Goal: Task Accomplishment & Management: Manage account settings

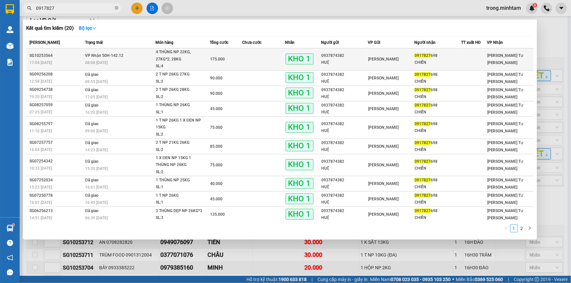
type input "0917827"
click at [208, 53] on span "4 THÙNG NP 22KG, 27KG*2, 28KG SL: 4" at bounding box center [183, 59] width 54 height 21
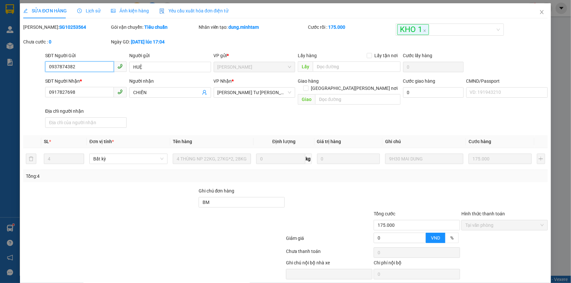
type input "0937874382"
type input "HUỆ"
type input "0917827698"
type input "CHIẾN"
type input "BM"
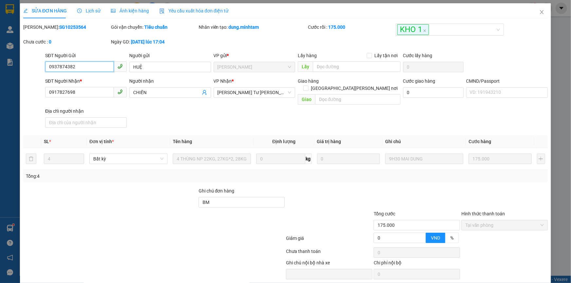
type input "175.000"
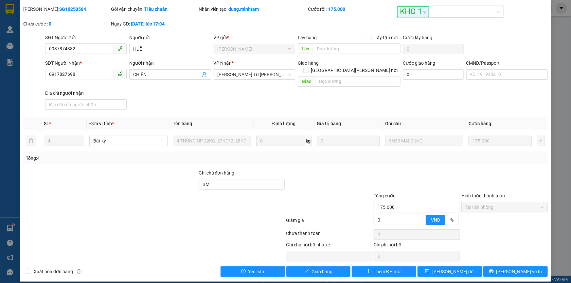
click at [315, 258] on div "Total Paid Fee 175.000 Total UnPaid Fee 0 Cash Collection Total Fee Mã ĐH: SG10…" at bounding box center [285, 141] width 524 height 271
click at [314, 268] on span "Giao hàng" at bounding box center [321, 271] width 21 height 7
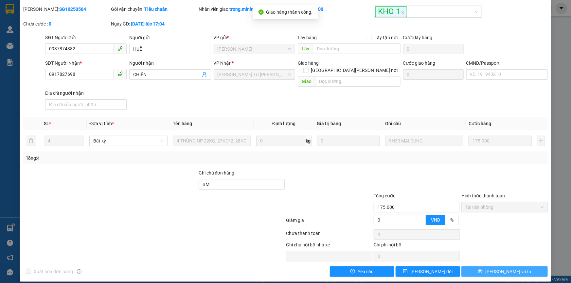
click at [504, 268] on span "[PERSON_NAME] và In" at bounding box center [508, 271] width 46 height 7
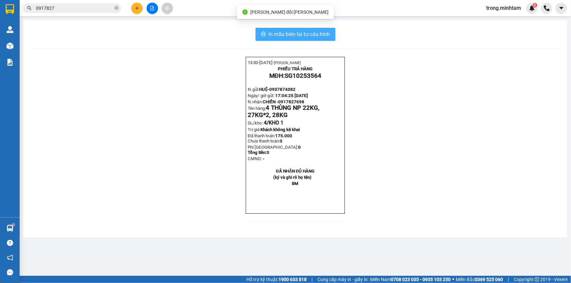
click at [329, 32] on span "In mẫu biên lai tự cấu hình" at bounding box center [299, 34] width 61 height 8
click at [97, 8] on input "0917827" at bounding box center [74, 8] width 77 height 7
drag, startPoint x: 360, startPoint y: 20, endPoint x: 97, endPoint y: 8, distance: 263.9
click at [97, 8] on input "0917827" at bounding box center [74, 8] width 77 height 7
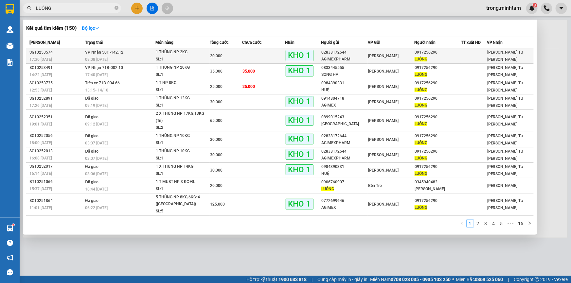
type input "LUÔNG"
click at [209, 54] on span "1 THÙNG NP 2KG SL: 1" at bounding box center [183, 56] width 54 height 14
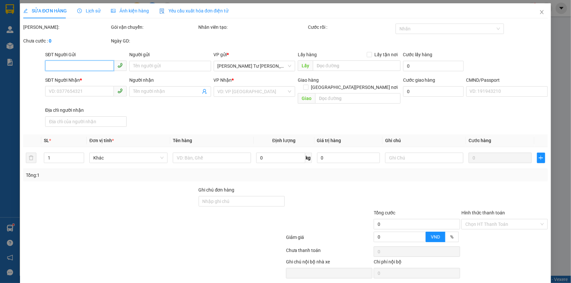
type input "02838172644"
type input "AGIMEXPHARM"
type input "0917256290"
type input "LUÔNG"
type input "BM"
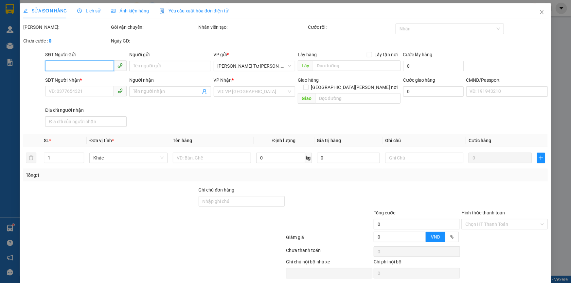
type input "20.000"
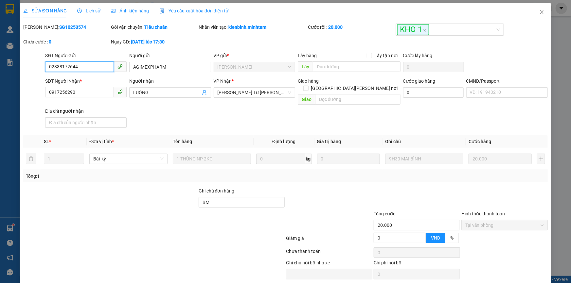
scroll to position [18, 0]
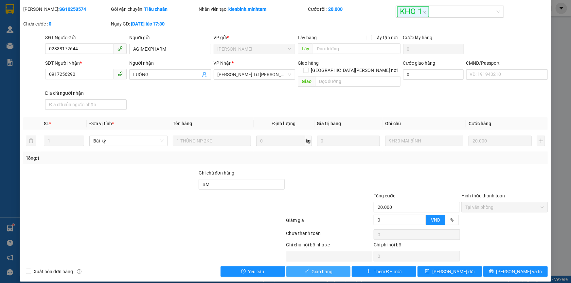
click at [321, 267] on button "Giao hàng" at bounding box center [318, 272] width 64 height 10
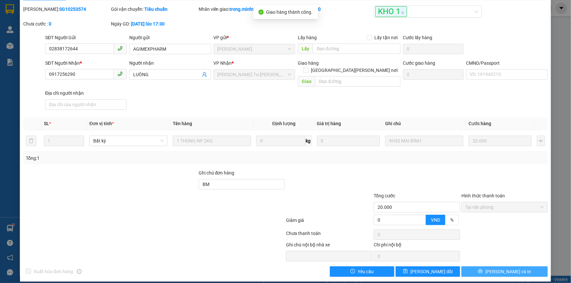
drag, startPoint x: 527, startPoint y: 278, endPoint x: 512, endPoint y: 266, distance: 19.4
click at [512, 268] on span "[PERSON_NAME] và In" at bounding box center [508, 271] width 46 height 7
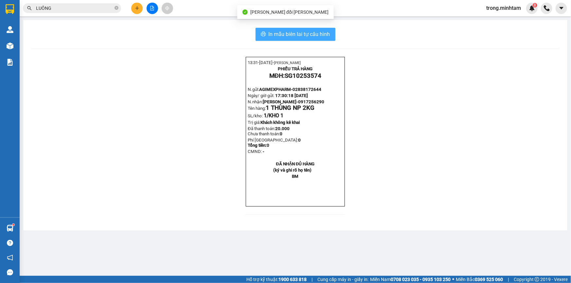
click at [282, 28] on button "In mẫu biên lai tự cấu hình" at bounding box center [295, 34] width 80 height 13
click at [82, 6] on input "LUÔNG" at bounding box center [74, 8] width 77 height 7
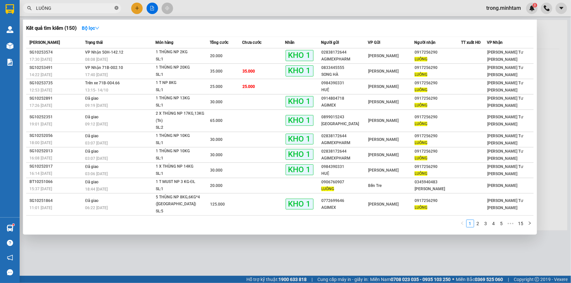
click at [118, 7] on icon "close-circle" at bounding box center [116, 8] width 4 height 4
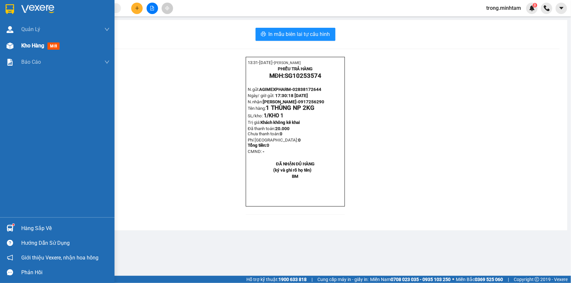
drag, startPoint x: 24, startPoint y: 43, endPoint x: 47, endPoint y: 41, distance: 23.0
click at [24, 43] on span "Kho hàng" at bounding box center [32, 46] width 23 height 6
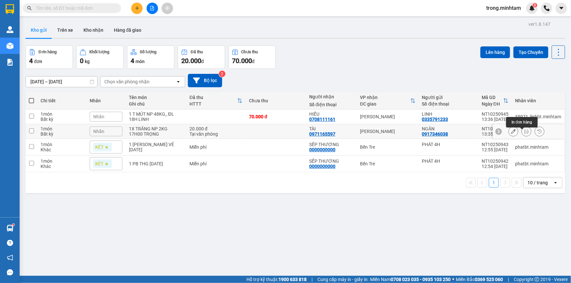
click at [524, 133] on icon at bounding box center [526, 131] width 5 height 5
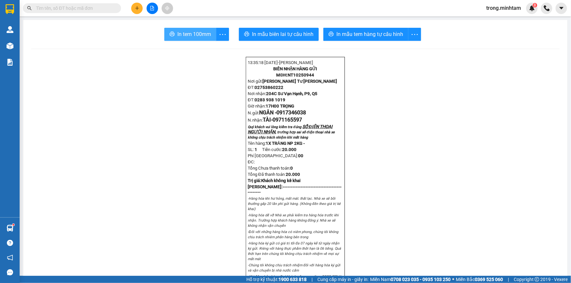
click at [172, 31] on button "In tem 100mm" at bounding box center [190, 34] width 52 height 13
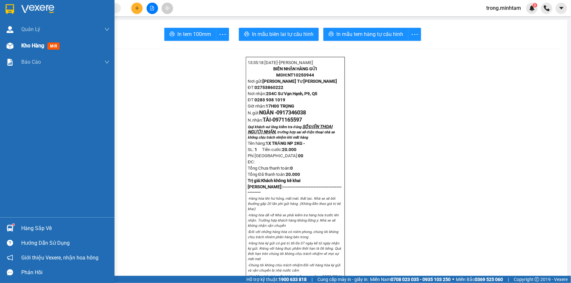
click at [39, 46] on span "Kho hàng" at bounding box center [32, 46] width 23 height 6
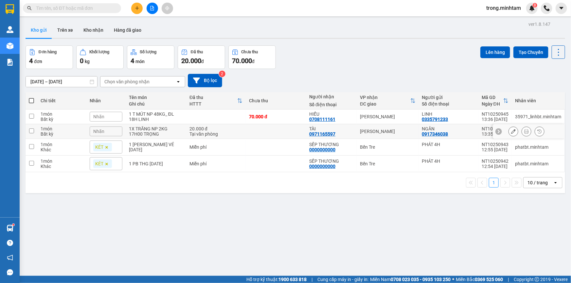
click at [149, 128] on td "1X TRĂNG NP 2KG 17H00 TRỌNG" at bounding box center [156, 131] width 61 height 15
checkbox input "true"
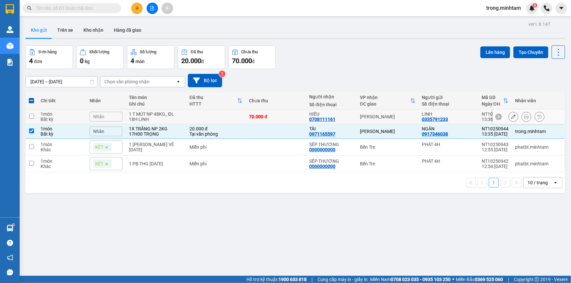
click at [154, 113] on td "1 T MÚT NP 48KG_ ĐL 18H LINH" at bounding box center [156, 117] width 61 height 15
checkbox input "true"
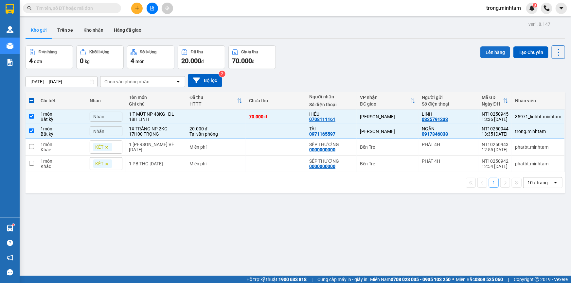
click at [495, 51] on button "Lên hàng" at bounding box center [495, 52] width 30 height 12
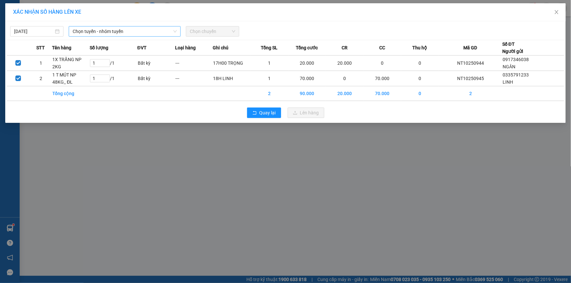
click at [117, 30] on span "Chọn tuyến - nhóm tuyến" at bounding box center [125, 31] width 104 height 10
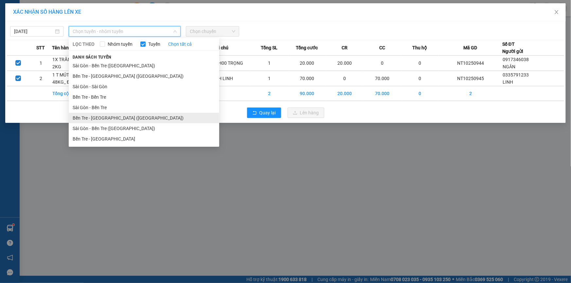
click at [109, 118] on li "Bến Tre - Sài Gòn (CT)" at bounding box center [144, 118] width 150 height 10
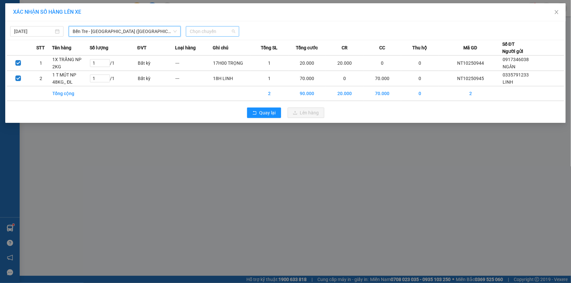
click at [206, 32] on span "Chọn chuyến" at bounding box center [212, 31] width 45 height 10
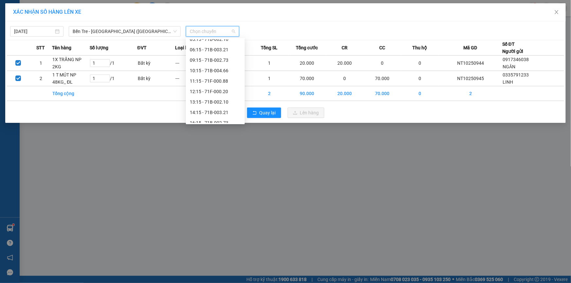
scroll to position [48, 0]
drag, startPoint x: 204, startPoint y: 101, endPoint x: 284, endPoint y: 130, distance: 85.3
click at [204, 102] on div "13:15 - 71B-002.10" at bounding box center [215, 101] width 51 height 7
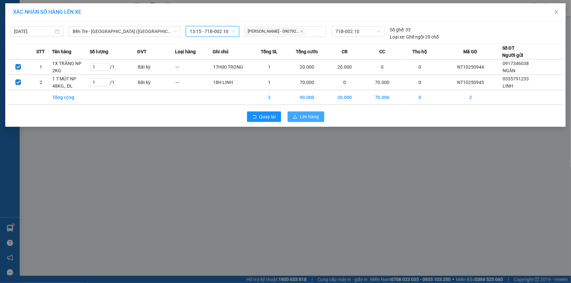
click at [302, 116] on span "Lên hàng" at bounding box center [309, 116] width 19 height 7
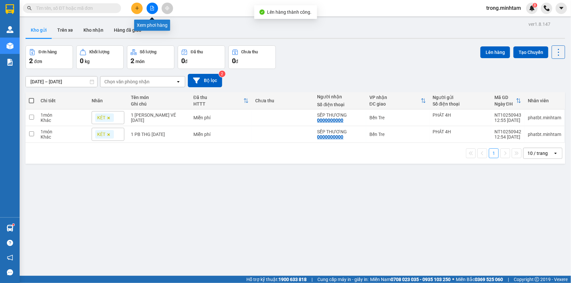
click at [153, 3] on button at bounding box center [152, 8] width 11 height 11
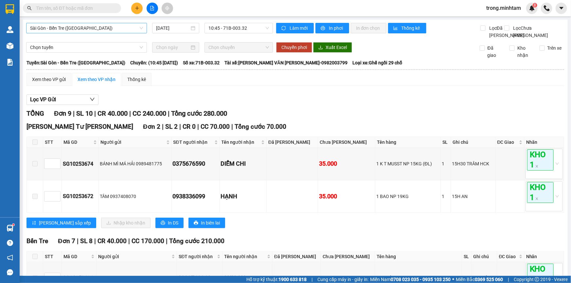
click at [81, 24] on span "Sài Gòn - Bến Tre (CN)" at bounding box center [86, 28] width 113 height 10
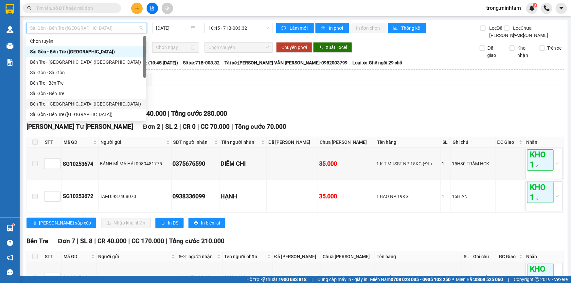
click at [71, 102] on div "Bến Tre - Sài Gòn (CT)" at bounding box center [86, 103] width 112 height 7
type input "[DATE]"
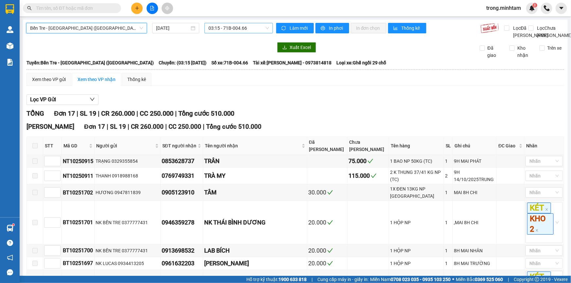
click at [230, 29] on span "03:15 - 71B-004.66" at bounding box center [238, 28] width 61 height 10
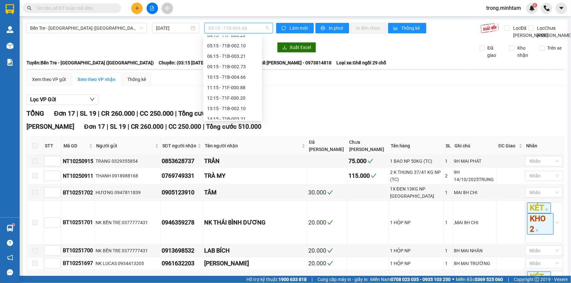
scroll to position [38, 0]
click at [235, 106] on div "13:15 - 71B-002.10" at bounding box center [232, 107] width 51 height 7
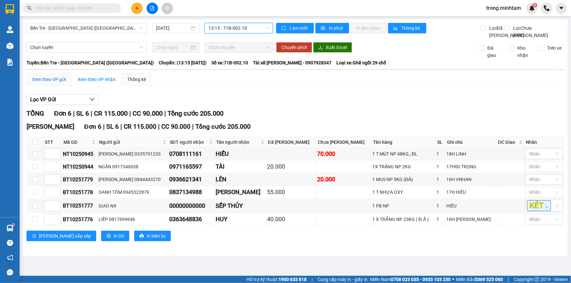
click at [49, 83] on div "Xem theo VP gửi" at bounding box center [49, 79] width 34 height 7
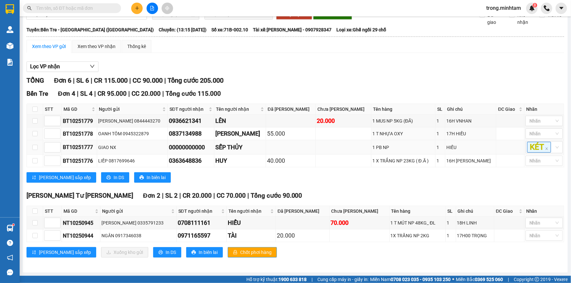
scroll to position [39, 0]
click at [134, 245] on div "Ngã Tư Huyện Đơn 2 | SL 2 | CR 20.000 | CC 70.000 | Tổng cước 90.000 STT Mã G…" at bounding box center [294, 227] width 537 height 72
click at [158, 252] on icon "printer" at bounding box center [160, 253] width 4 height 4
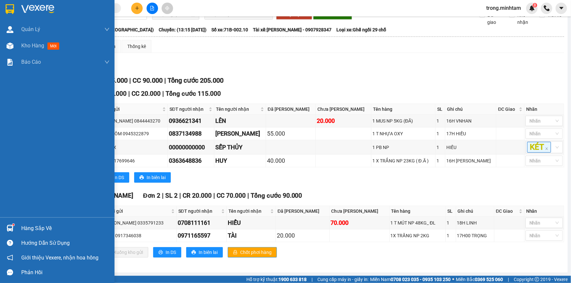
click at [40, 230] on div "Hàng sắp về" at bounding box center [65, 229] width 88 height 10
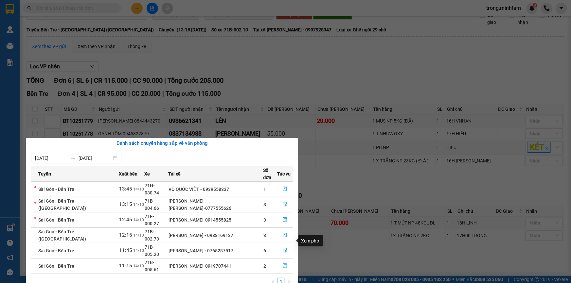
click at [283, 264] on icon "file-done" at bounding box center [285, 266] width 5 height 5
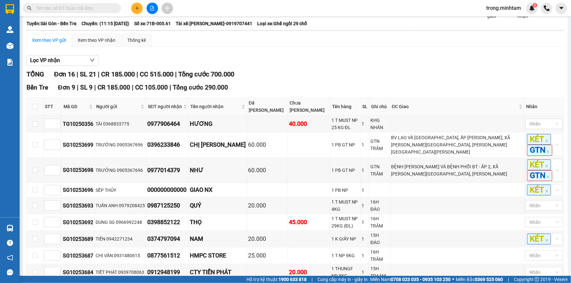
scroll to position [276, 0]
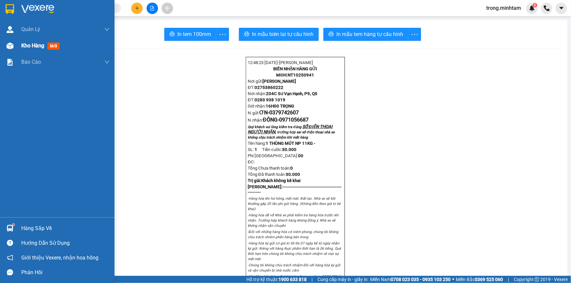
click at [26, 47] on span "Kho hàng" at bounding box center [32, 46] width 23 height 6
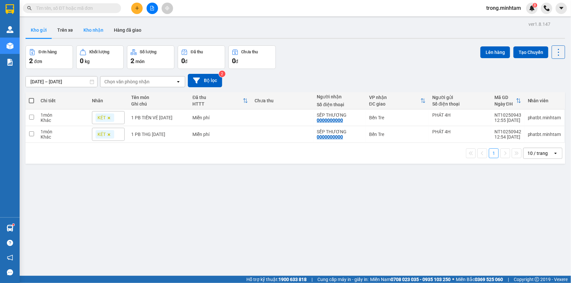
click at [95, 34] on button "Kho nhận" at bounding box center [93, 30] width 30 height 16
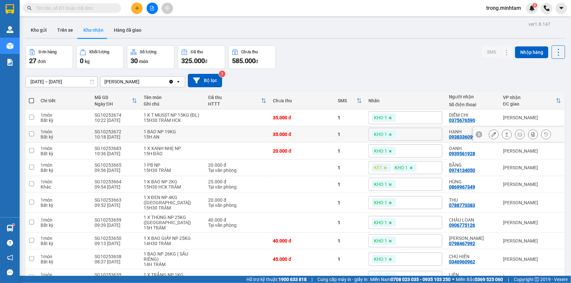
scroll to position [32, 0]
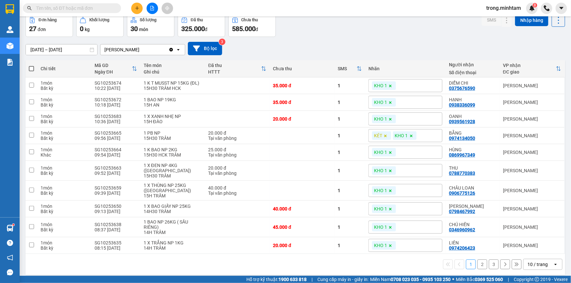
click at [540, 262] on div "10 / trang" at bounding box center [537, 264] width 20 height 7
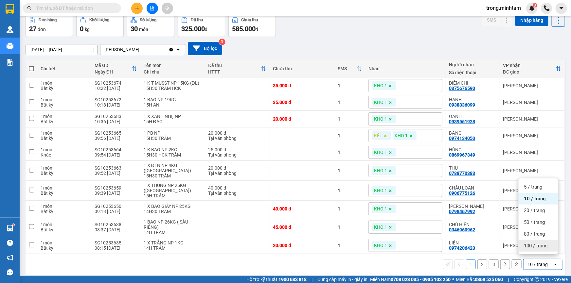
click at [531, 244] on span "100 / trang" at bounding box center [536, 246] width 24 height 7
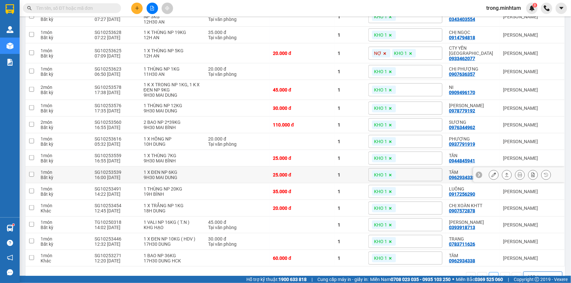
scroll to position [321, 0]
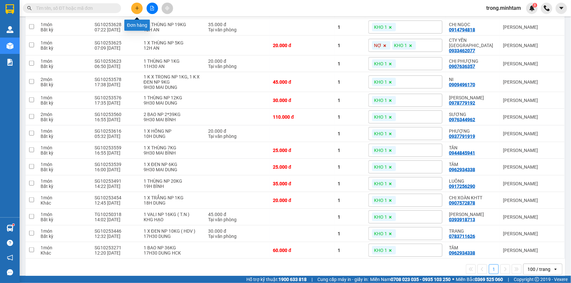
click at [141, 6] on button at bounding box center [136, 8] width 11 height 11
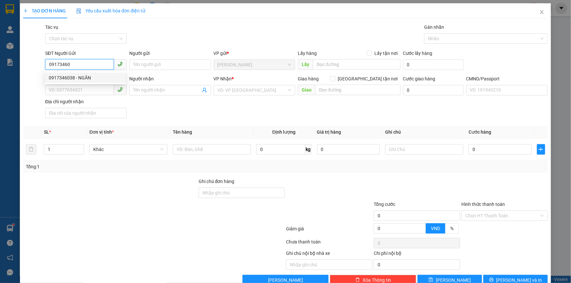
click at [84, 77] on div "0917346038 - NGÂN" at bounding box center [85, 77] width 73 height 7
type input "0917346038"
type input "NGÂN"
type input "0971165597"
type input "TÀI"
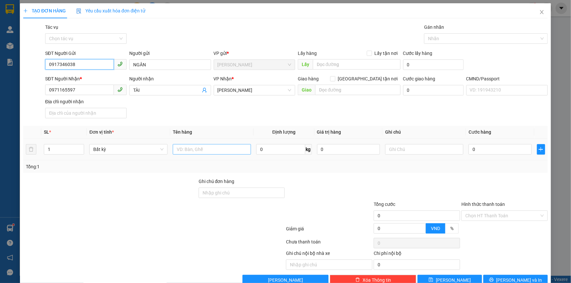
type input "0917346038"
click at [208, 150] on input "text" at bounding box center [212, 149] width 78 height 10
type input "1X TRĂNG NP 2KG"
type input "17H00 TRỌNG"
type input "2"
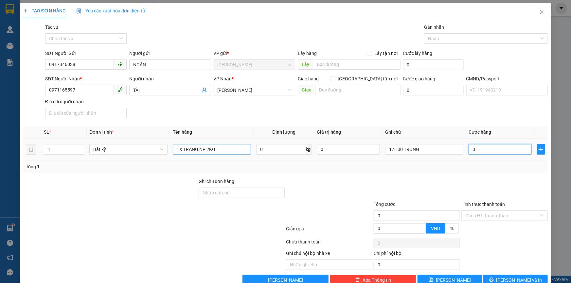
type input "2"
type input "20"
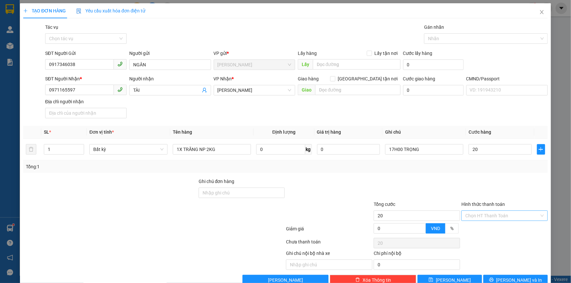
click at [478, 217] on input "Hình thức thanh toán" at bounding box center [502, 216] width 74 height 10
type input "20.000"
click at [475, 227] on div "Tại văn phòng" at bounding box center [500, 229] width 78 height 7
type input "0"
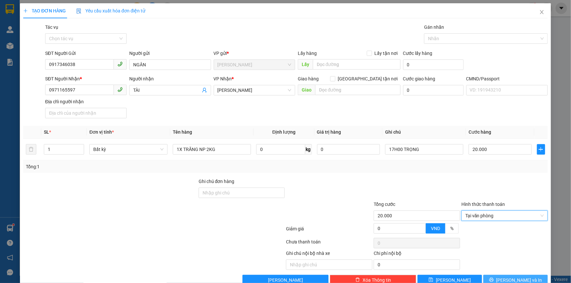
click at [518, 276] on button "[PERSON_NAME] và In" at bounding box center [515, 280] width 64 height 10
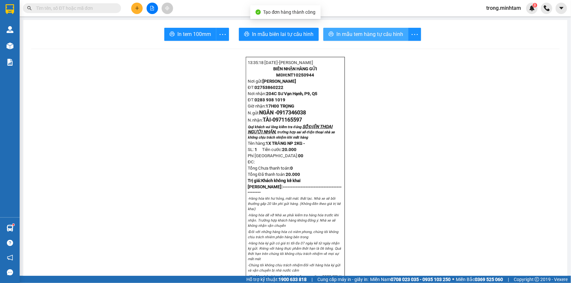
click at [388, 32] on span "In mẫu tem hàng tự cấu hình" at bounding box center [369, 34] width 67 height 8
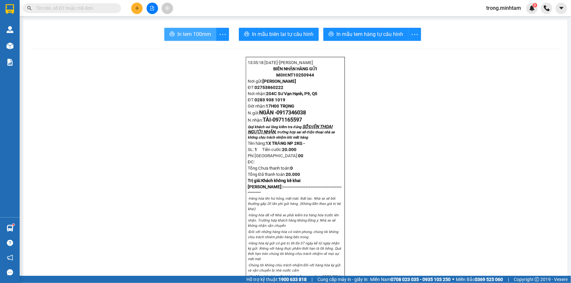
click at [177, 30] on span "In tem 100mm" at bounding box center [194, 34] width 34 height 8
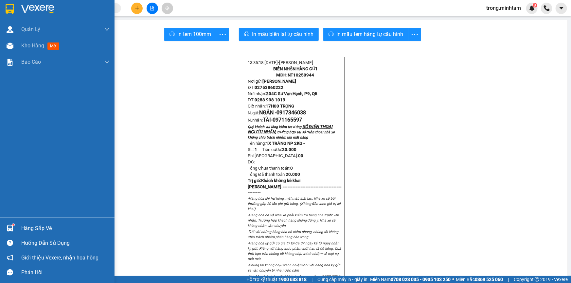
click at [34, 228] on div "Hàng sắp về" at bounding box center [65, 229] width 88 height 10
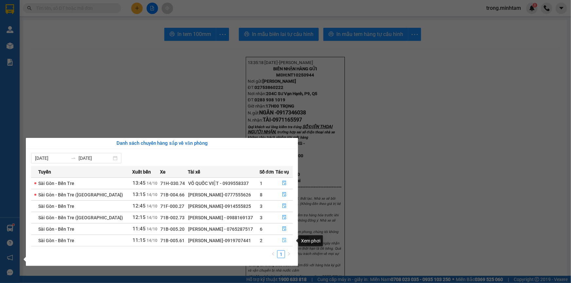
click at [285, 243] on icon "file-done" at bounding box center [284, 240] width 5 height 5
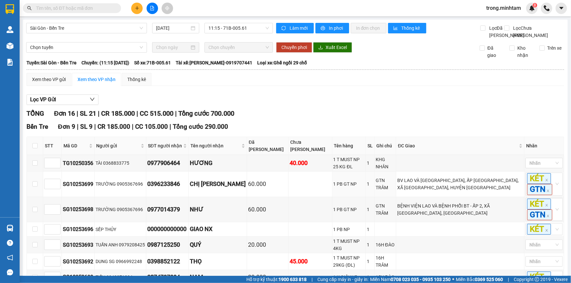
scroll to position [276, 0]
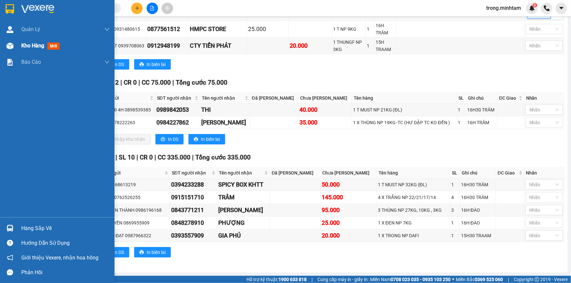
click at [28, 49] on span "Kho hàng" at bounding box center [32, 46] width 23 height 6
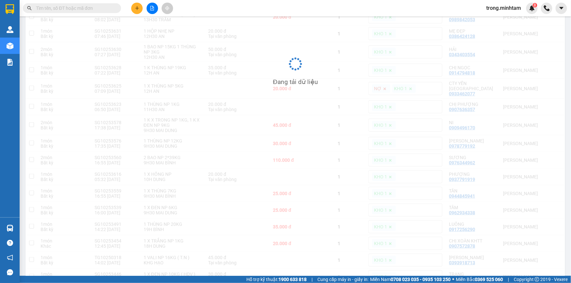
scroll to position [275, 0]
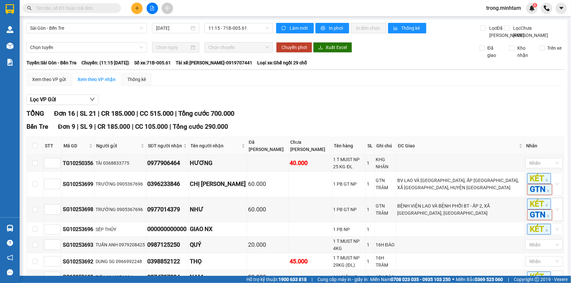
scroll to position [276, 0]
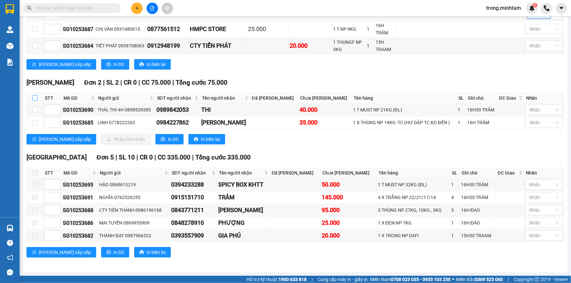
click at [34, 101] on input "checkbox" at bounding box center [34, 98] width 5 height 5
checkbox input "true"
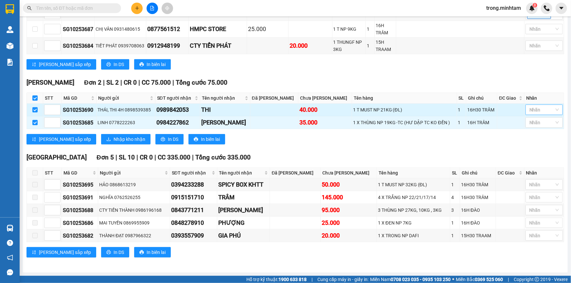
click at [531, 112] on div at bounding box center [540, 110] width 27 height 8
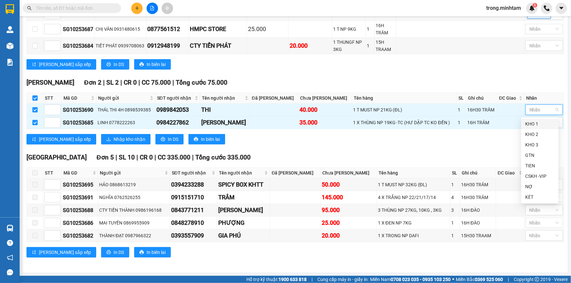
click at [538, 121] on div "KHO 1" at bounding box center [539, 123] width 29 height 7
click at [538, 121] on body "Kết quả tìm kiếm ( 0 ) Bộ lọc No Data trong.minhtam 8 Quản Lý Quản lý khách hàn…" at bounding box center [285, 141] width 571 height 283
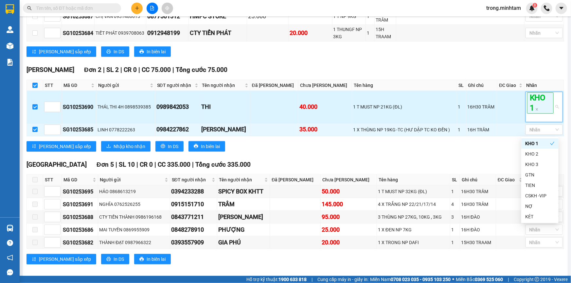
click at [533, 121] on div "KHO 1" at bounding box center [540, 107] width 27 height 29
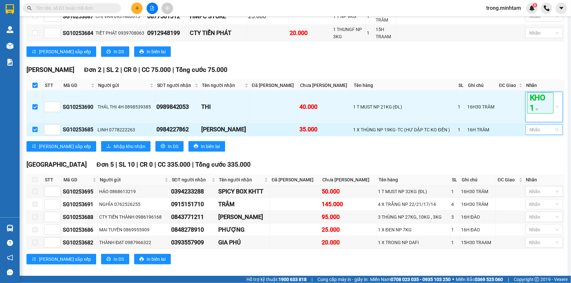
click at [533, 134] on div at bounding box center [540, 130] width 27 height 8
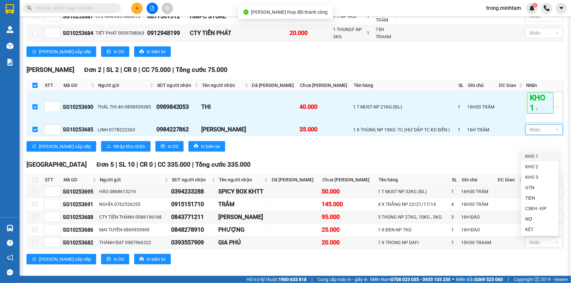
click at [532, 157] on div "KHO 1" at bounding box center [539, 156] width 29 height 7
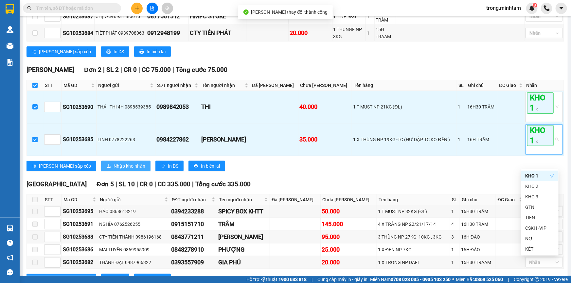
click at [113, 170] on span "Nhập kho nhận" at bounding box center [129, 166] width 32 height 7
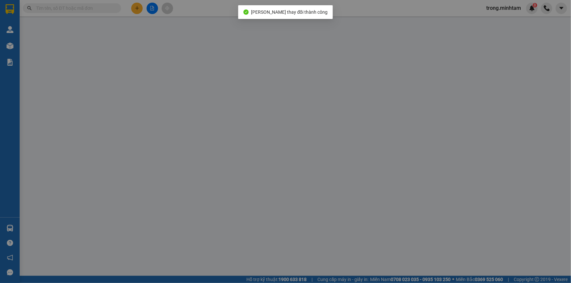
click at [96, 177] on div "XÁC NHẬN SỐ HÀNG NHẬP VÀO KHO NHẬN STT Tên hàng SL ĐVT Loại hàng Ghi chú Tổng S…" at bounding box center [285, 141] width 571 height 283
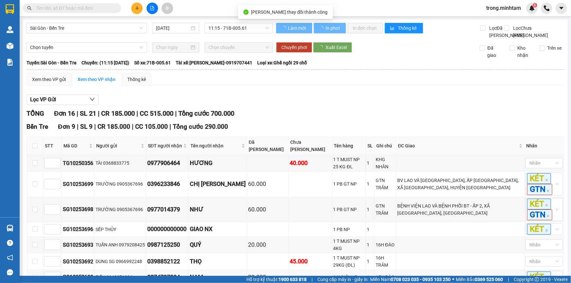
drag, startPoint x: 96, startPoint y: 177, endPoint x: 325, endPoint y: 139, distance: 232.8
click at [329, 132] on div "Bến Tre Đơn 9 | SL 9 | CR 185.000 | CC 105.000 | Tổng cước 290.000" at bounding box center [294, 127] width 537 height 10
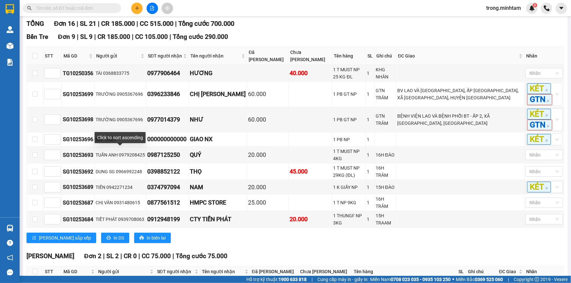
scroll to position [238, 0]
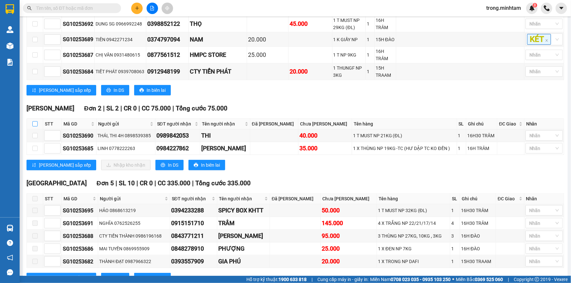
click at [35, 127] on input "checkbox" at bounding box center [34, 123] width 5 height 5
checkbox input "true"
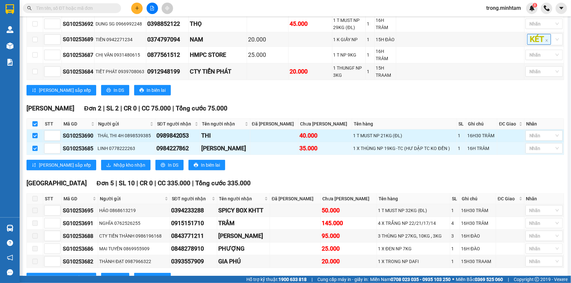
click at [530, 142] on td "Nhãn" at bounding box center [544, 136] width 40 height 13
click at [532, 140] on div at bounding box center [540, 136] width 27 height 8
click at [533, 140] on div at bounding box center [540, 136] width 27 height 8
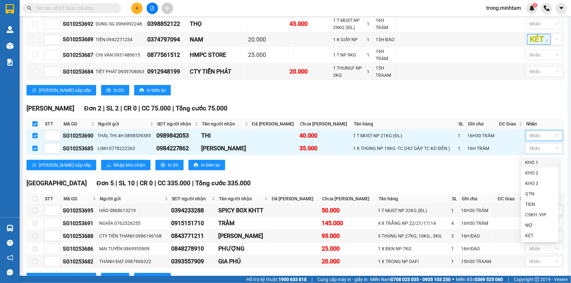
click at [534, 159] on div "KHO 1" at bounding box center [539, 162] width 29 height 7
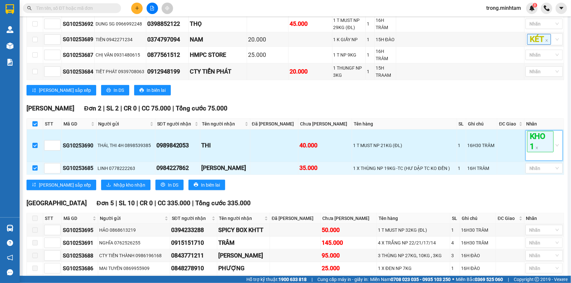
click at [535, 160] on div "KHO 1" at bounding box center [540, 145] width 27 height 29
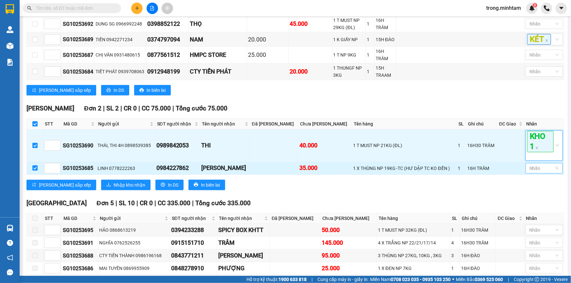
click at [533, 172] on div at bounding box center [540, 169] width 27 height 8
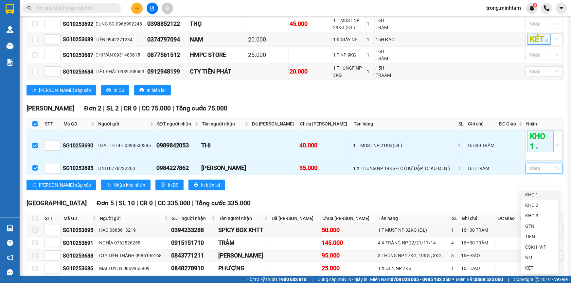
click at [535, 195] on div "KHO 1" at bounding box center [539, 194] width 29 height 7
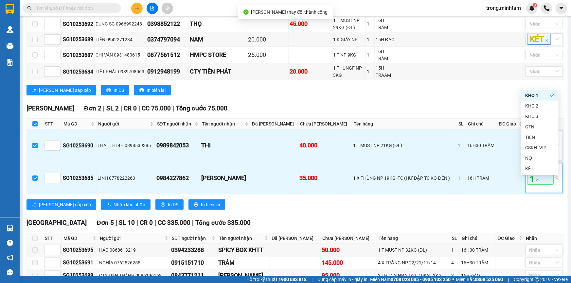
click at [95, 211] on div "Ngã Tư Huyện Đơn 2 | SL 2 | CR 0 | CC 75.000 | Tổng cước 75.000 STT Mã GD Ngư…" at bounding box center [294, 159] width 537 height 111
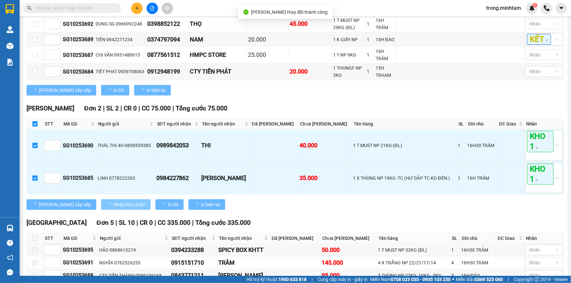
click at [113, 208] on span "Nhập kho nhận" at bounding box center [129, 204] width 32 height 7
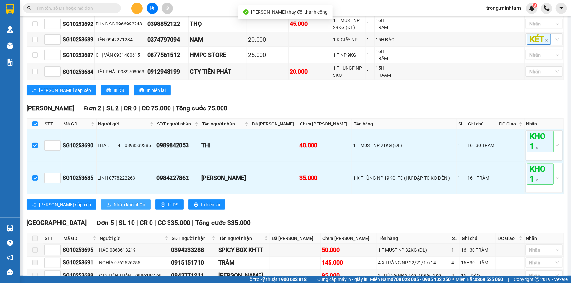
click at [113, 208] on span "Nhập kho nhận" at bounding box center [129, 204] width 32 height 7
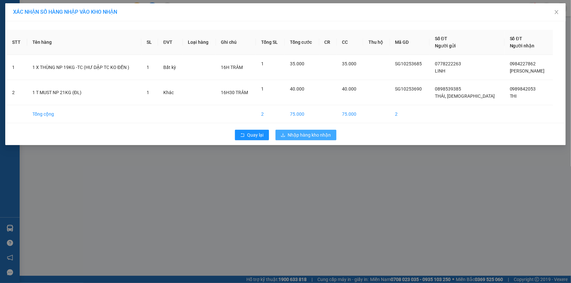
click at [303, 135] on span "Nhập hàng kho nhận" at bounding box center [309, 134] width 43 height 7
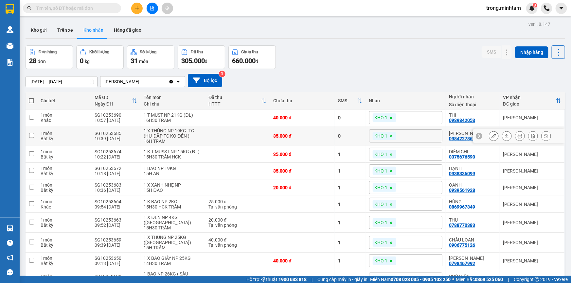
click at [491, 138] on icon at bounding box center [493, 136] width 5 height 5
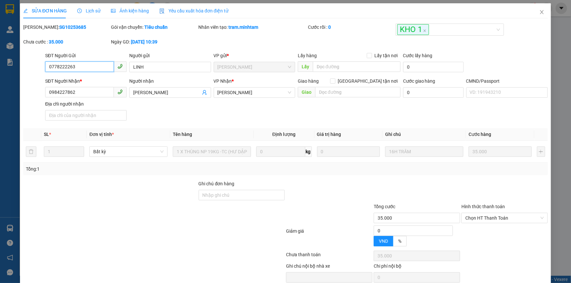
type input "0778222263"
type input "LINH"
type input "0984227862"
type input "[PERSON_NAME]"
type input "35.000"
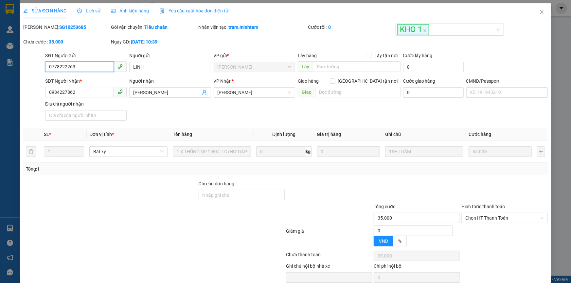
type input "35.000"
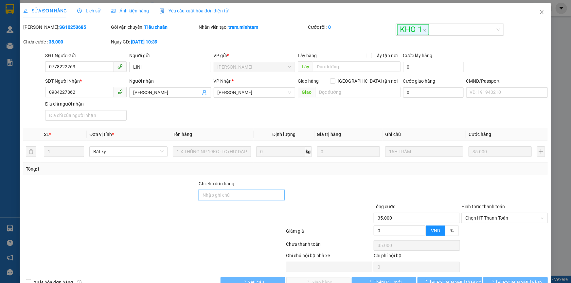
drag, startPoint x: 214, startPoint y: 195, endPoint x: 214, endPoint y: 199, distance: 4.3
click at [214, 195] on input "Ghi chú đơn hàng" at bounding box center [242, 195] width 86 height 10
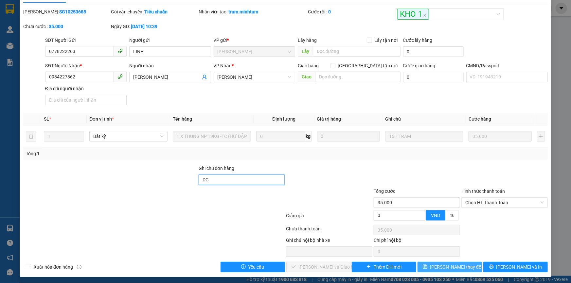
scroll to position [18, 0]
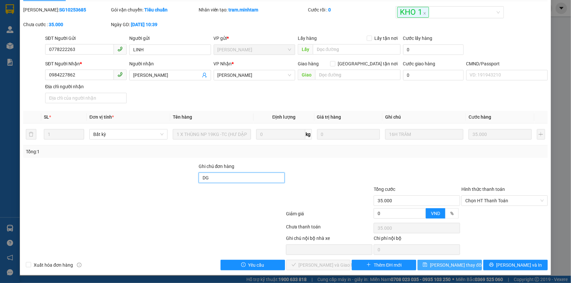
type input "DG"
click at [461, 266] on span "Lưu thay đổi" at bounding box center [456, 265] width 52 height 7
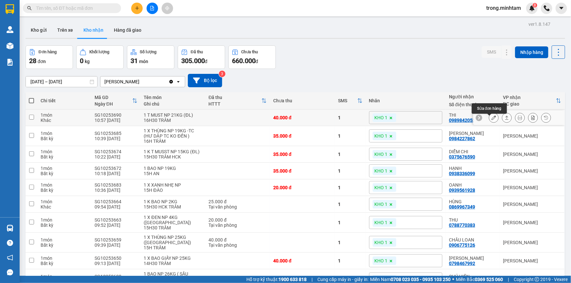
click at [491, 120] on icon at bounding box center [493, 117] width 5 height 5
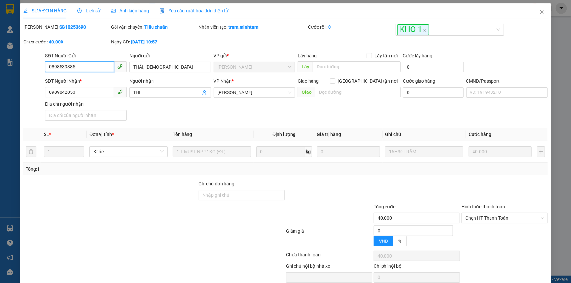
type input "0898539385"
type input "THÁI, THI 4H"
type input "0989842053"
type input "THI"
type input "40.000"
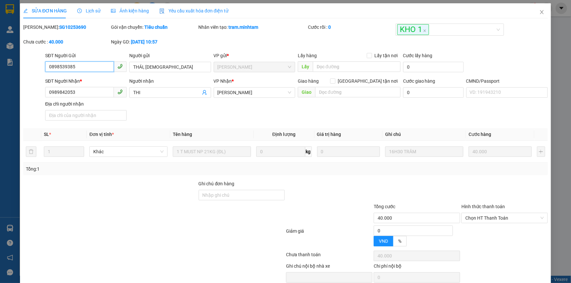
type input "40.000"
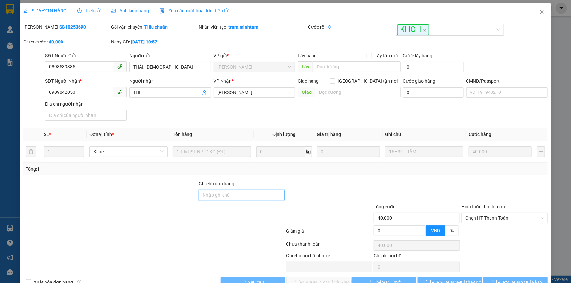
click at [224, 197] on input "Ghi chú đơn hàng" at bounding box center [242, 195] width 86 height 10
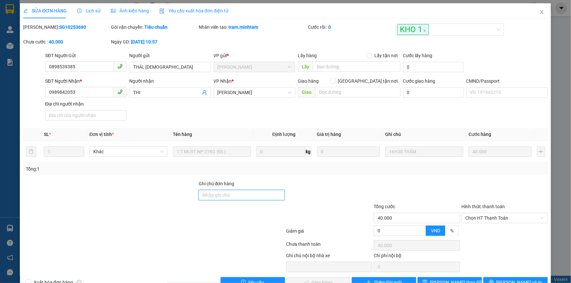
type input "C"
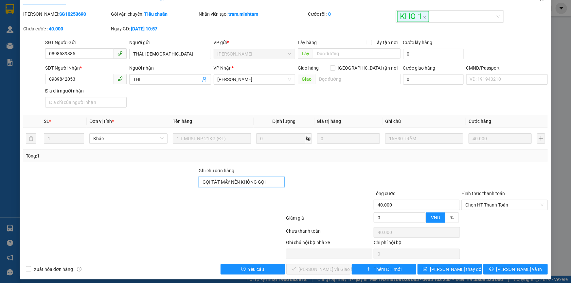
scroll to position [18, 0]
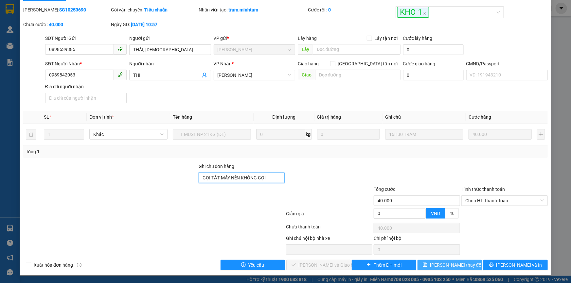
type input "GỌI TẮT MÁY NÊN KHÔNG GỌI"
click at [438, 262] on span "Lưu thay đổi" at bounding box center [456, 265] width 52 height 7
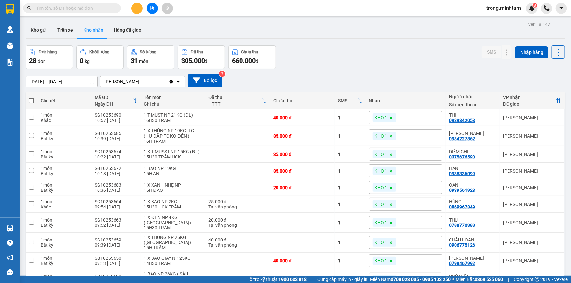
click at [54, 9] on input "text" at bounding box center [74, 8] width 77 height 7
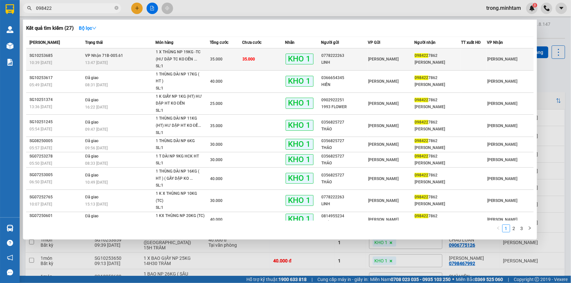
type input "098422"
click at [242, 60] on span "35.000" at bounding box center [248, 59] width 12 height 5
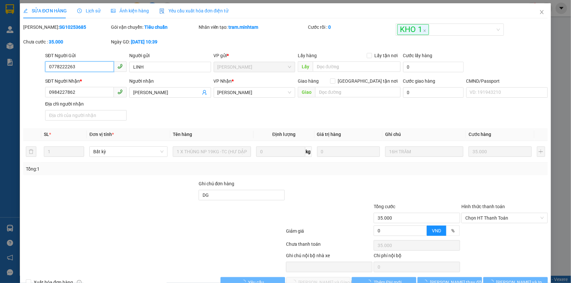
type input "0778222263"
type input "LINH"
type input "0984227862"
type input "[PERSON_NAME]"
type input "DG"
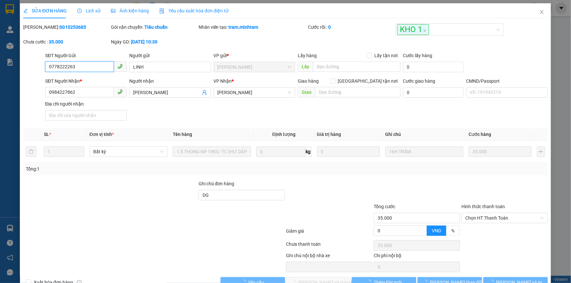
type input "35.000"
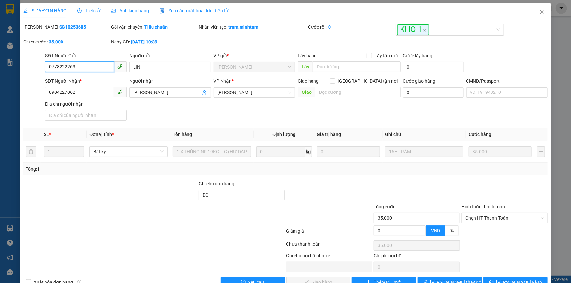
scroll to position [18, 0]
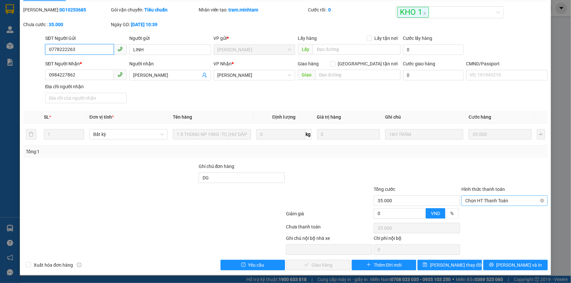
click at [486, 200] on span "Chọn HT Thanh Toán" at bounding box center [504, 201] width 78 height 10
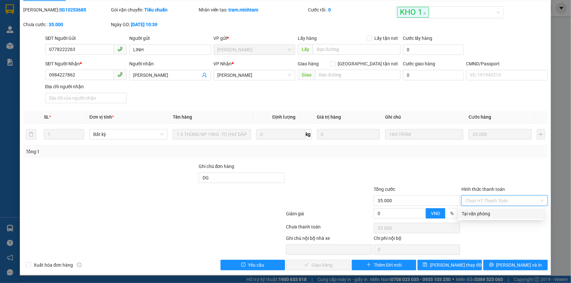
click at [473, 211] on div "Tại văn phòng" at bounding box center [500, 213] width 78 height 7
type input "0"
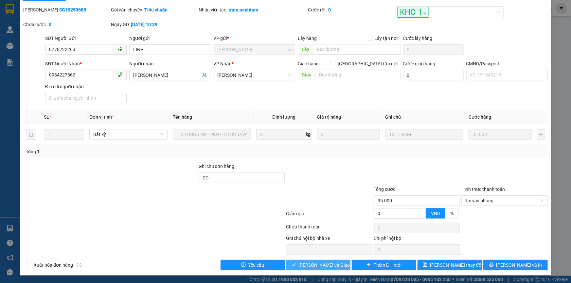
click at [334, 263] on span "Lưu và Giao hàng" at bounding box center [330, 265] width 63 height 7
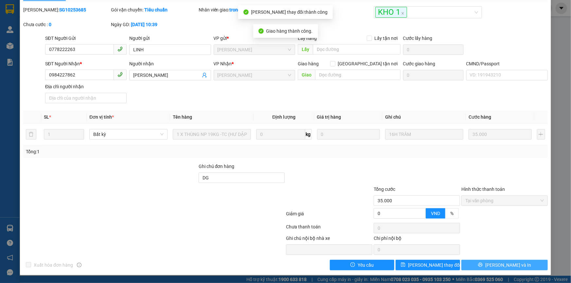
click at [511, 265] on span "[PERSON_NAME] và In" at bounding box center [508, 265] width 46 height 7
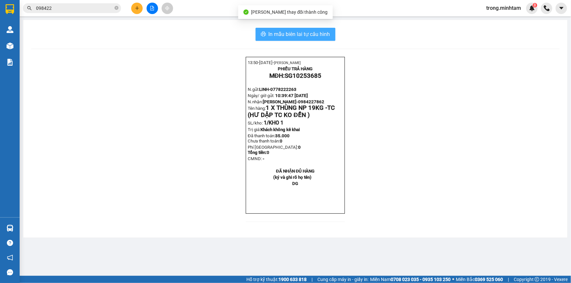
click at [288, 38] on span "In mẫu biên lai tự cấu hình" at bounding box center [299, 34] width 61 height 8
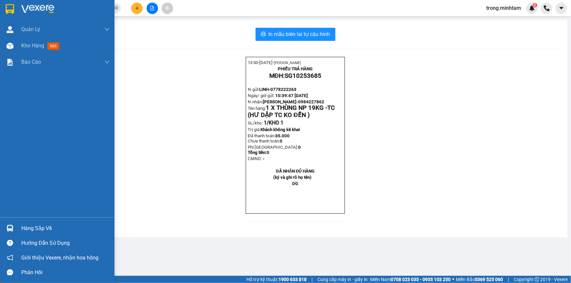
click at [37, 226] on div "Hàng sắp về" at bounding box center [65, 229] width 88 height 10
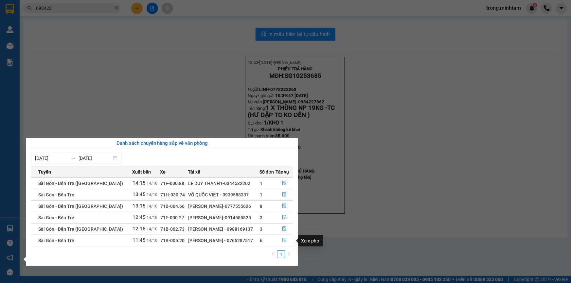
click at [282, 240] on icon "file-done" at bounding box center [284, 240] width 5 height 5
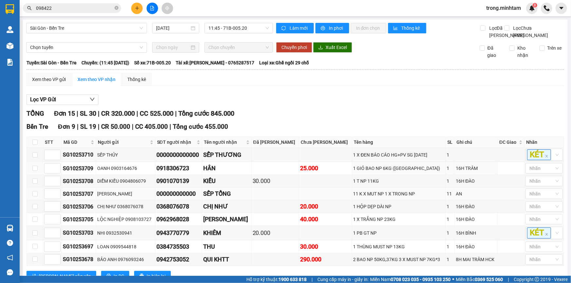
scroll to position [157, 0]
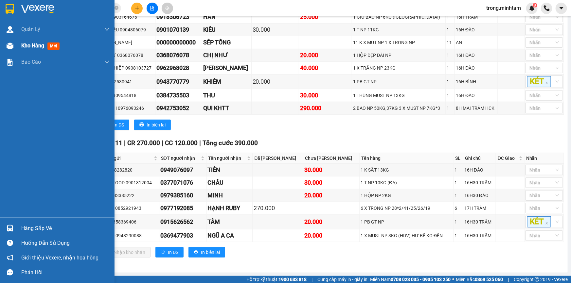
click at [35, 43] on span "Kho hàng" at bounding box center [32, 46] width 23 height 6
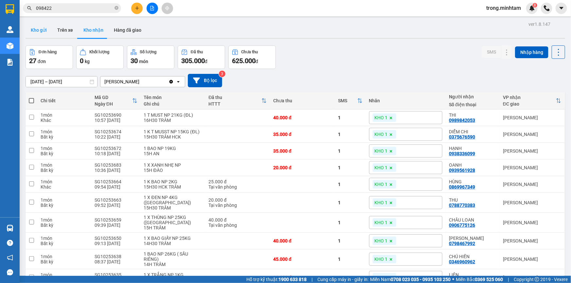
click at [40, 31] on button "Kho gửi" at bounding box center [39, 30] width 26 height 16
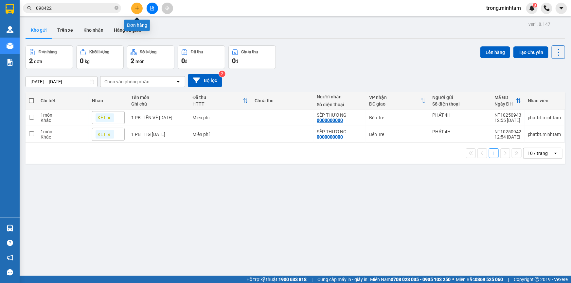
click at [138, 8] on icon "plus" at bounding box center [137, 8] width 4 height 0
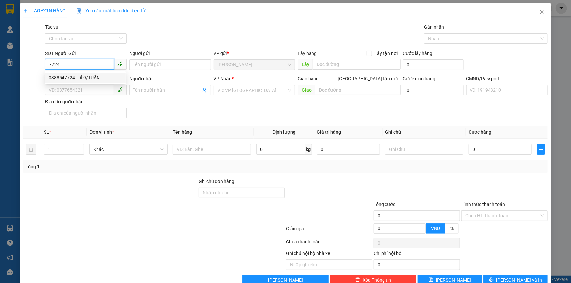
click at [77, 80] on div "0388547724 - DÌ 9/TUẤN" at bounding box center [85, 77] width 73 height 7
type input "0388547724"
type input "DÌ 9/TUẤN"
type input "0933774978"
type input "TUẤN"
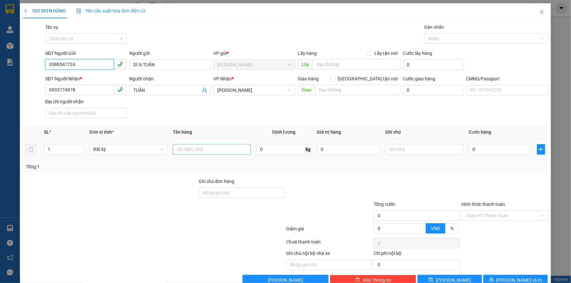
type input "0388547724"
click at [192, 153] on input "text" at bounding box center [212, 149] width 78 height 10
type input "1X TRONG NP 14KG"
type input "17H00 TRỌNG"
type input "3"
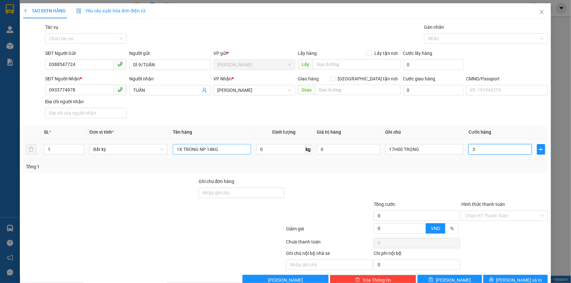
type input "3"
type input "30"
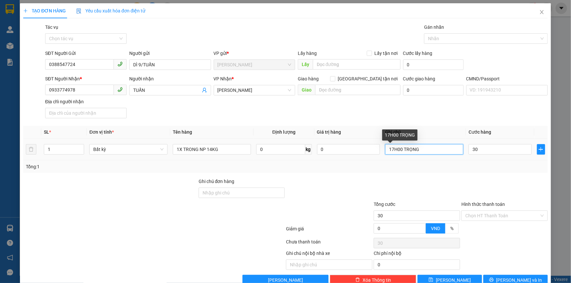
type input "30.000"
click at [391, 148] on input "17H00 TRỌNG" at bounding box center [424, 149] width 78 height 10
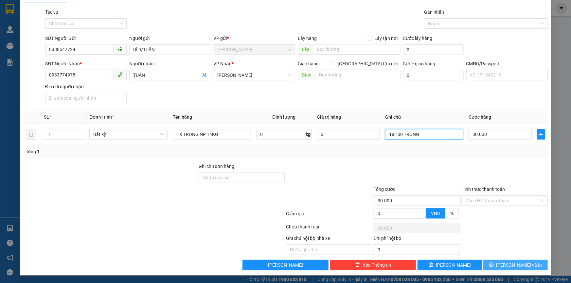
type input "18H00 TRỌNG"
click at [515, 265] on span "[PERSON_NAME] và In" at bounding box center [519, 265] width 46 height 7
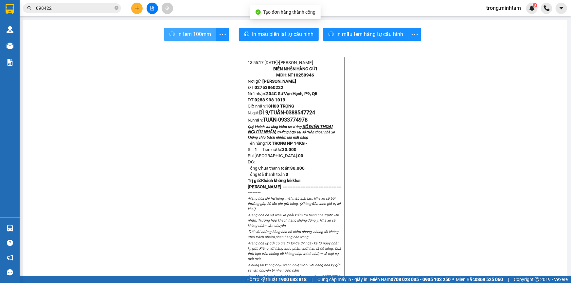
click at [186, 35] on span "In tem 100mm" at bounding box center [194, 34] width 34 height 8
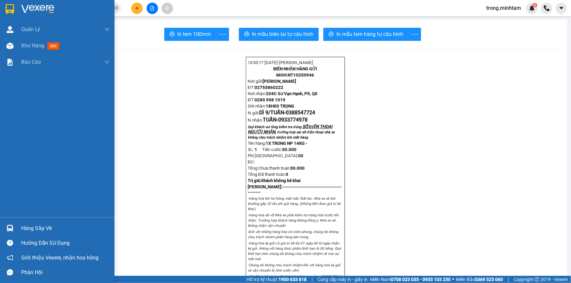
click at [27, 222] on div "Hàng sắp về" at bounding box center [57, 228] width 114 height 15
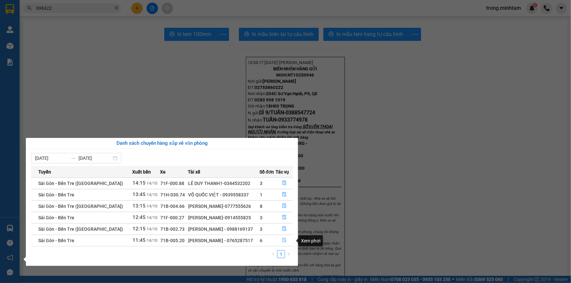
click at [284, 237] on button "button" at bounding box center [284, 240] width 17 height 10
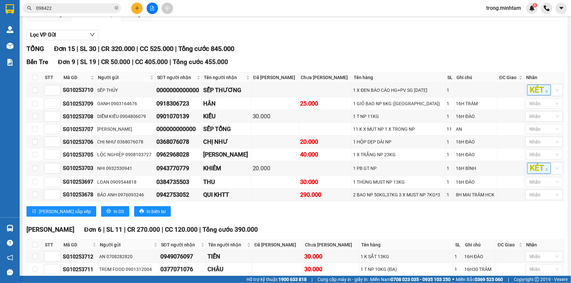
scroll to position [157, 0]
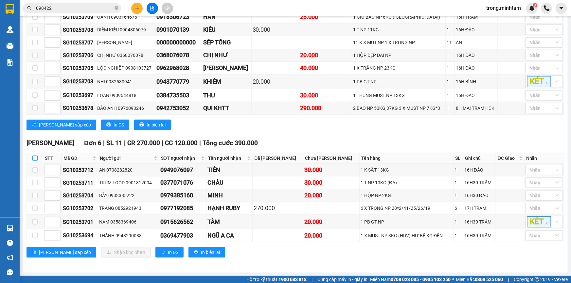
click at [33, 158] on input "checkbox" at bounding box center [34, 158] width 5 height 5
checkbox input "true"
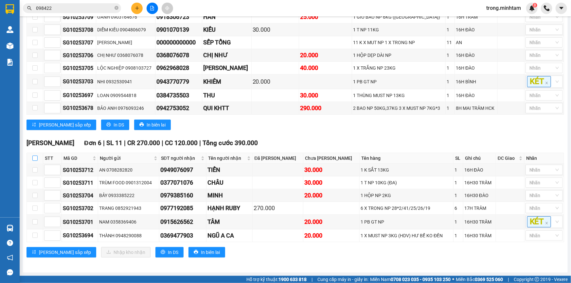
checkbox input "true"
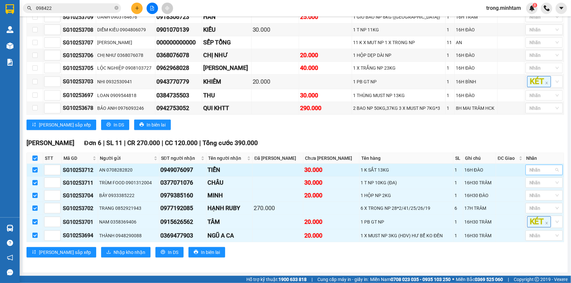
click at [527, 171] on div at bounding box center [540, 170] width 27 height 8
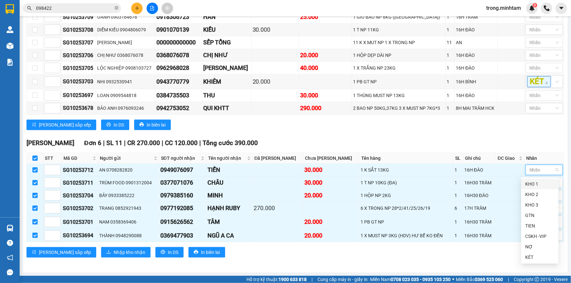
click at [530, 179] on div "KHO 1" at bounding box center [539, 184] width 37 height 10
click at [530, 179] on body "Kết quả tìm kiếm ( 27 ) Bộ lọc Mã ĐH Trạng thái Món hàng Tổng cước Chưa cước Nh…" at bounding box center [285, 141] width 571 height 283
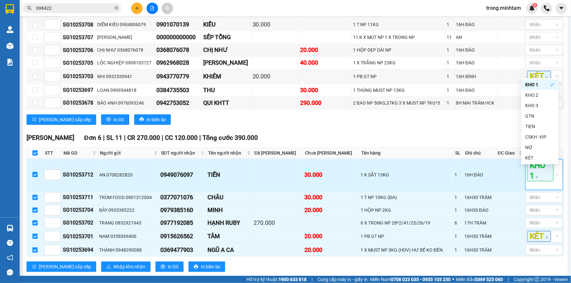
click at [533, 189] on div "KHO 1" at bounding box center [540, 174] width 27 height 29
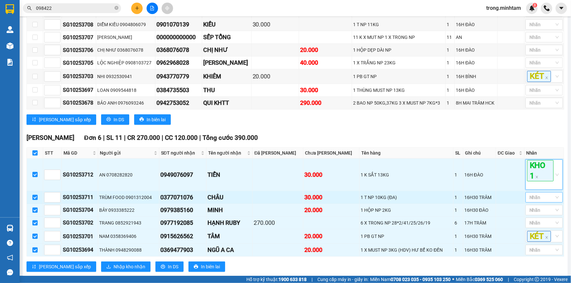
click at [537, 201] on div at bounding box center [540, 198] width 27 height 8
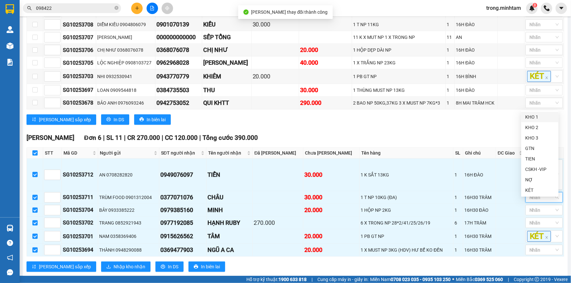
click at [537, 118] on div "KHO 1" at bounding box center [539, 116] width 29 height 7
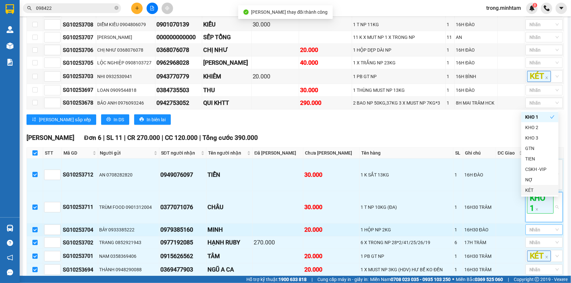
click at [530, 234] on div at bounding box center [540, 230] width 27 height 8
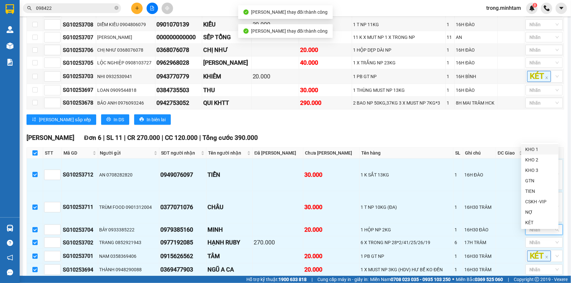
click at [536, 144] on body "Kết quả tìm kiếm ( 27 ) Bộ lọc Mã ĐH Trạng thái Món hàng Tổng cước Chưa cước Nh…" at bounding box center [285, 141] width 571 height 283
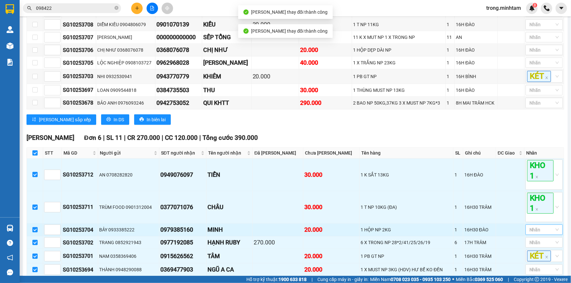
click at [529, 234] on div at bounding box center [540, 230] width 27 height 8
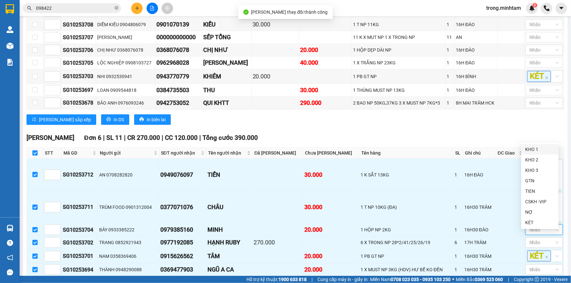
click at [535, 147] on div "KHO 1" at bounding box center [539, 149] width 29 height 7
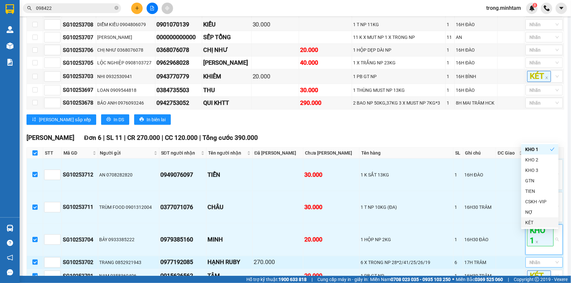
click at [531, 267] on div at bounding box center [540, 263] width 27 height 8
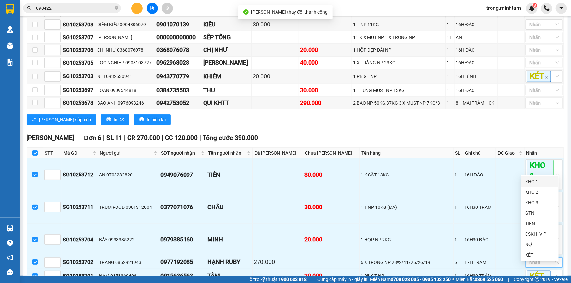
click at [537, 182] on div "KHO 1" at bounding box center [539, 181] width 29 height 7
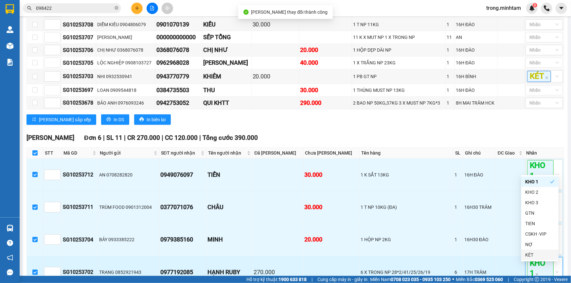
click at [550, 267] on div "KHO 1" at bounding box center [543, 272] width 37 height 30
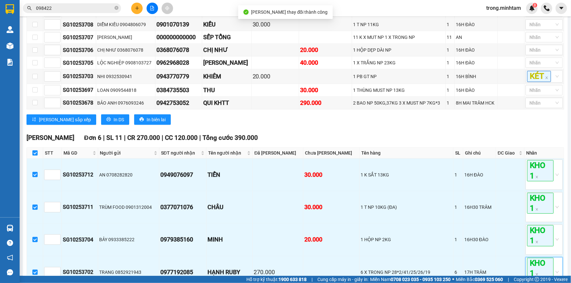
scroll to position [235, 0]
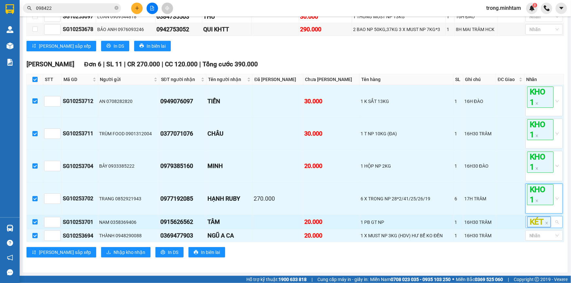
click at [550, 226] on div "KÉT" at bounding box center [540, 222] width 27 height 11
click at [549, 222] on div "KÉT" at bounding box center [540, 222] width 27 height 11
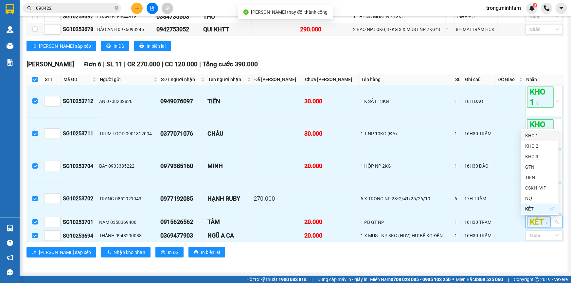
click at [530, 136] on div "KHO 1" at bounding box center [539, 135] width 29 height 7
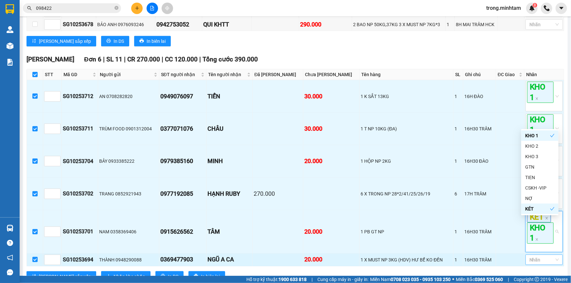
click at [539, 264] on div at bounding box center [540, 260] width 27 height 8
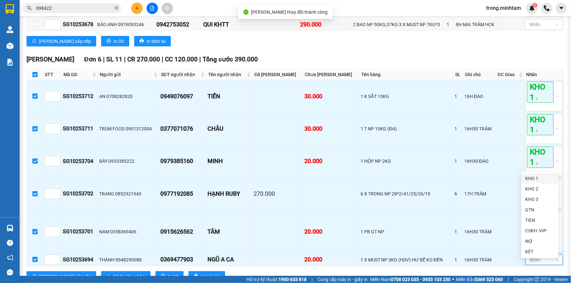
click at [530, 176] on div "KHO 1" at bounding box center [539, 178] width 29 height 7
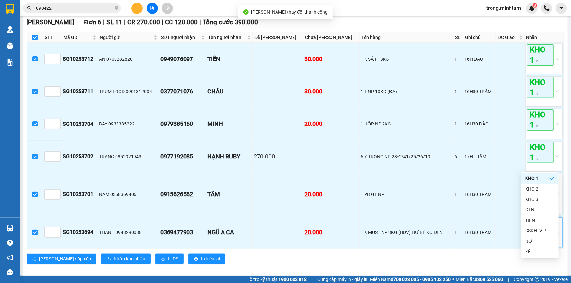
scroll to position [284, 0]
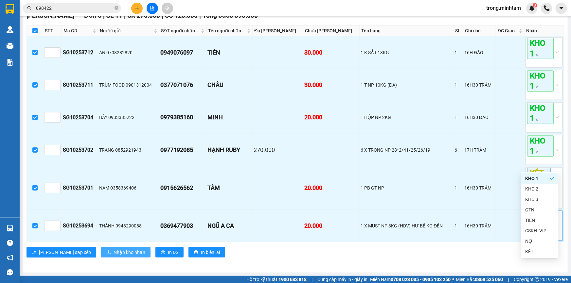
click at [113, 250] on span "Nhập kho nhận" at bounding box center [129, 252] width 32 height 7
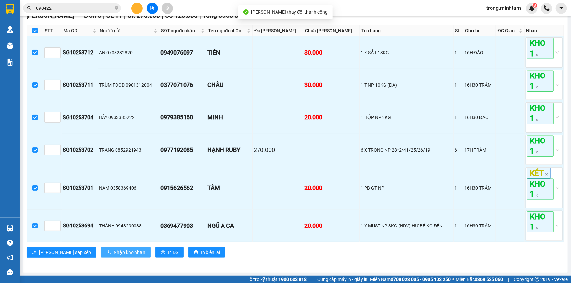
click at [113, 251] on span "Nhập kho nhận" at bounding box center [129, 252] width 32 height 7
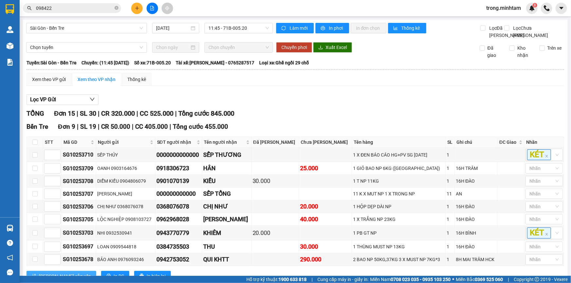
scroll to position [157, 0]
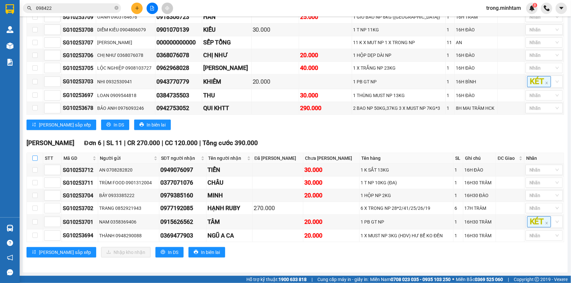
click at [33, 160] on input "checkbox" at bounding box center [34, 158] width 5 height 5
checkbox input "true"
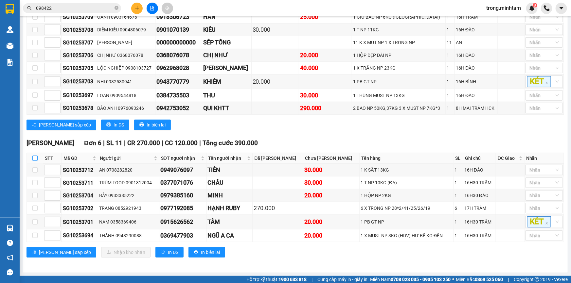
checkbox input "true"
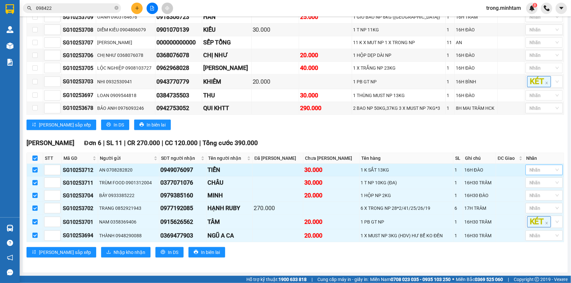
click at [534, 170] on div at bounding box center [540, 170] width 27 height 8
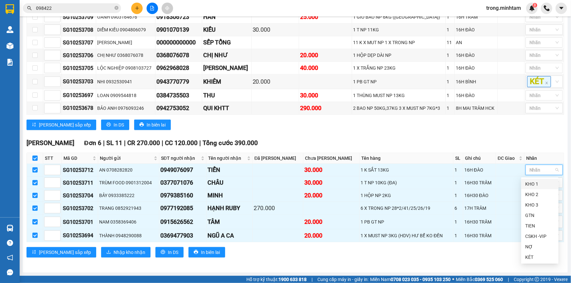
click at [534, 182] on div "KHO 1" at bounding box center [539, 184] width 29 height 7
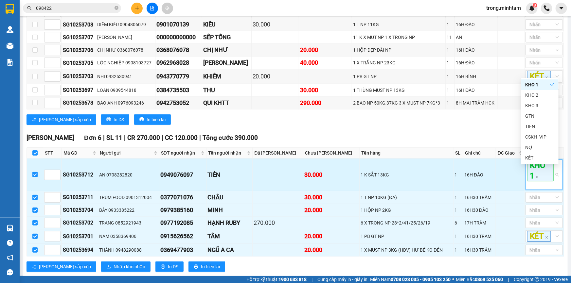
click at [533, 189] on div "KHO 1" at bounding box center [540, 174] width 27 height 29
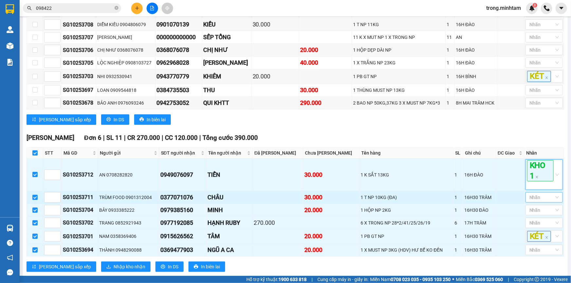
click at [531, 201] on div at bounding box center [540, 198] width 27 height 8
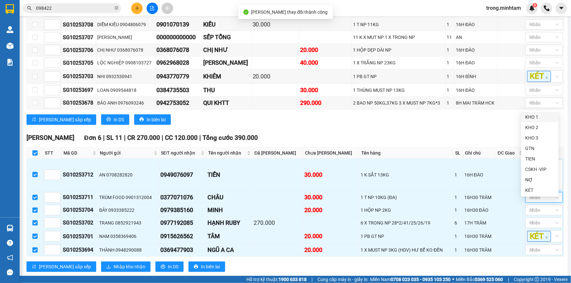
click at [536, 118] on div "KHO 1" at bounding box center [539, 116] width 29 height 7
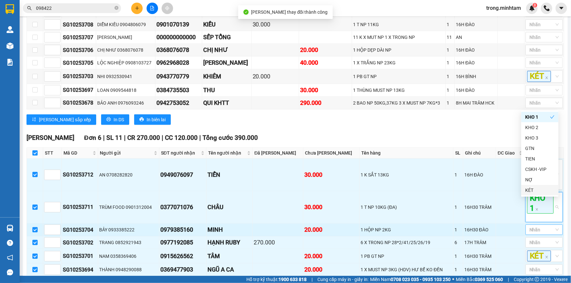
click at [542, 234] on div at bounding box center [540, 230] width 27 height 8
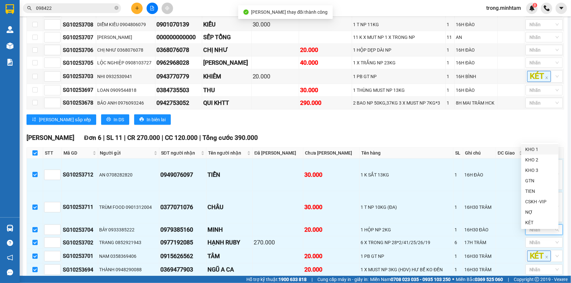
click at [541, 151] on div "KHO 1" at bounding box center [539, 149] width 29 height 7
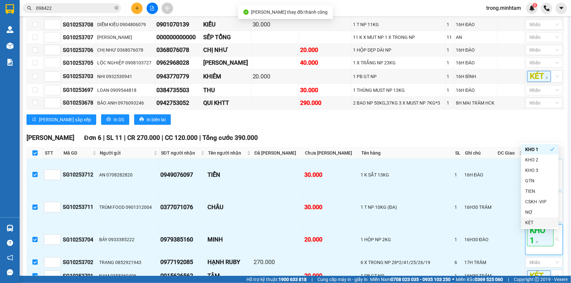
scroll to position [216, 0]
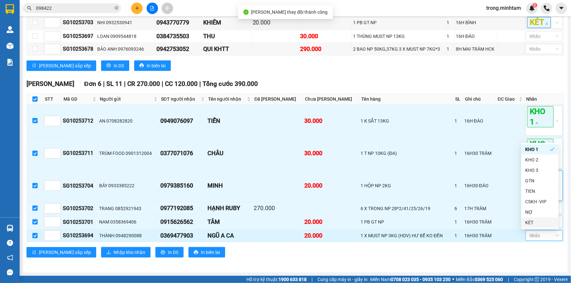
click at [542, 236] on div at bounding box center [540, 236] width 27 height 8
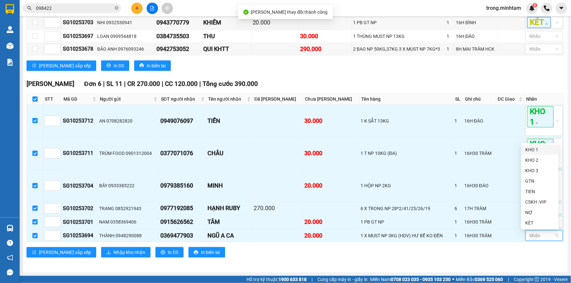
click at [525, 148] on div "KHO 1" at bounding box center [539, 149] width 29 height 7
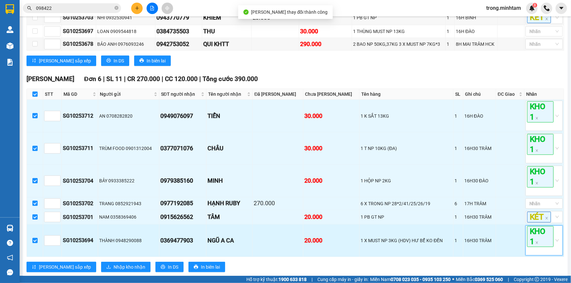
click at [541, 255] on div "KHO 1" at bounding box center [540, 240] width 27 height 29
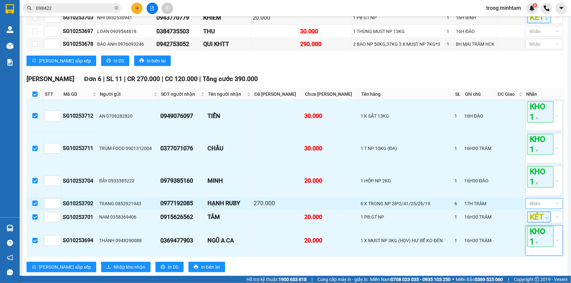
click at [538, 208] on div at bounding box center [540, 204] width 27 height 8
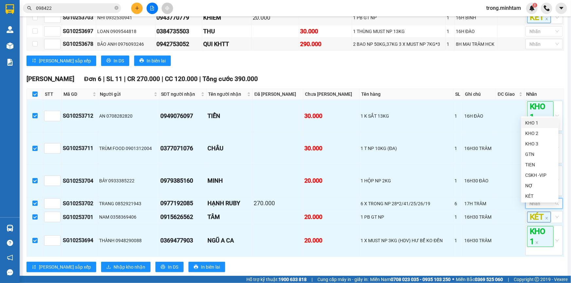
click at [537, 120] on div "KHO 1" at bounding box center [539, 122] width 29 height 7
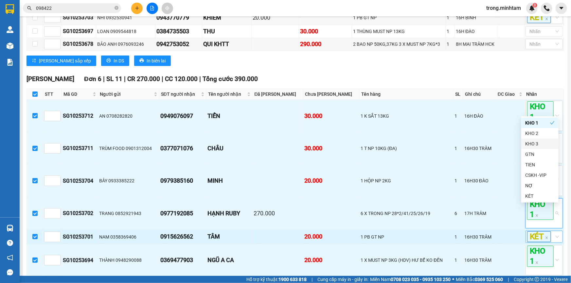
click at [552, 239] on input "search" at bounding box center [552, 237] width 1 height 8
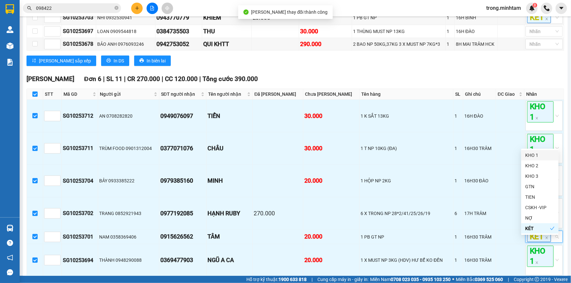
click at [529, 153] on div "KHO 1" at bounding box center [539, 155] width 29 height 7
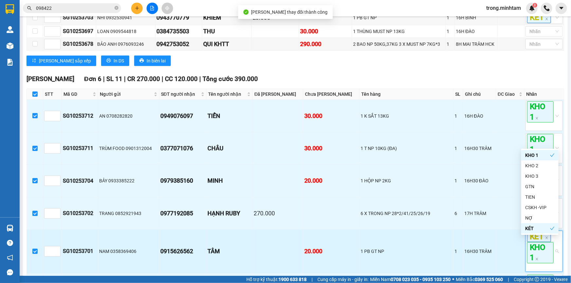
scroll to position [284, 0]
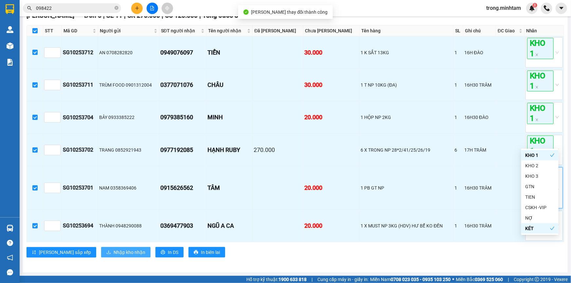
click at [113, 254] on span "Nhập kho nhận" at bounding box center [129, 252] width 32 height 7
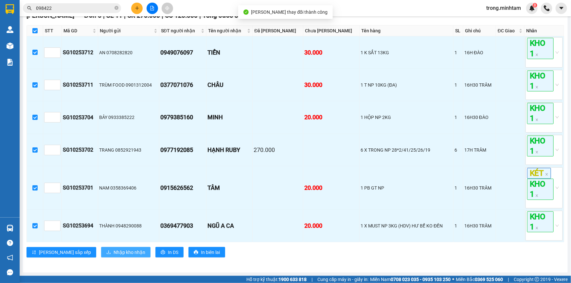
click at [113, 251] on span "Nhập kho nhận" at bounding box center [129, 252] width 32 height 7
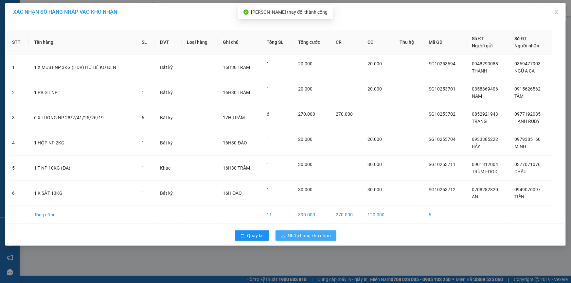
click at [299, 235] on span "Nhập hàng kho nhận" at bounding box center [309, 235] width 43 height 7
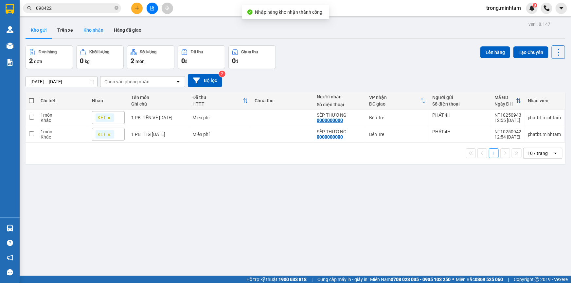
click at [103, 29] on button "Kho nhận" at bounding box center [93, 30] width 30 height 16
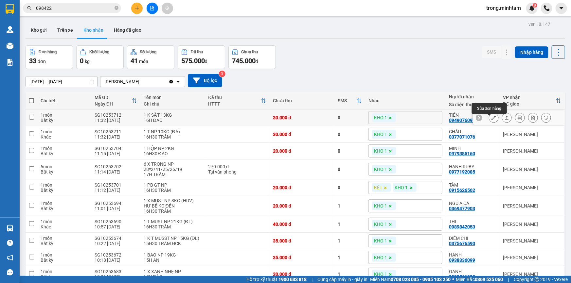
click at [491, 120] on icon at bounding box center [493, 117] width 5 height 5
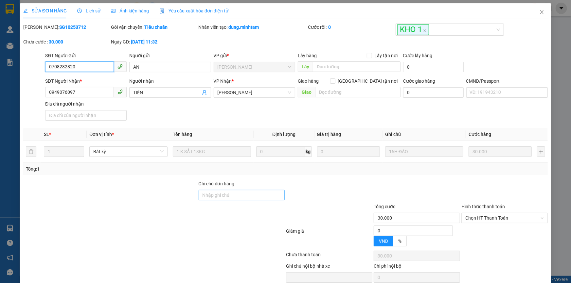
type input "0708282820"
type input "AN"
type input "0949076097"
type input "TIẾN"
type input "30.000"
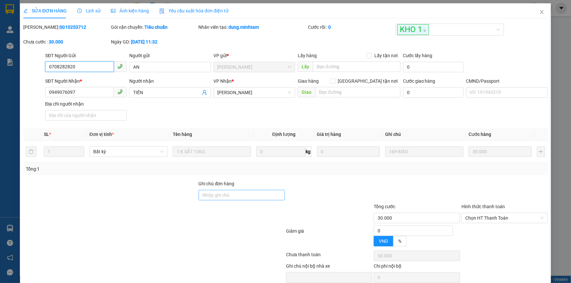
type input "30.000"
click at [223, 194] on input "Ghi chú đơn hàng" at bounding box center [242, 195] width 86 height 10
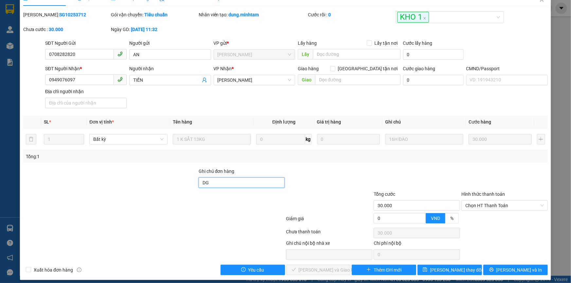
scroll to position [18, 0]
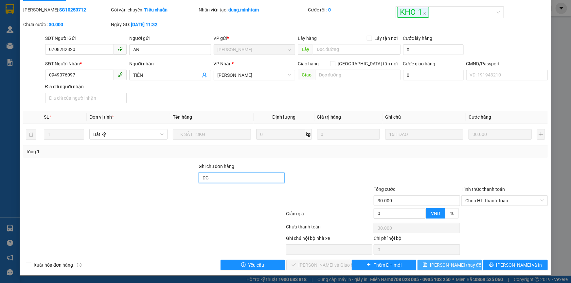
type input "DG"
click at [456, 265] on span "[PERSON_NAME] đổi" at bounding box center [456, 265] width 52 height 7
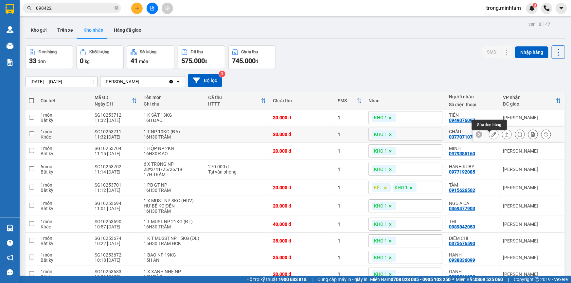
click at [491, 137] on icon at bounding box center [493, 134] width 5 height 5
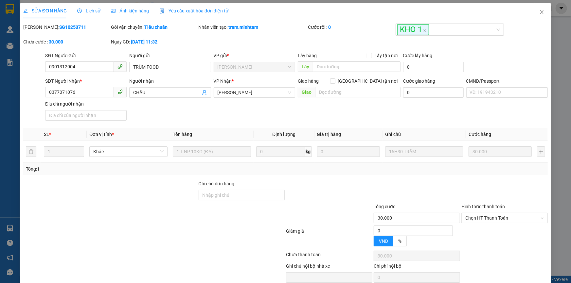
type input "0901312004"
type input "TRÙM FOOD"
type input "0377071076"
type input "CHÂU"
type input "30.000"
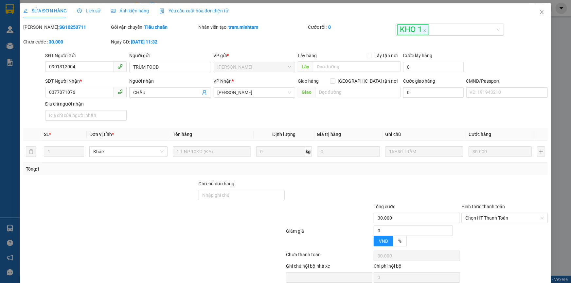
type input "30.000"
click at [250, 192] on div "SỬA ĐƠN HÀNG Lịch sử Ảnh kiện hàng Yêu cầu xuất hóa đơn điện tử Total Paid Fee …" at bounding box center [285, 141] width 571 height 283
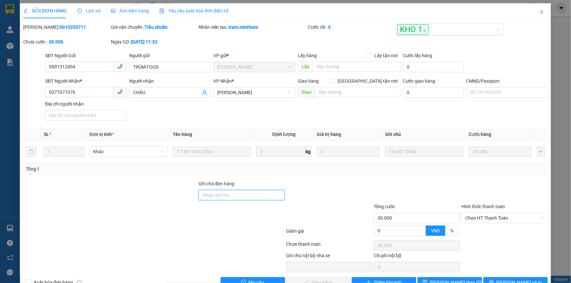
click at [250, 192] on input "Ghi chú đơn hàng" at bounding box center [242, 195] width 86 height 10
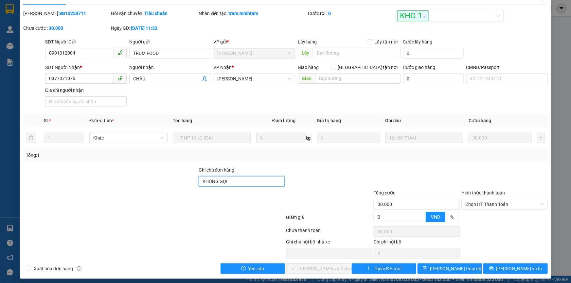
scroll to position [18, 0]
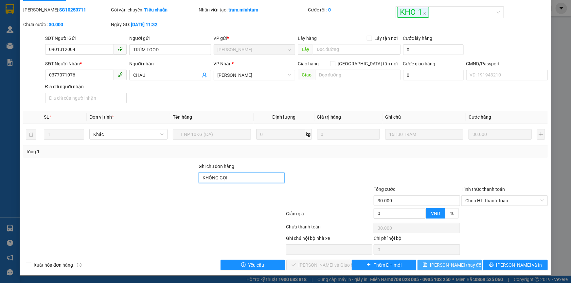
type input "KHÔNG GỌI"
click at [445, 268] on span "[PERSON_NAME] đổi" at bounding box center [456, 265] width 52 height 7
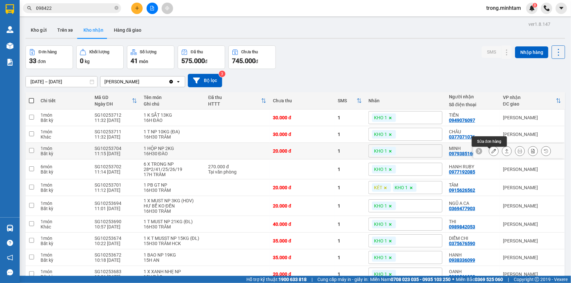
click at [491, 153] on icon at bounding box center [493, 151] width 5 height 5
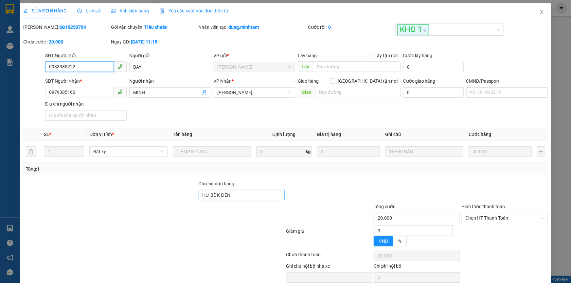
type input "0933385222"
type input "BẢY"
type input "0979385160"
type input "MINH"
type input "HƯ BỂ K ĐỀN"
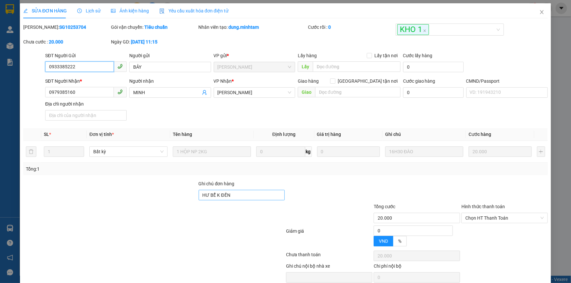
type input "20.000"
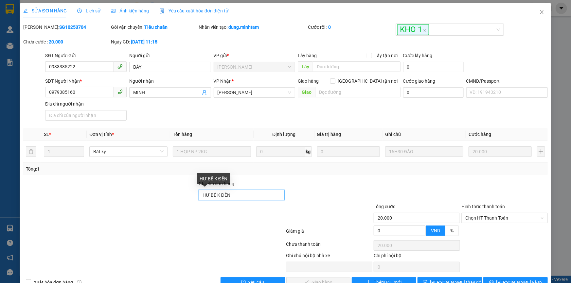
click at [247, 196] on input "HƯ BỂ K ĐỀN" at bounding box center [242, 195] width 86 height 10
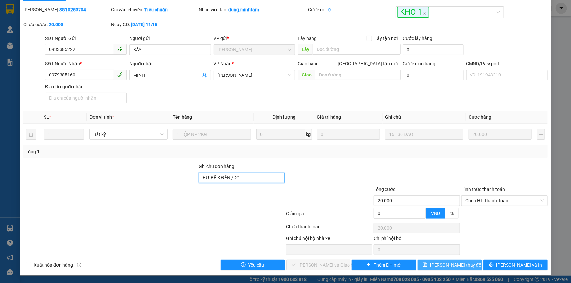
type input "HƯ BỂ K ĐỀN /DG"
click at [441, 263] on span "[PERSON_NAME] đổi" at bounding box center [456, 265] width 52 height 7
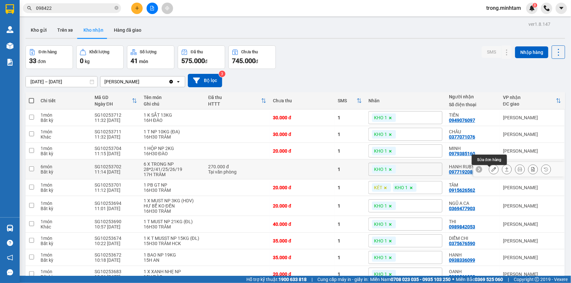
click at [491, 172] on icon at bounding box center [493, 169] width 5 height 5
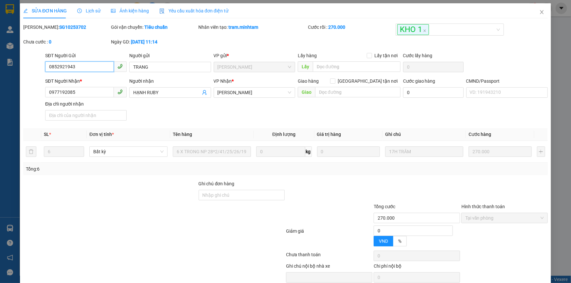
type input "0852921943"
type input "TRANG"
type input "0977192085"
type input "HẠNH RUBY"
type input "270.000"
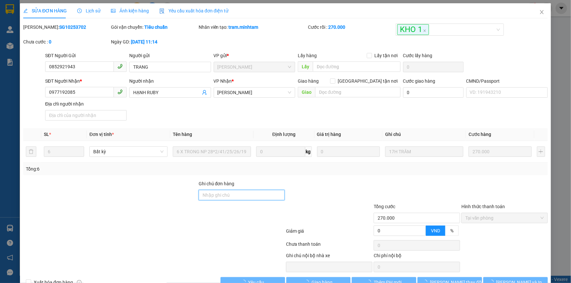
click at [215, 198] on input "Ghi chú đơn hàng" at bounding box center [242, 195] width 86 height 10
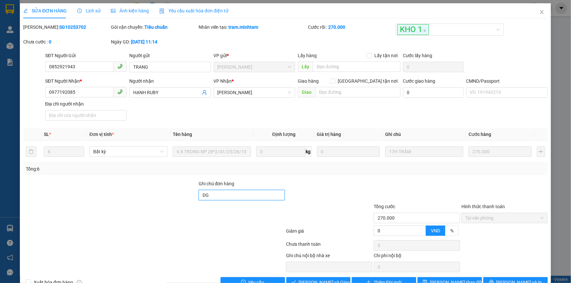
type input "D"
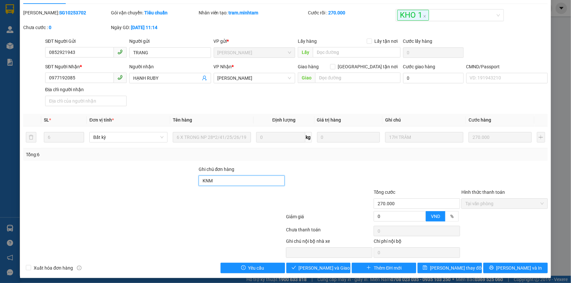
scroll to position [18, 0]
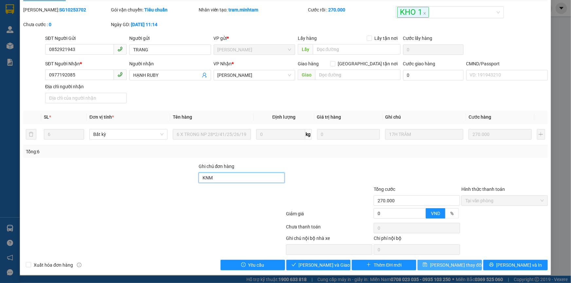
type input "KNM"
click at [427, 264] on icon "save" at bounding box center [425, 265] width 4 height 4
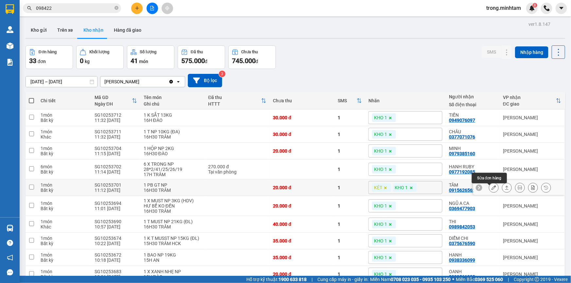
click at [492, 188] on button at bounding box center [493, 187] width 9 height 11
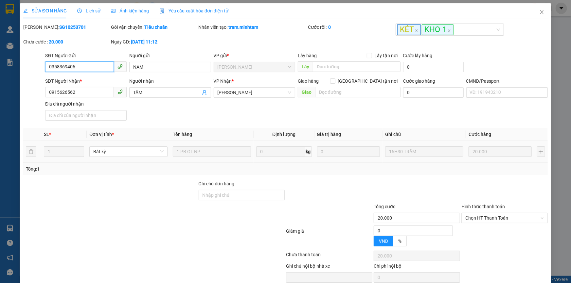
type input "0358369406"
type input "NAM"
type input "0915626562"
type input "TÂM"
type input "20.000"
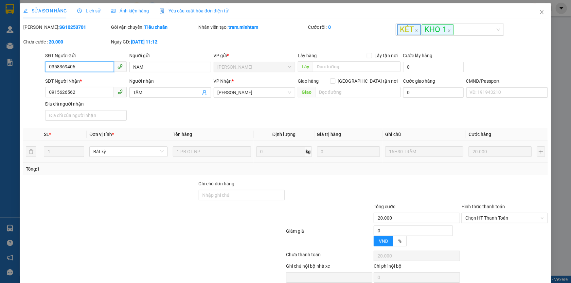
type input "20.000"
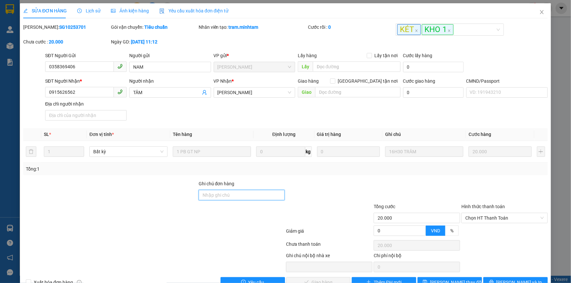
click at [231, 198] on input "Ghi chú đơn hàng" at bounding box center [242, 195] width 86 height 10
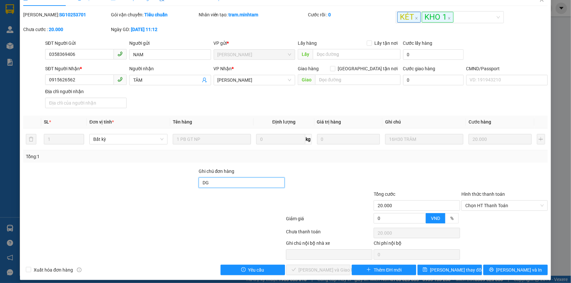
scroll to position [18, 0]
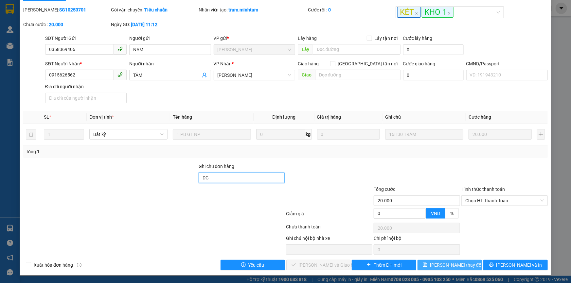
type input "DG"
click at [467, 269] on button "[PERSON_NAME] đổi" at bounding box center [449, 265] width 64 height 10
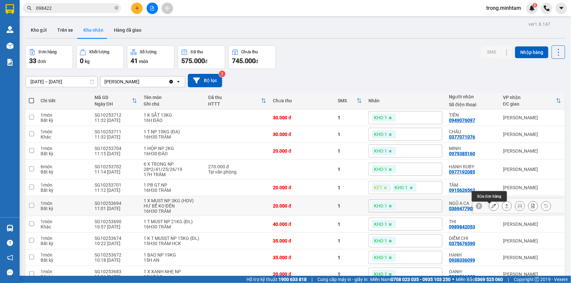
click at [491, 208] on icon at bounding box center [493, 206] width 5 height 5
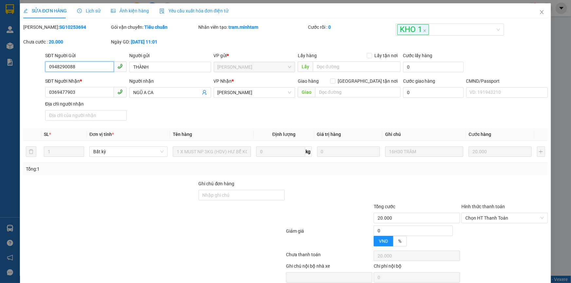
type input "0948290088"
type input "THÀNH"
type input "0369477903"
type input "NGŨ A CA"
type input "20.000"
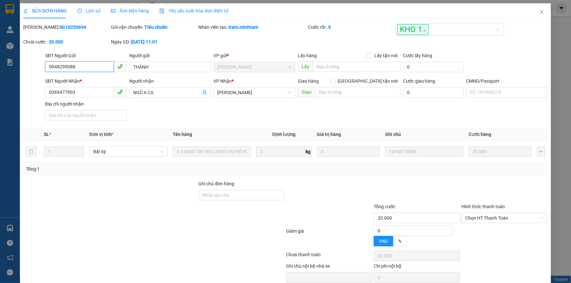
type input "20.000"
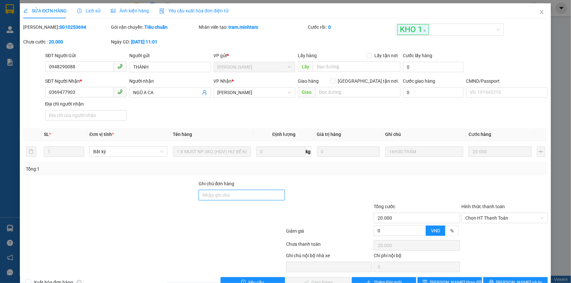
click at [229, 193] on input "Ghi chú đơn hàng" at bounding box center [242, 195] width 86 height 10
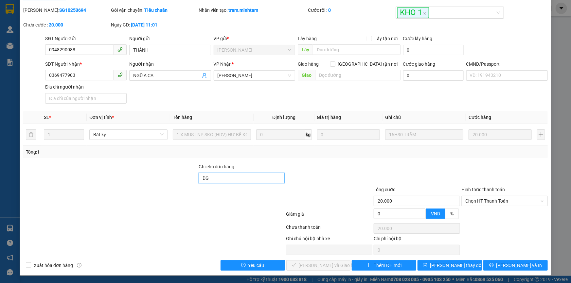
scroll to position [18, 0]
type input "DG"
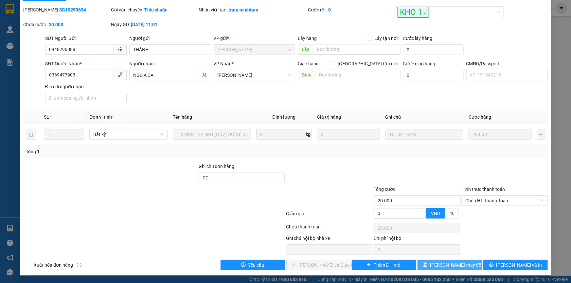
click at [464, 265] on button "[PERSON_NAME] đổi" at bounding box center [449, 265] width 64 height 10
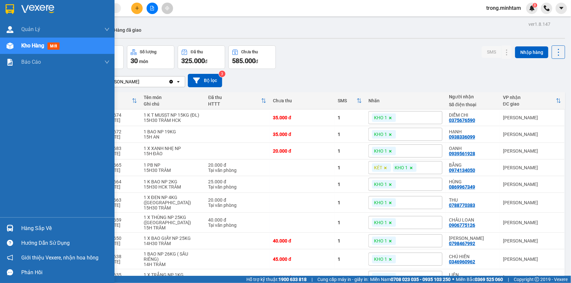
scroll to position [275, 0]
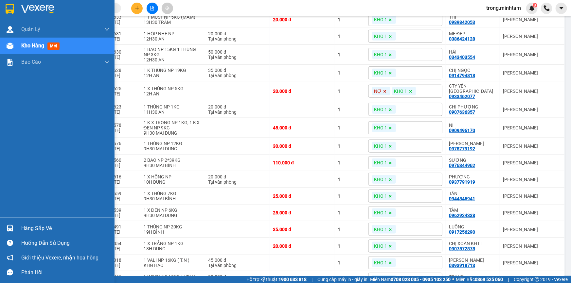
click at [47, 223] on div "Hàng sắp về" at bounding box center [57, 228] width 114 height 15
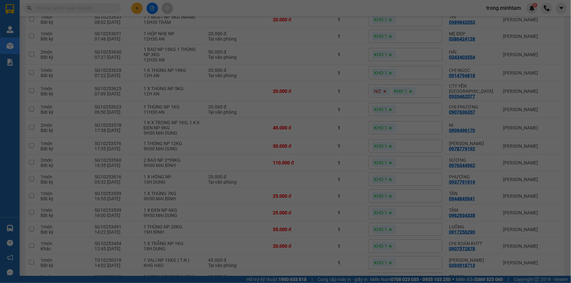
scroll to position [0, 0]
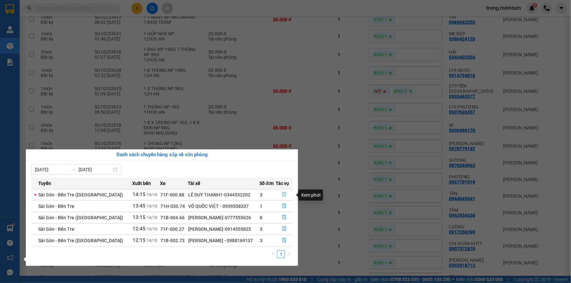
click at [282, 194] on icon "file-done" at bounding box center [284, 194] width 4 height 5
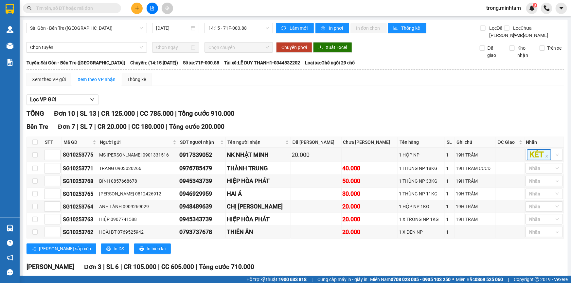
scroll to position [101, 0]
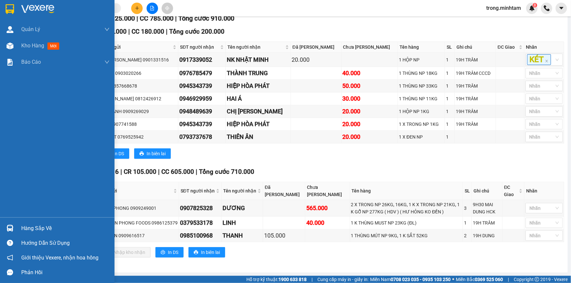
click at [21, 227] on div "Hàng sắp về" at bounding box center [65, 229] width 88 height 10
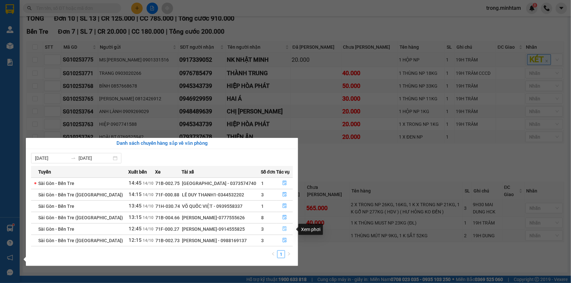
click at [283, 228] on icon "file-done" at bounding box center [284, 229] width 5 height 5
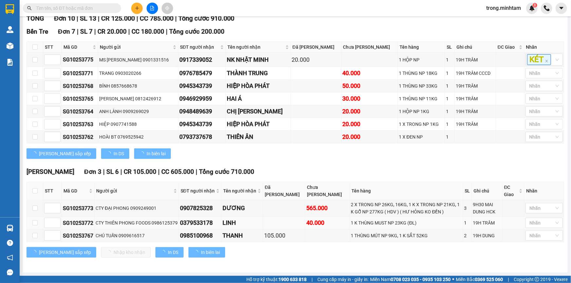
click at [281, 229] on td at bounding box center [284, 223] width 42 height 13
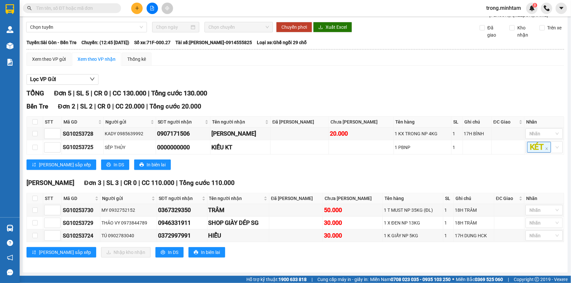
scroll to position [26, 0]
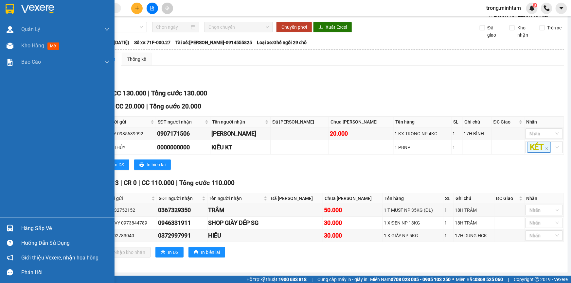
click at [41, 231] on div "Hàng sắp về" at bounding box center [65, 229] width 88 height 10
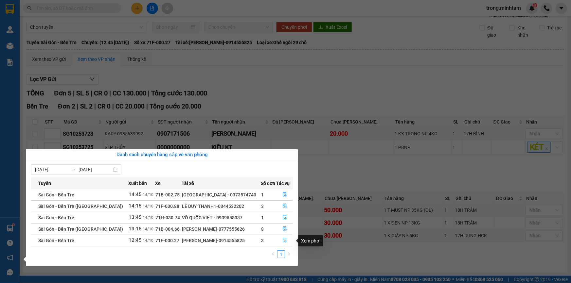
click at [285, 239] on button "button" at bounding box center [285, 240] width 16 height 10
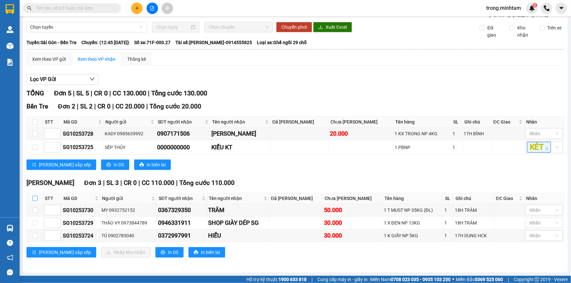
click at [36, 199] on input "checkbox" at bounding box center [34, 198] width 5 height 5
checkbox input "true"
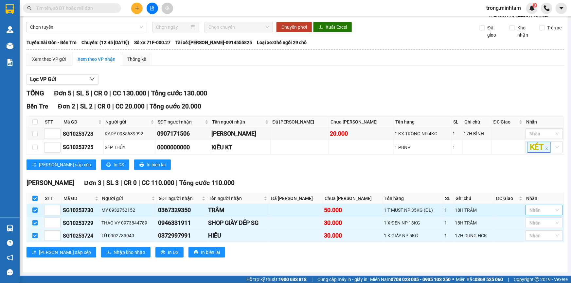
click at [544, 214] on div at bounding box center [540, 210] width 27 height 8
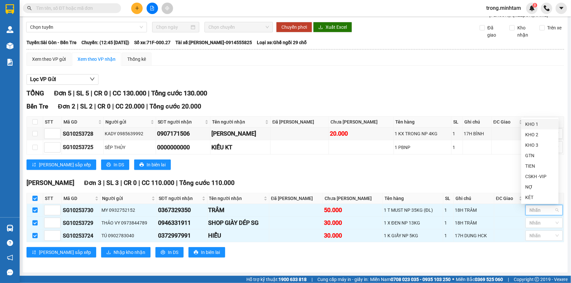
click at [540, 123] on div "KHO 1" at bounding box center [539, 124] width 29 height 7
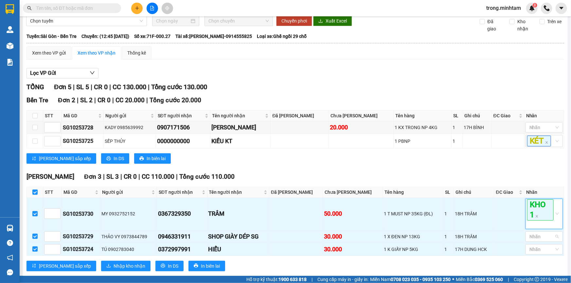
drag, startPoint x: 536, startPoint y: 245, endPoint x: 535, endPoint y: 229, distance: 16.4
click at [535, 241] on div at bounding box center [540, 237] width 27 height 8
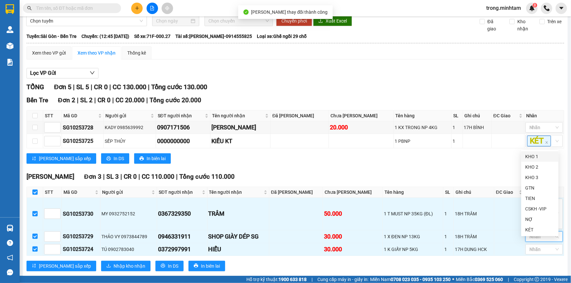
click at [530, 152] on div "KHO 1" at bounding box center [539, 156] width 37 height 10
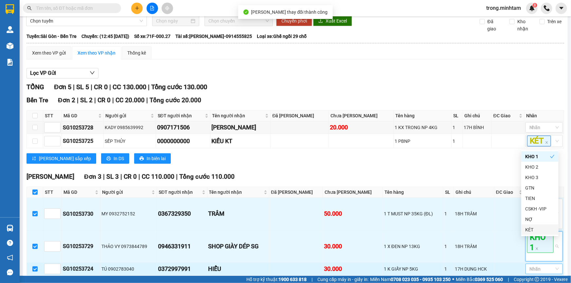
click at [530, 272] on div at bounding box center [540, 269] width 27 height 8
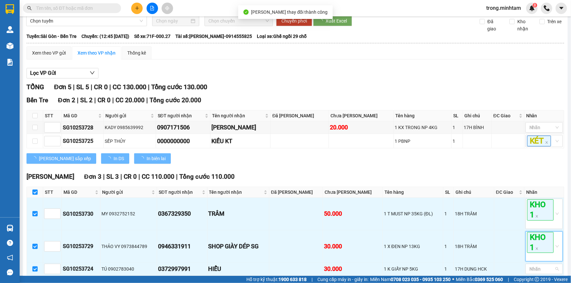
scroll to position [29, 0]
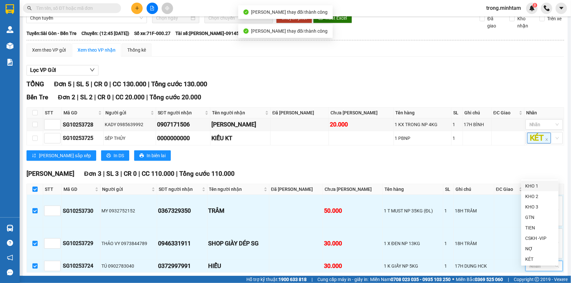
click at [532, 186] on div "KHO 1" at bounding box center [539, 186] width 29 height 7
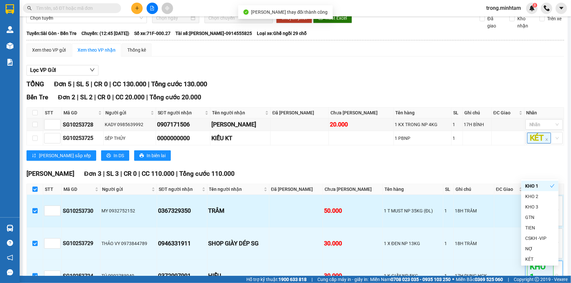
scroll to position [85, 0]
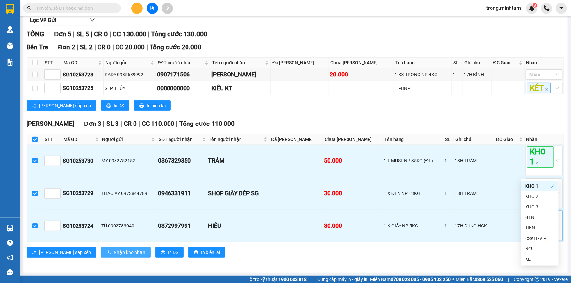
click at [113, 249] on span "Nhập kho nhận" at bounding box center [129, 252] width 32 height 7
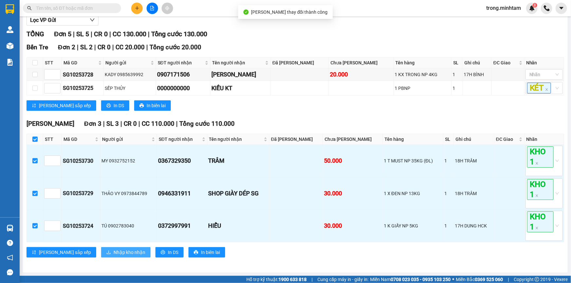
click at [113, 249] on span "Nhập kho nhận" at bounding box center [129, 252] width 32 height 7
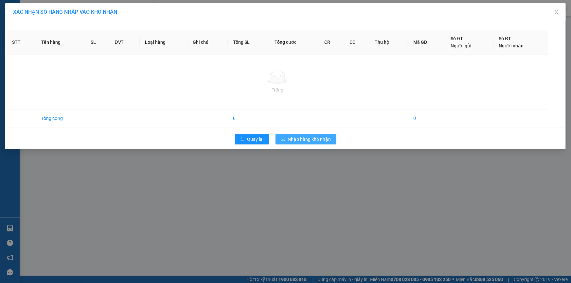
click at [291, 140] on span "Nhập hàng kho nhận" at bounding box center [309, 139] width 43 height 7
click at [555, 14] on div "Kết quả tìm kiếm ( 57 ) Bộ lọc Mã ĐH Trạng thái Món hàng Tổng cước Chưa cước Nh…" at bounding box center [285, 8] width 571 height 16
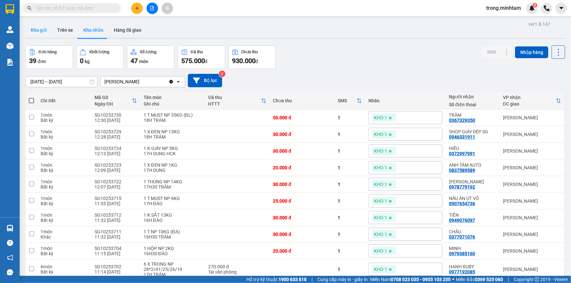
click at [46, 30] on button "Kho gửi" at bounding box center [39, 30] width 26 height 16
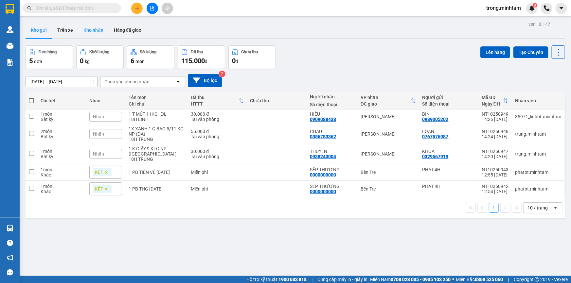
click at [92, 28] on button "Kho nhận" at bounding box center [93, 30] width 30 height 16
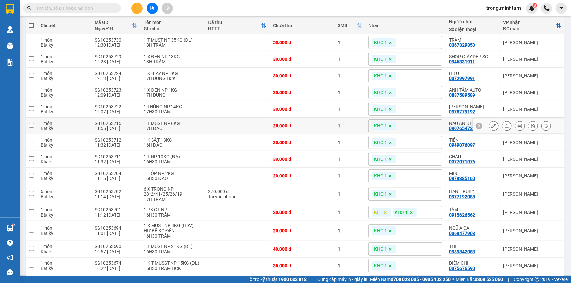
scroll to position [79, 0]
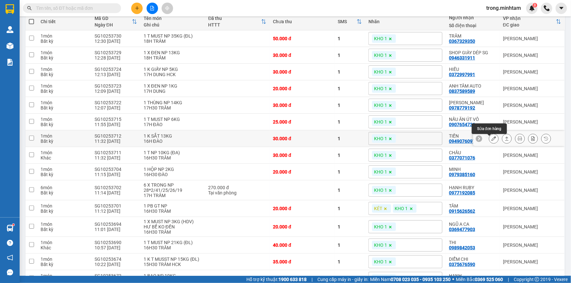
click at [491, 139] on icon at bounding box center [493, 138] width 5 height 5
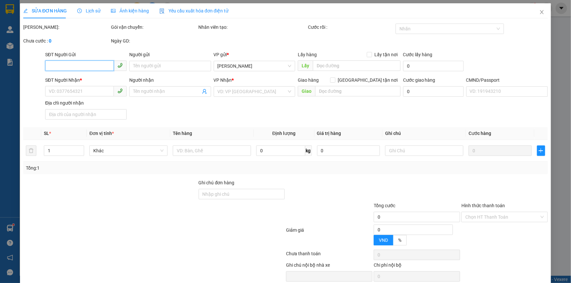
type input "0708282820"
type input "AN"
type input "0949076097"
type input "TIẾN"
type input "DG"
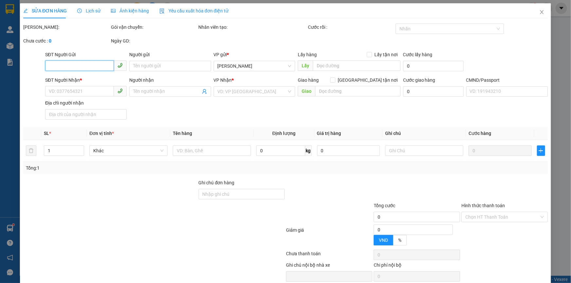
type input "30.000"
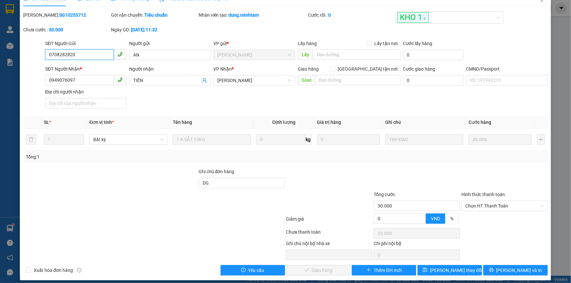
scroll to position [18, 0]
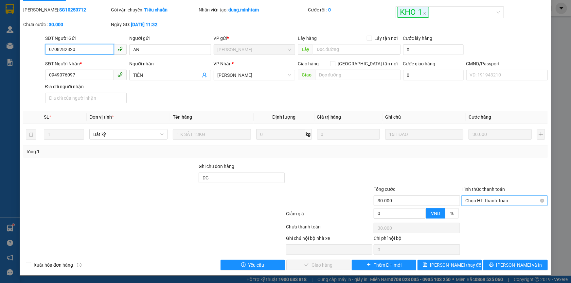
click at [479, 196] on span "Chọn HT Thanh Toán" at bounding box center [504, 201] width 78 height 10
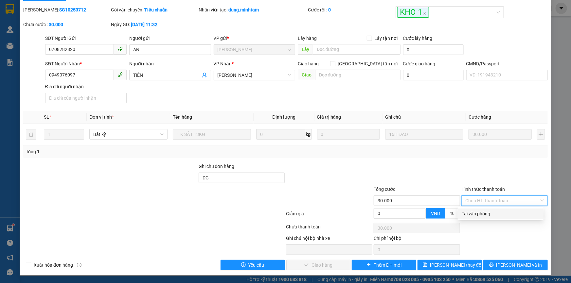
click at [478, 213] on div "Tại văn phòng" at bounding box center [500, 213] width 78 height 7
type input "0"
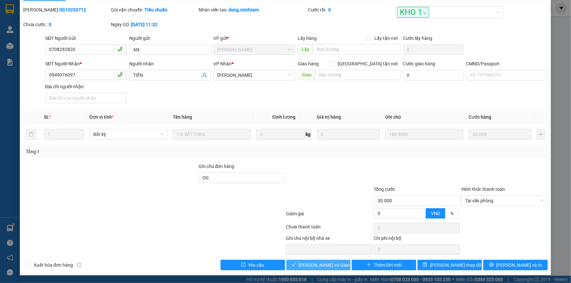
click at [335, 262] on span "Lưu và Giao hàng" at bounding box center [330, 265] width 63 height 7
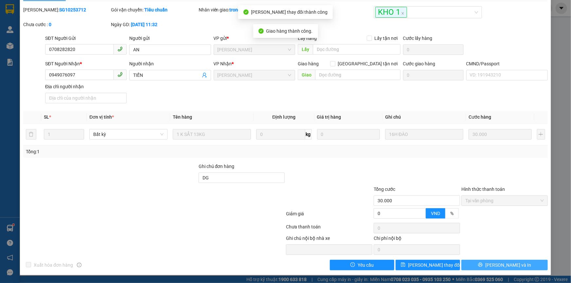
click at [500, 263] on span "[PERSON_NAME] và In" at bounding box center [508, 265] width 46 height 7
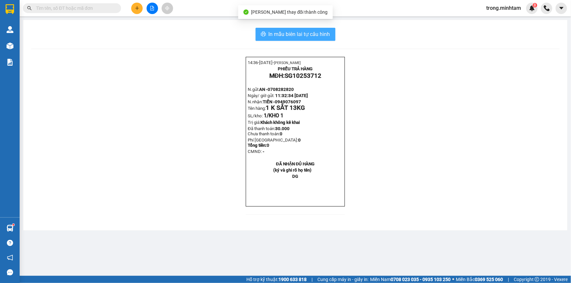
click at [271, 30] on span "In mẫu biên lai tự cấu hình" at bounding box center [299, 34] width 61 height 8
click at [89, 9] on input "text" at bounding box center [74, 8] width 77 height 7
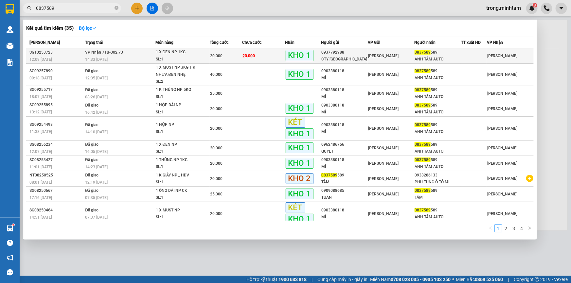
type input "0837589"
click at [243, 56] on span "20.000" at bounding box center [248, 56] width 12 height 5
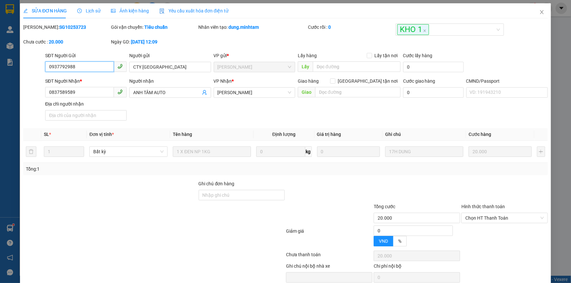
type input "0937792988"
type input "CTY SAO VIỆT"
type input "0837589589"
type input "ANH TÂM AUTO"
type input "20.000"
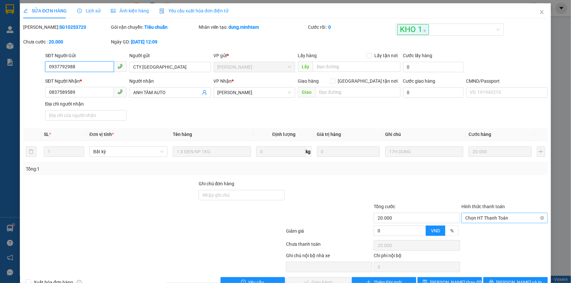
scroll to position [14, 0]
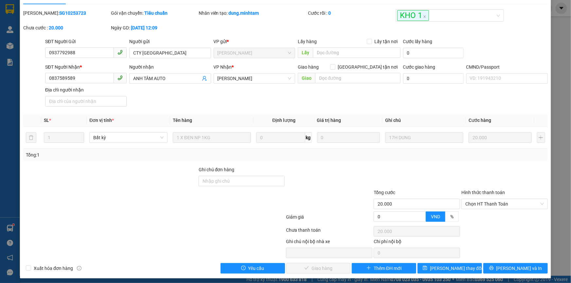
click at [478, 198] on div "Hình thức thanh toán" at bounding box center [504, 194] width 86 height 10
click at [475, 204] on span "Chọn HT Thanh Toán" at bounding box center [504, 204] width 78 height 10
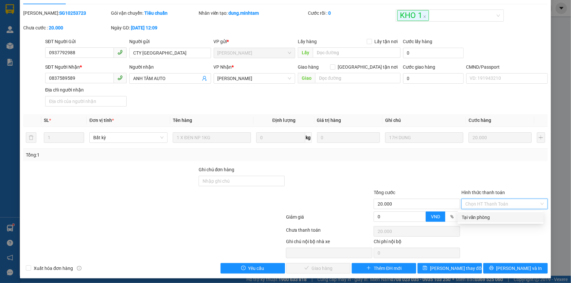
click at [473, 211] on div "Total Paid Fee 0 Total UnPaid Fee 20.000 Cash Collection Total Fee Mã ĐH: SG102…" at bounding box center [285, 141] width 524 height 264
click at [472, 207] on span "Chọn HT Thanh Toán" at bounding box center [504, 204] width 78 height 10
click at [472, 214] on div "Tại văn phòng" at bounding box center [500, 217] width 78 height 7
type input "0"
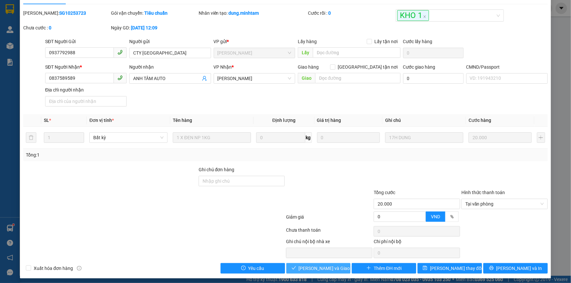
click at [301, 267] on button "[PERSON_NAME] và [PERSON_NAME] hàng" at bounding box center [318, 268] width 64 height 10
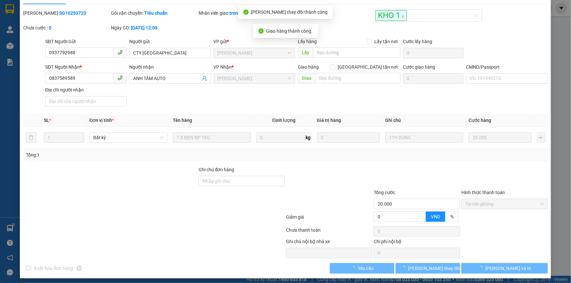
click at [513, 268] on span "[PERSON_NAME] và In" at bounding box center [508, 268] width 46 height 7
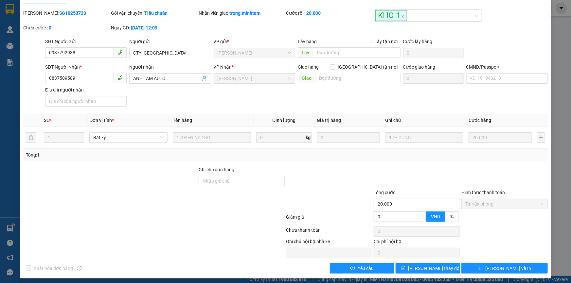
click at [495, 274] on div "SỬA ĐƠN HÀNG Lịch sử Ảnh kiện hàng Yêu cầu xuất hóa đơn điện tử Total Paid Fee …" at bounding box center [285, 133] width 531 height 289
drag, startPoint x: 494, startPoint y: 271, endPoint x: 467, endPoint y: 236, distance: 44.4
click at [494, 271] on button "[PERSON_NAME] và In" at bounding box center [504, 268] width 86 height 10
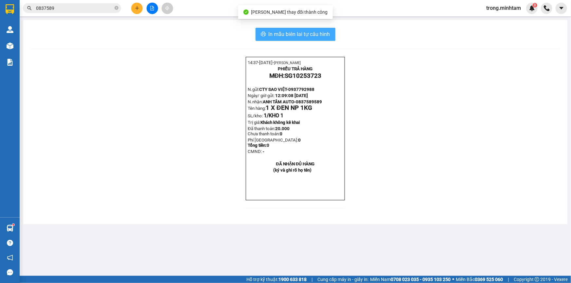
click at [279, 39] on button "In mẫu biên lai tự cấu hình" at bounding box center [295, 34] width 80 height 13
click at [94, 5] on input "0837589" at bounding box center [74, 8] width 77 height 7
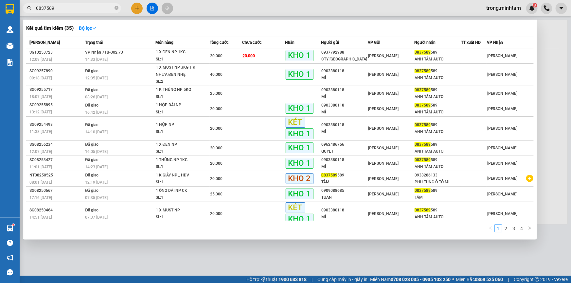
click at [94, 5] on input "0837589" at bounding box center [74, 8] width 77 height 7
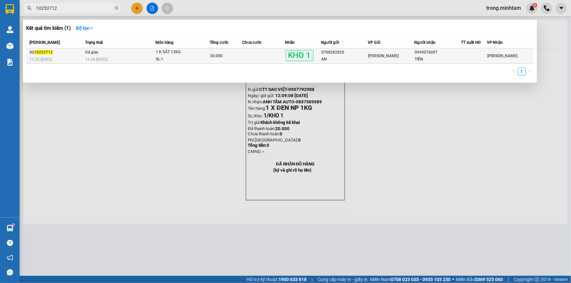
type input "10253712"
click at [202, 56] on div "SL: 1" at bounding box center [180, 59] width 49 height 7
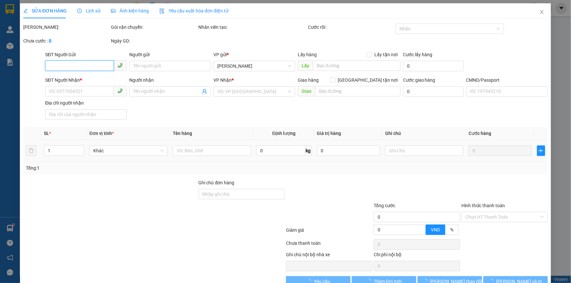
type input "0708282820"
type input "AN"
type input "0949076097"
type input "TIẾN"
type input "DG"
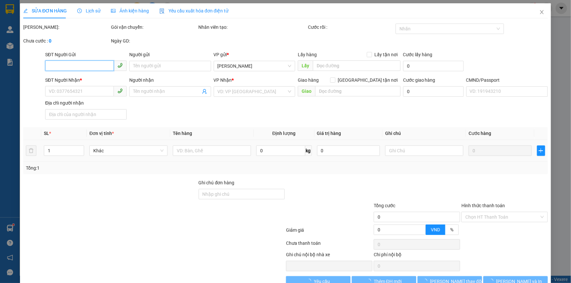
type input "30.000"
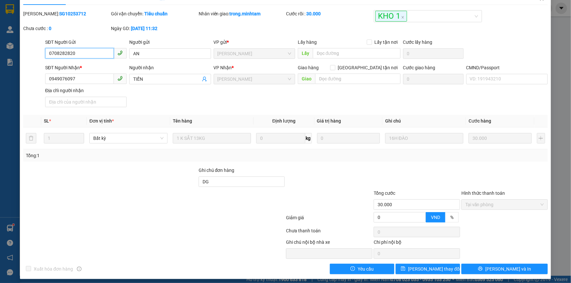
scroll to position [18, 0]
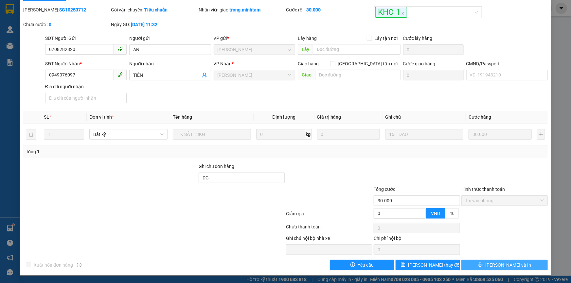
click at [483, 265] on button "[PERSON_NAME] và In" at bounding box center [504, 265] width 86 height 10
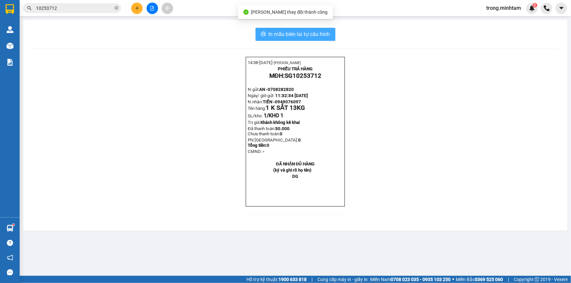
click at [300, 37] on span "In mẫu biên lai tự cấu hình" at bounding box center [299, 34] width 61 height 8
click at [109, 10] on input "10253712" at bounding box center [74, 8] width 77 height 7
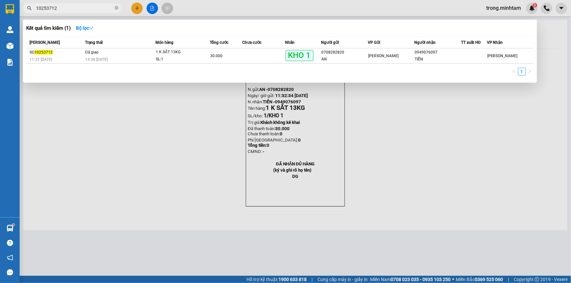
click at [109, 10] on input "10253712" at bounding box center [74, 8] width 77 height 7
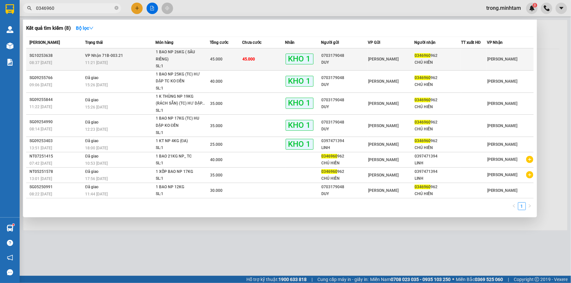
type input "0346960"
click at [362, 59] on div "DUY" at bounding box center [344, 62] width 46 height 7
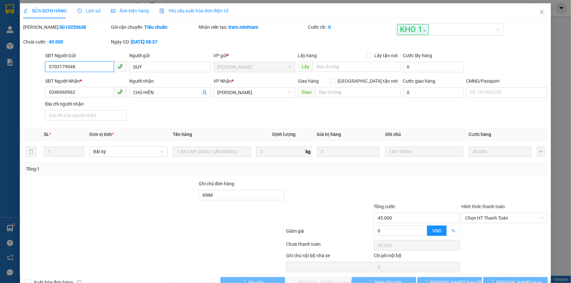
type input "0703179048"
type input "DUY"
type input "0346960962"
type input "CHÚ HIỀN"
type input "KNM"
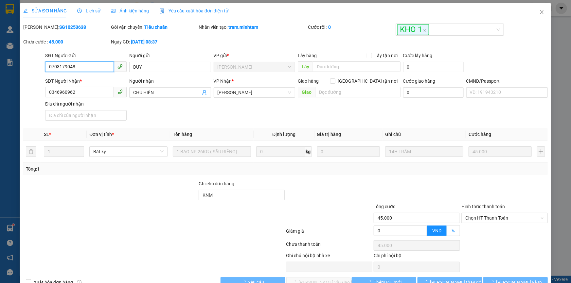
type input "45.000"
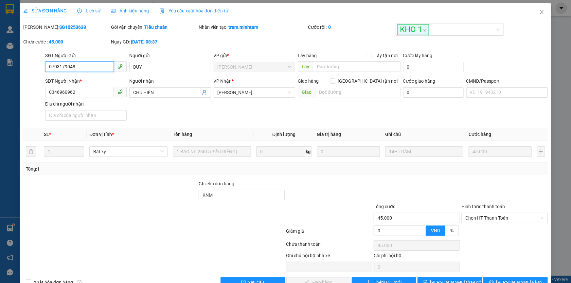
scroll to position [8, 0]
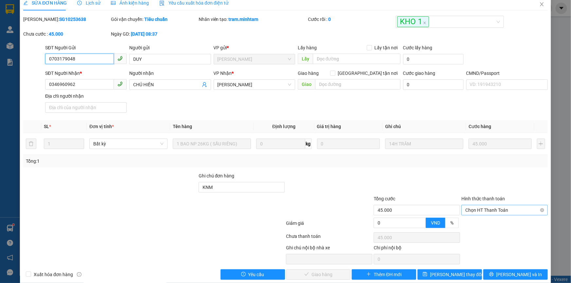
click at [471, 210] on span "Chọn HT Thanh Toán" at bounding box center [504, 210] width 78 height 10
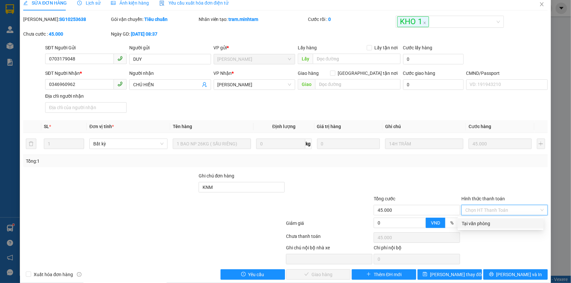
click at [466, 222] on div "Tại văn phòng" at bounding box center [500, 223] width 78 height 7
type input "0"
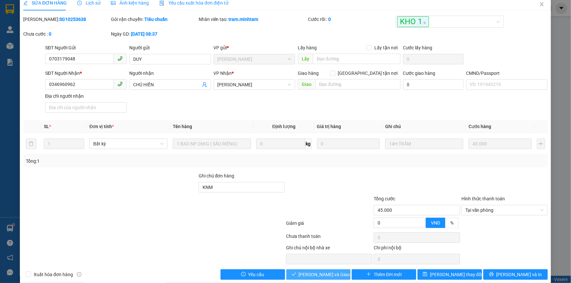
click at [331, 275] on span "[PERSON_NAME] và [PERSON_NAME] hàng" at bounding box center [330, 274] width 63 height 7
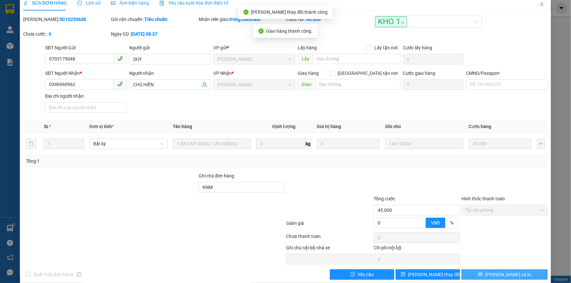
click at [509, 276] on span "[PERSON_NAME] và In" at bounding box center [508, 274] width 46 height 7
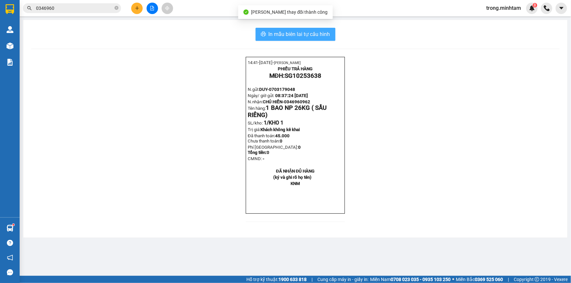
click at [297, 36] on span "In mẫu biên lai tự cấu hình" at bounding box center [299, 34] width 61 height 8
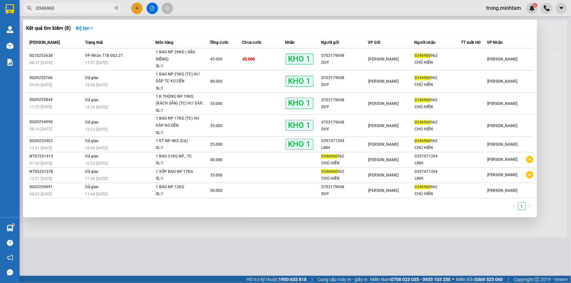
click at [70, 9] on input "0346960" at bounding box center [74, 8] width 77 height 7
click at [72, 9] on input "0346960" at bounding box center [74, 8] width 77 height 7
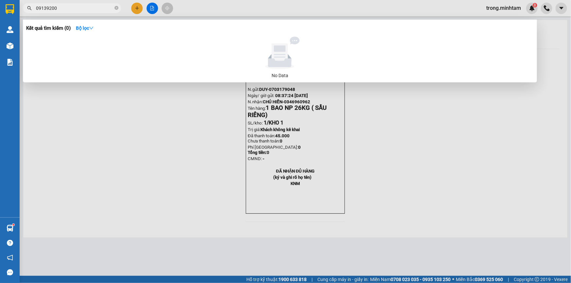
click at [57, 8] on input "09139200" at bounding box center [74, 8] width 77 height 7
type input "09139200"
drag, startPoint x: 66, startPoint y: 8, endPoint x: 226, endPoint y: 6, distance: 159.9
click at [226, 6] on div at bounding box center [285, 141] width 571 height 283
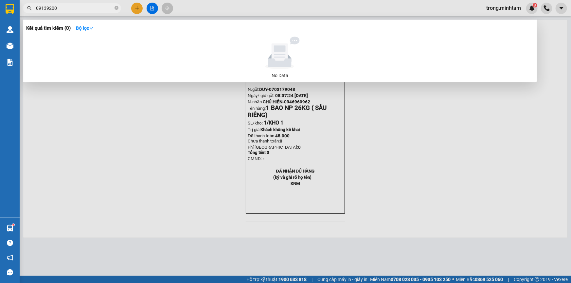
click at [75, 7] on input "09139200" at bounding box center [74, 8] width 77 height 7
click at [118, 9] on span "09139200" at bounding box center [72, 8] width 98 height 10
click at [115, 9] on icon "close-circle" at bounding box center [116, 8] width 4 height 4
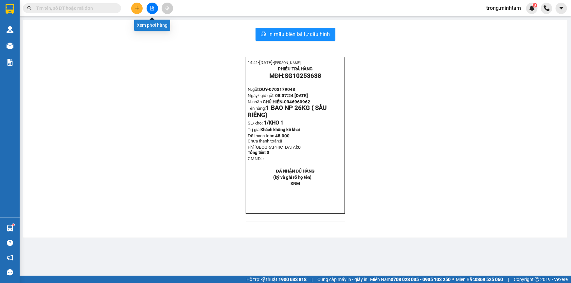
click at [151, 5] on button at bounding box center [152, 8] width 11 height 11
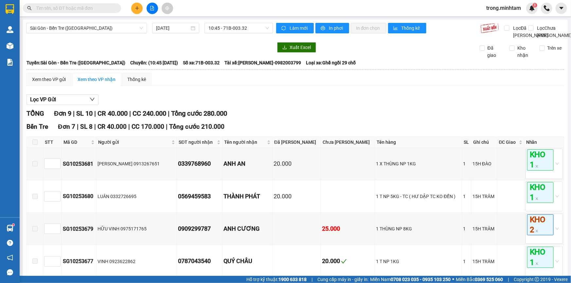
click at [136, 5] on button at bounding box center [136, 8] width 11 height 11
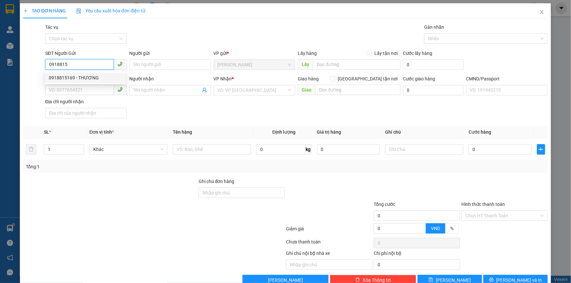
click at [84, 78] on div "0918815169 - THƯƠNG" at bounding box center [85, 77] width 73 height 7
type input "0918815169"
type input "THƯƠNG"
type input "0919050695"
type input "SƠN"
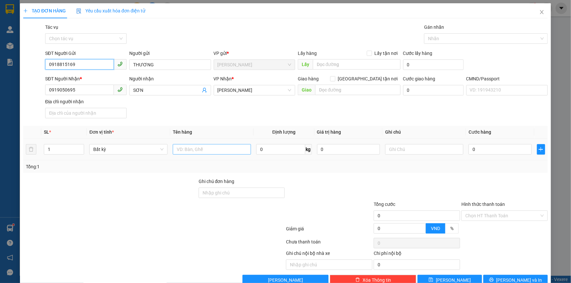
type input "0918815169"
click at [190, 155] on input "text" at bounding box center [212, 149] width 78 height 10
type input "1 THÙNG NP 45KG"
type input "19H00 TRỌNG"
type input "4"
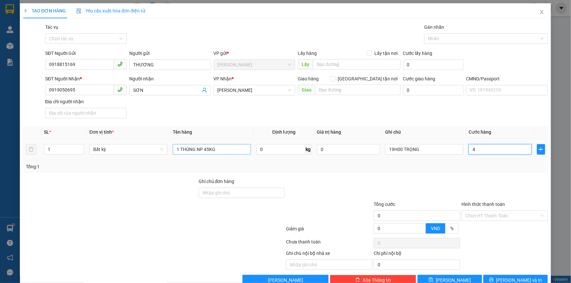
type input "4"
type input "45"
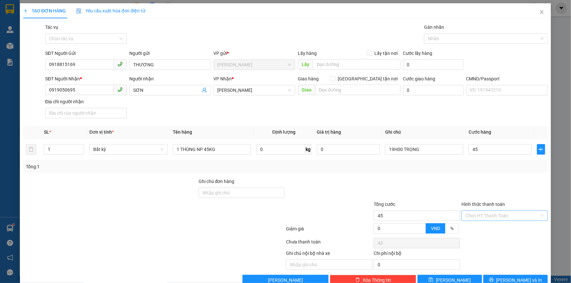
click at [468, 218] on input "Hình thức thanh toán" at bounding box center [502, 216] width 74 height 10
type input "45.000"
click at [468, 226] on div "Tại văn phòng" at bounding box center [500, 229] width 78 height 7
type input "0"
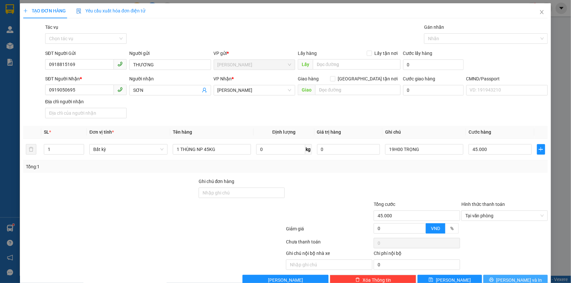
click at [493, 280] on button "[PERSON_NAME] và In" at bounding box center [515, 280] width 64 height 10
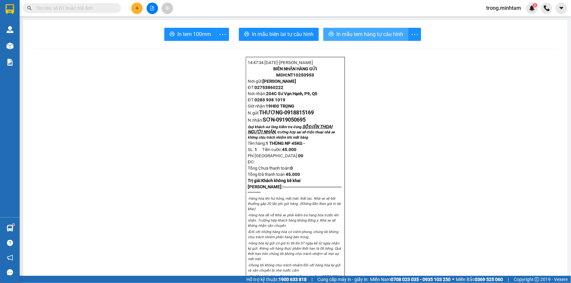
click at [340, 36] on span "In mẫu tem hàng tự cấu hình" at bounding box center [369, 34] width 67 height 8
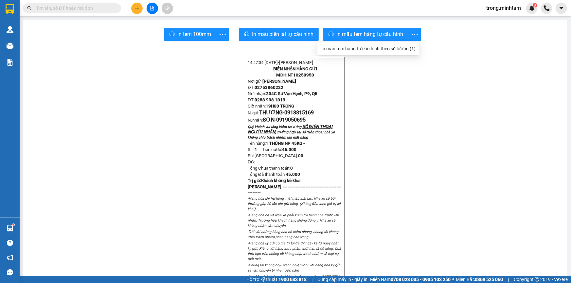
click at [183, 31] on span "In tem 100mm" at bounding box center [194, 34] width 34 height 8
click at [188, 38] on span "In tem 100mm" at bounding box center [194, 34] width 34 height 8
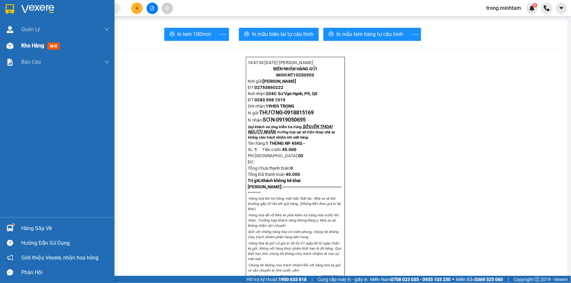
click at [37, 49] on div "Kho hàng mới" at bounding box center [41, 46] width 41 height 8
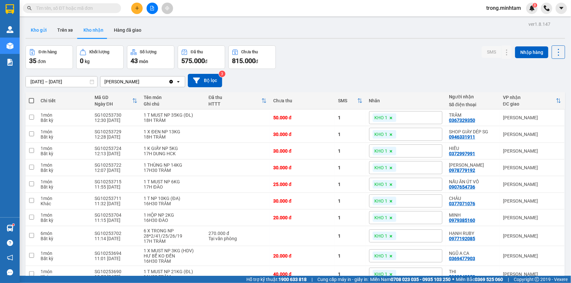
click at [45, 32] on button "Kho gửi" at bounding box center [39, 30] width 26 height 16
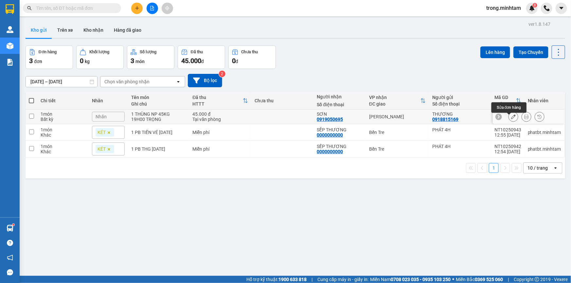
click at [511, 117] on icon at bounding box center [513, 116] width 5 height 5
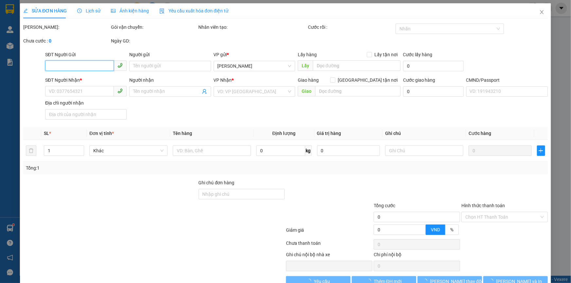
type input "0918815169"
type input "THƯƠNG"
type input "0919050695"
type input "SƠN"
type input "45.000"
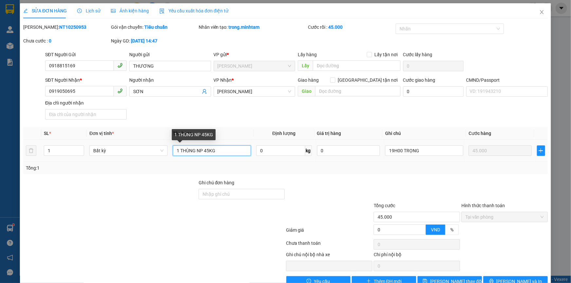
click at [208, 150] on input "1 THÙNG NP 45KG" at bounding box center [212, 151] width 78 height 10
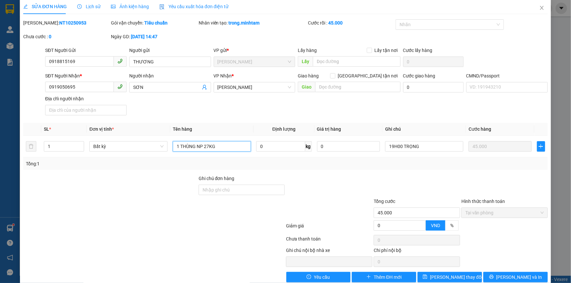
scroll to position [17, 0]
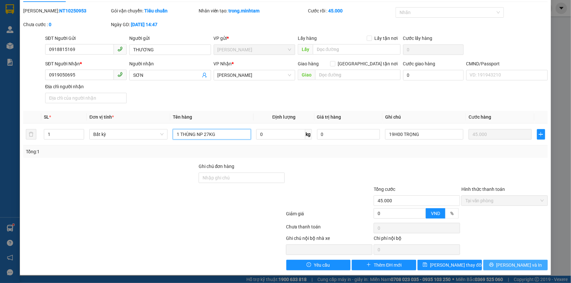
type input "1 THÙNG NP 27KG"
click at [493, 264] on button "[PERSON_NAME] và In" at bounding box center [515, 265] width 64 height 10
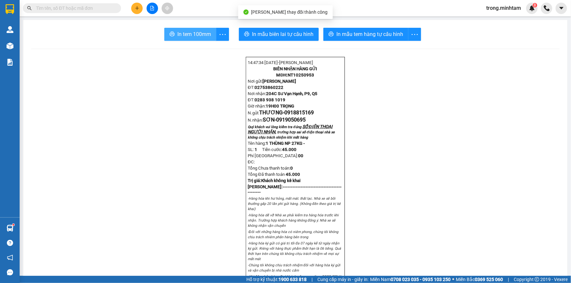
click at [193, 33] on span "In tem 100mm" at bounding box center [194, 34] width 34 height 8
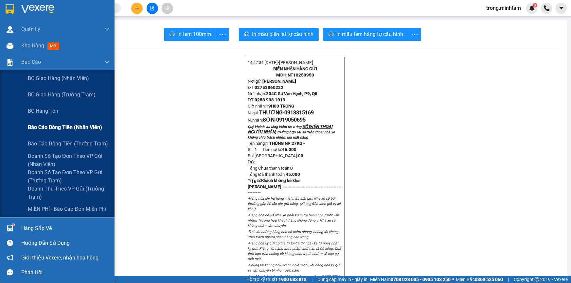
click at [75, 131] on div "Báo cáo dòng tiền (nhân viên)" at bounding box center [69, 127] width 82 height 16
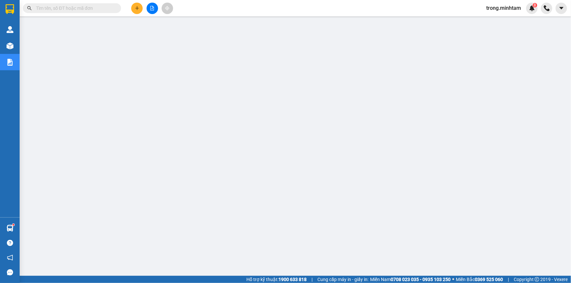
click at [76, 8] on input "text" at bounding box center [74, 8] width 77 height 7
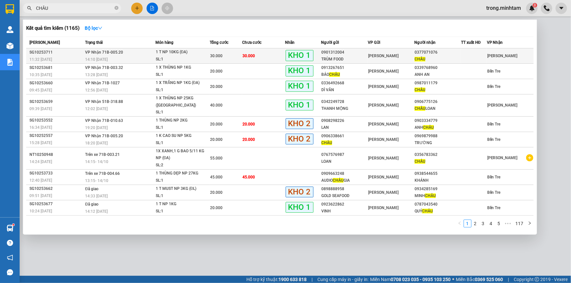
type input "CHÂU"
click at [286, 54] on span "KHO 1" at bounding box center [300, 55] width 28 height 11
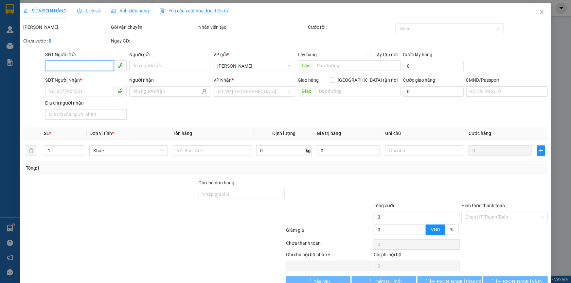
type input "0901312004"
type input "TRÙM FOOD"
type input "0377071076"
type input "CHÂU"
type input "KHÔNG GỌI"
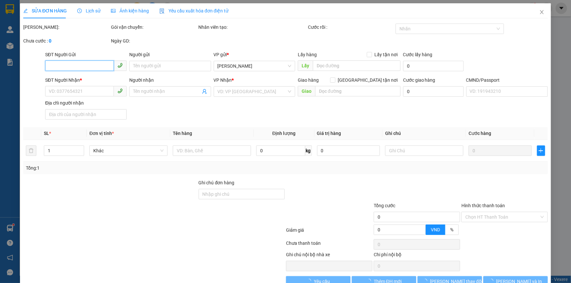
type input "30.000"
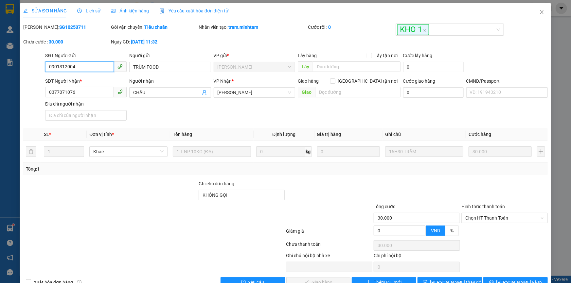
scroll to position [18, 0]
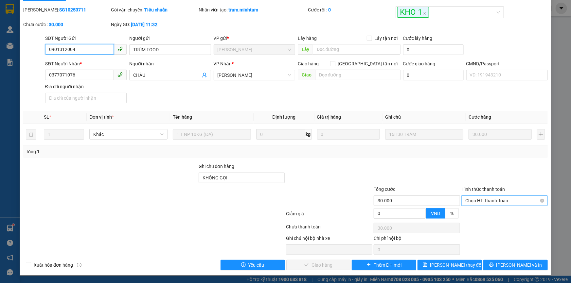
click at [477, 198] on span "Chọn HT Thanh Toán" at bounding box center [504, 201] width 78 height 10
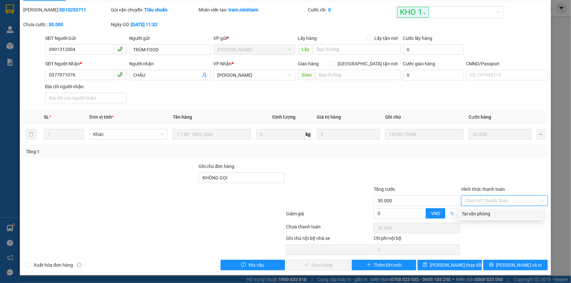
drag, startPoint x: 470, startPoint y: 213, endPoint x: 455, endPoint y: 209, distance: 16.0
click at [470, 213] on div "Tại văn phòng" at bounding box center [500, 213] width 78 height 7
type input "0"
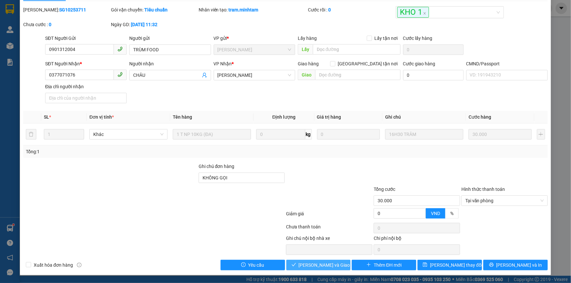
click at [307, 267] on span "[PERSON_NAME] và [PERSON_NAME] hàng" at bounding box center [330, 265] width 63 height 7
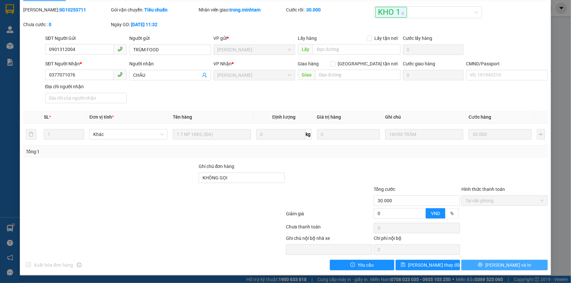
click at [481, 267] on button "[PERSON_NAME] và In" at bounding box center [504, 265] width 86 height 10
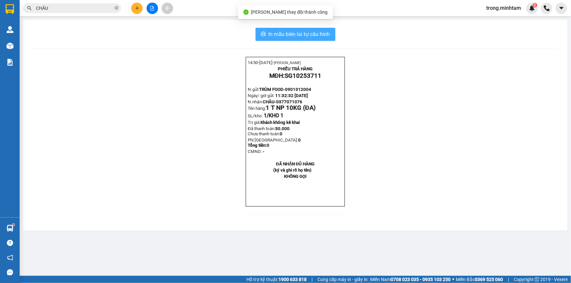
click at [281, 35] on span "In mẫu biên lai tự cấu hình" at bounding box center [299, 34] width 61 height 8
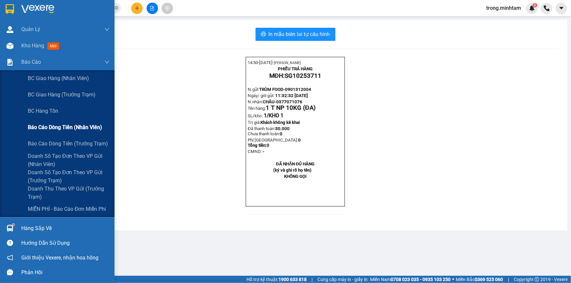
click at [67, 124] on span "Báo cáo dòng tiền (nhân viên)" at bounding box center [65, 127] width 74 height 8
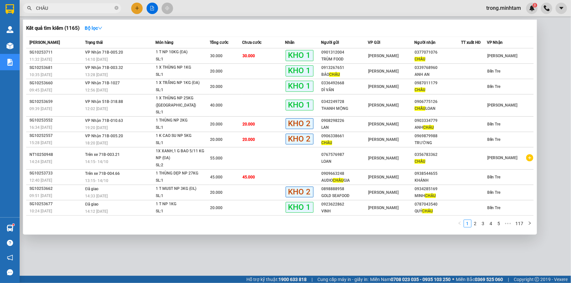
click at [90, 10] on input "CHÂU" at bounding box center [74, 8] width 77 height 7
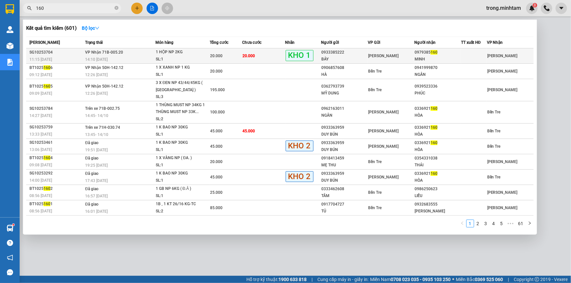
type input "160"
click at [258, 54] on td "20.000" at bounding box center [263, 55] width 43 height 15
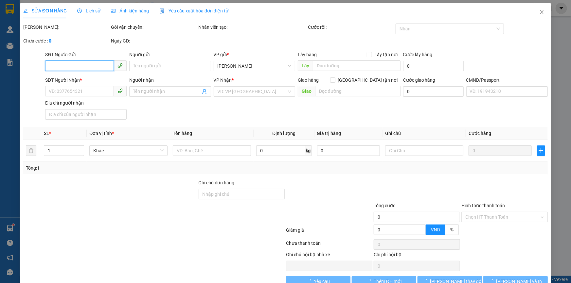
type input "0933385222"
type input "BẢY"
type input "0979385160"
type input "MINH"
type input "HƯ BỂ K ĐỀN /DG"
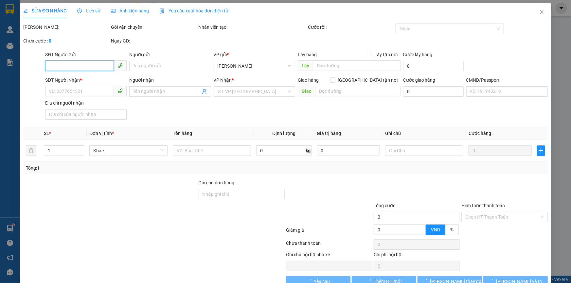
type input "20.000"
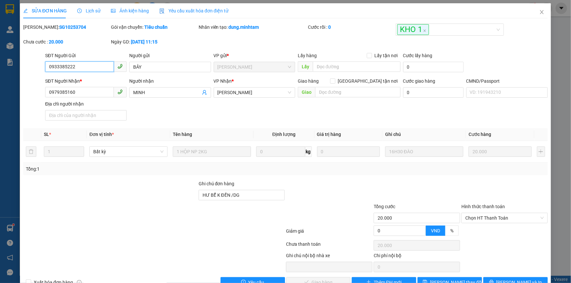
scroll to position [18, 0]
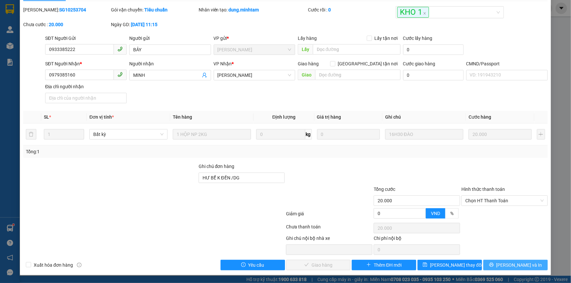
click at [494, 268] on span "printer" at bounding box center [491, 265] width 5 height 5
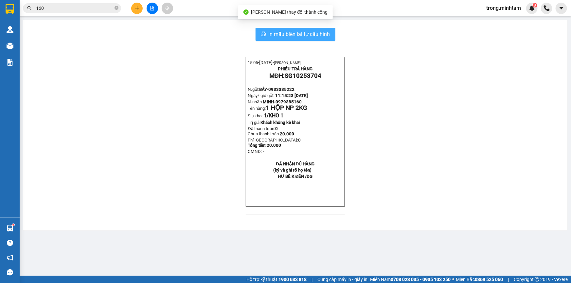
click at [300, 30] on span "In mẫu biên lai tự cấu hình" at bounding box center [299, 34] width 61 height 8
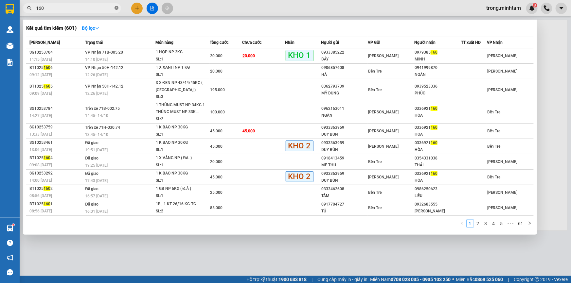
click at [118, 8] on icon "close-circle" at bounding box center [116, 8] width 4 height 4
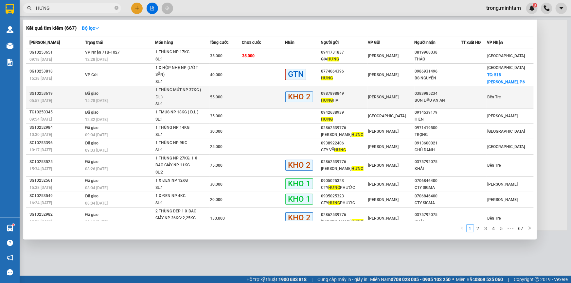
scroll to position [8, 0]
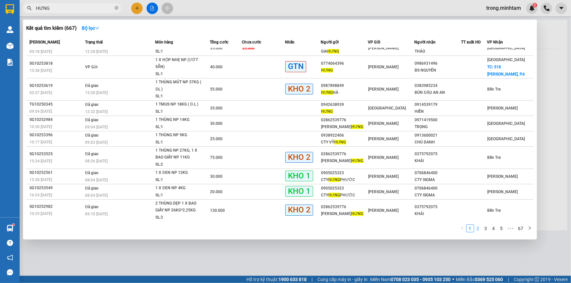
type input "HƯNG"
click at [478, 230] on link "2" at bounding box center [477, 228] width 7 height 7
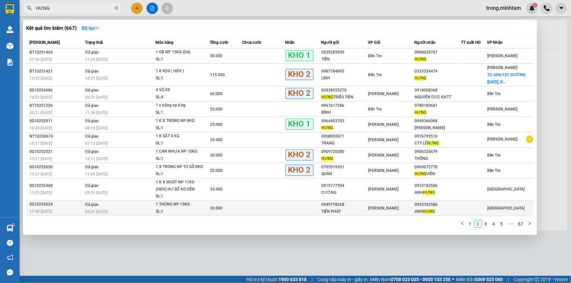
scroll to position [0, 0]
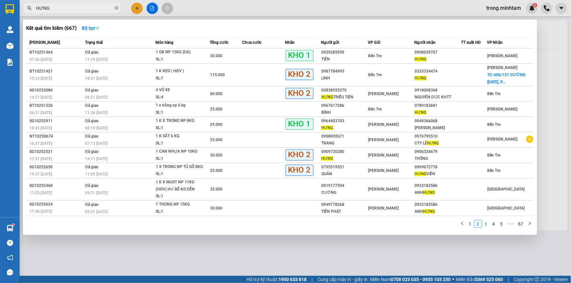
click at [487, 222] on link "3" at bounding box center [485, 223] width 7 height 7
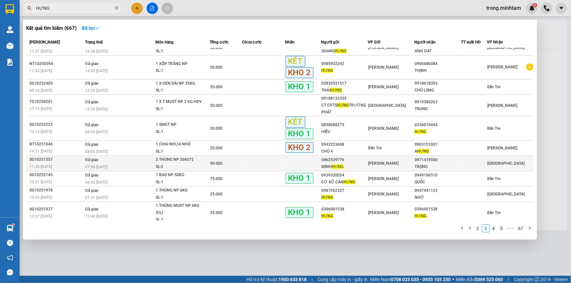
scroll to position [10, 0]
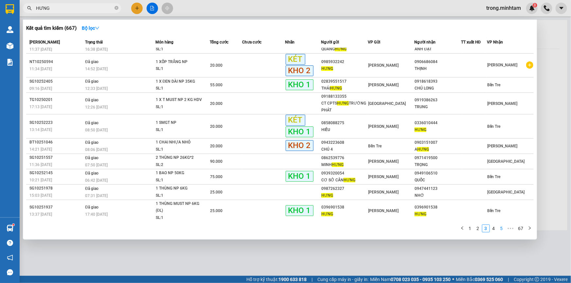
click at [495, 229] on link "4" at bounding box center [493, 228] width 7 height 7
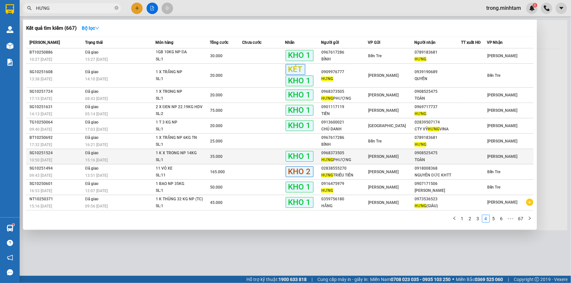
scroll to position [0, 0]
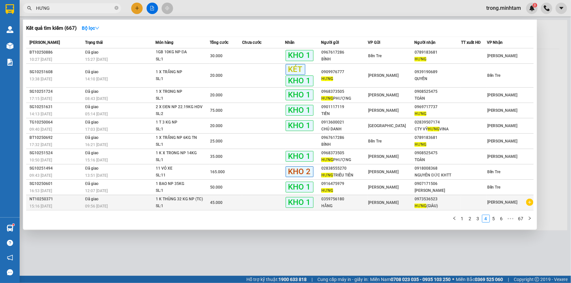
click at [371, 204] on span "[PERSON_NAME]" at bounding box center [383, 202] width 30 height 5
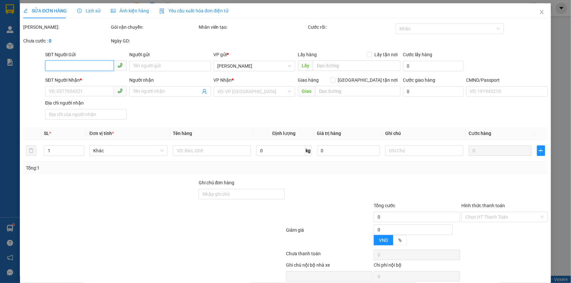
type input "0359756180"
type input "HẰNG"
type input "0973536523"
type input "HƯNG(GIÀU)"
type input "45.000"
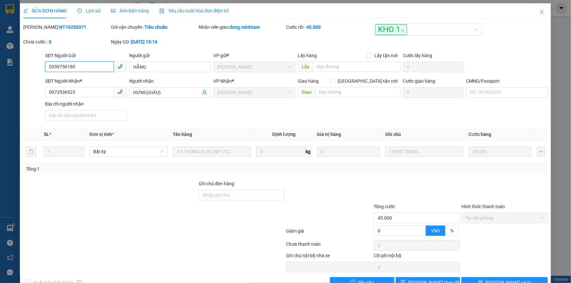
click at [81, 71] on input "0359756180" at bounding box center [79, 66] width 69 height 10
click at [83, 67] on input "0359756180" at bounding box center [79, 66] width 69 height 10
click at [540, 13] on icon "close" at bounding box center [542, 12] width 4 height 4
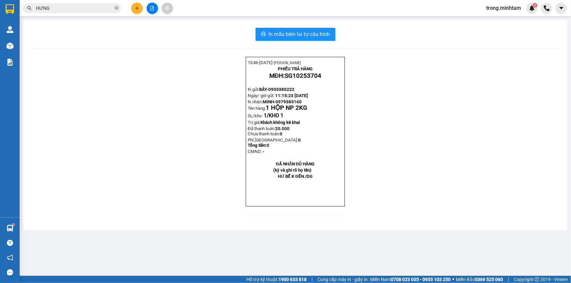
click at [77, 10] on input "HƯNG" at bounding box center [74, 8] width 77 height 7
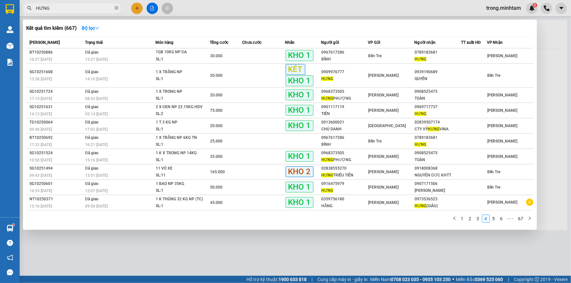
click at [77, 10] on input "HƯNG" at bounding box center [74, 8] width 77 height 7
click at [116, 9] on icon "close-circle" at bounding box center [116, 8] width 4 height 4
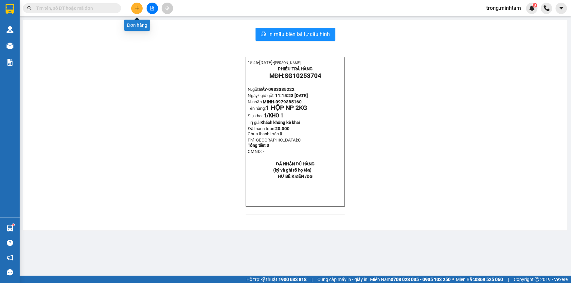
click at [141, 10] on button at bounding box center [136, 8] width 11 height 11
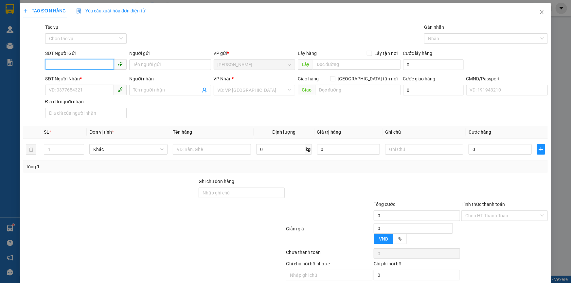
paste input "0359756180"
type input "0359756180"
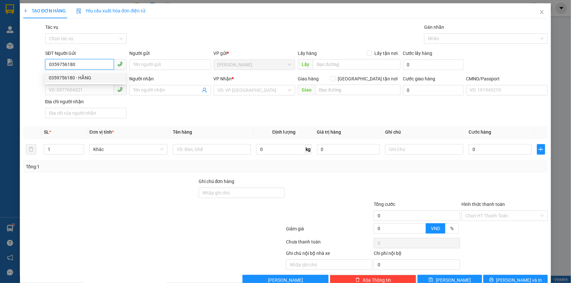
click at [93, 75] on div "0359756180 - HẰNG" at bounding box center [85, 77] width 73 height 7
type input "HẰNG"
type input "0903000219"
type input "ĐIỆP"
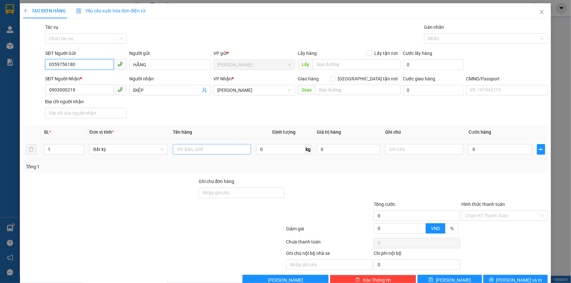
type input "0359756180"
click at [201, 151] on input "text" at bounding box center [212, 149] width 78 height 10
type input "1 THÙNG NP 31KG"
type input "1"
type input "19H30 TRỌNG"
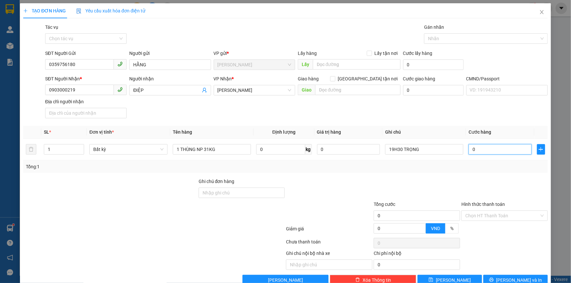
type input "4"
type input "45"
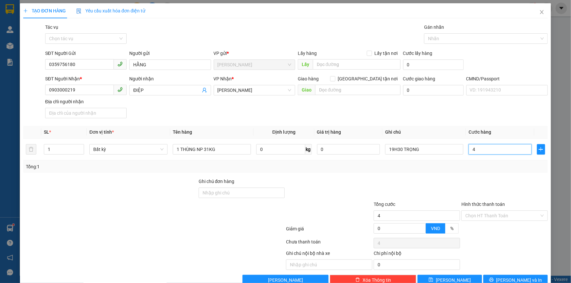
type input "45"
type input "45.000"
click at [497, 276] on button "[PERSON_NAME] và In" at bounding box center [515, 280] width 64 height 10
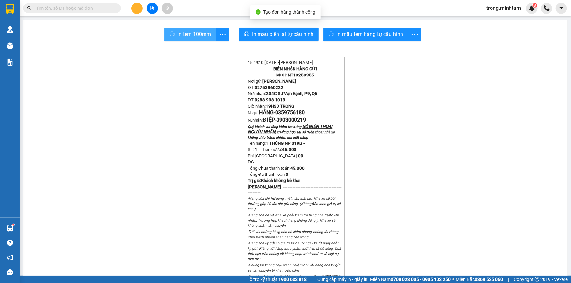
click at [182, 37] on span "In tem 100mm" at bounding box center [194, 34] width 34 height 8
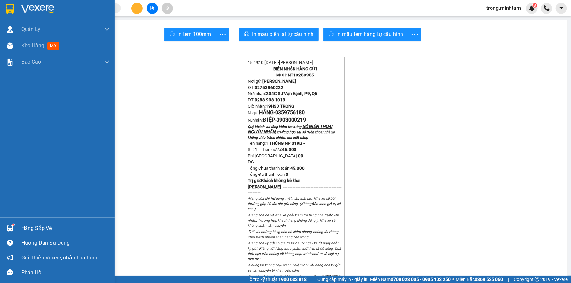
click at [35, 225] on div "Hàng sắp về" at bounding box center [65, 229] width 88 height 10
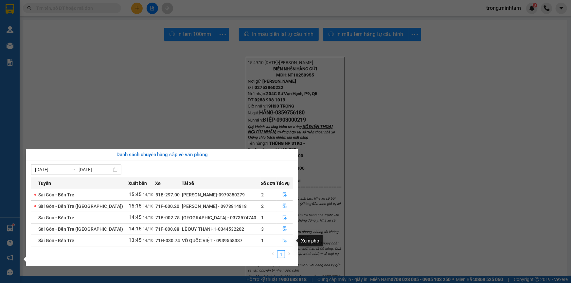
click at [283, 243] on icon "file-done" at bounding box center [284, 240] width 5 height 5
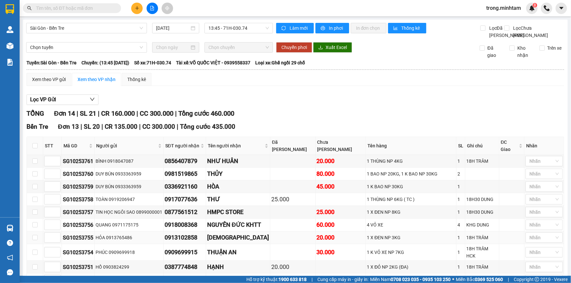
scroll to position [139, 0]
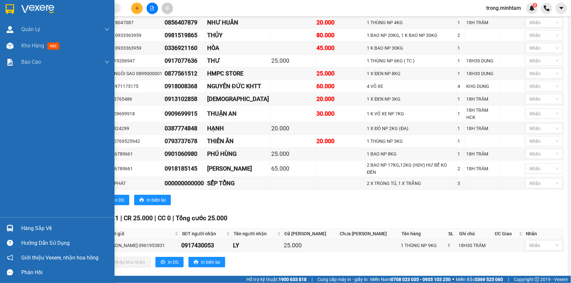
click at [42, 226] on div "Hàng sắp về" at bounding box center [65, 229] width 88 height 10
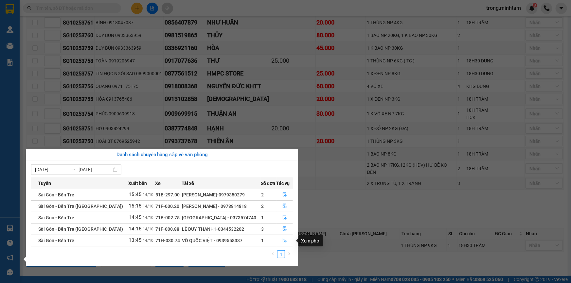
click at [284, 242] on icon "file-done" at bounding box center [285, 240] width 4 height 5
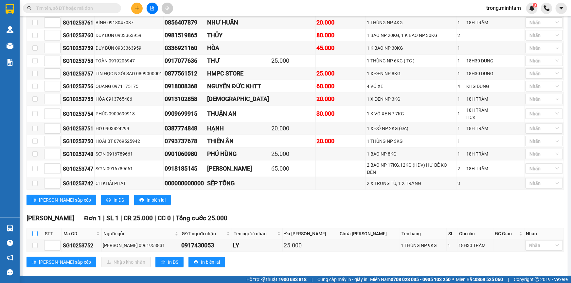
click at [36, 231] on input "checkbox" at bounding box center [34, 233] width 5 height 5
checkbox input "true"
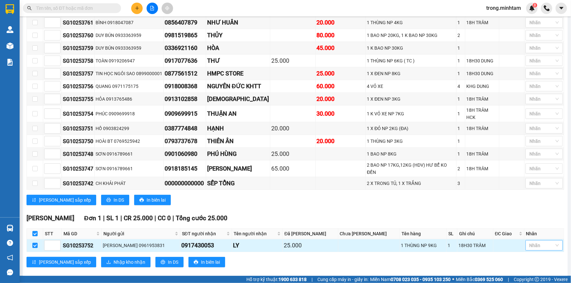
click at [540, 242] on div at bounding box center [540, 246] width 27 height 8
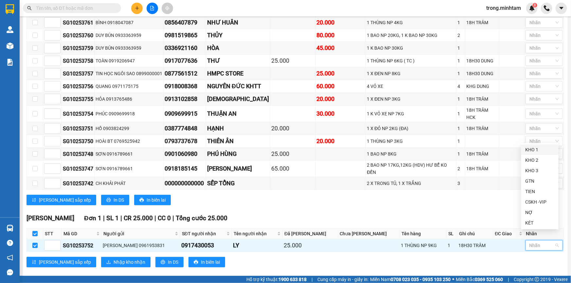
click at [539, 152] on div "KHO 1" at bounding box center [539, 149] width 29 height 7
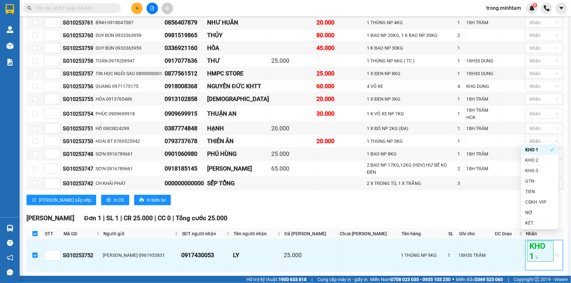
click at [113, 278] on span "Nhập kho nhận" at bounding box center [129, 281] width 32 height 7
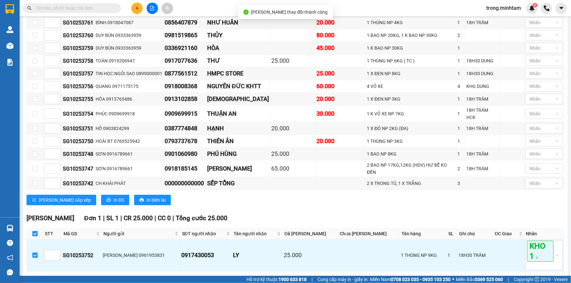
click at [101, 277] on button "Nhập kho nhận" at bounding box center [125, 282] width 49 height 10
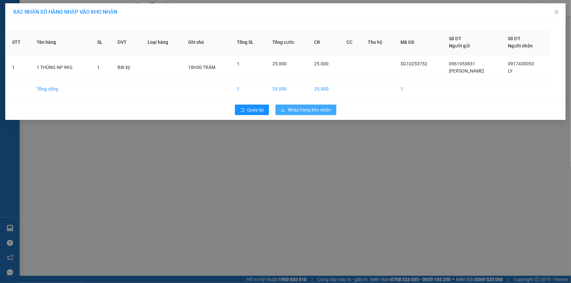
click at [299, 113] on span "Nhập hàng kho nhận" at bounding box center [309, 109] width 43 height 7
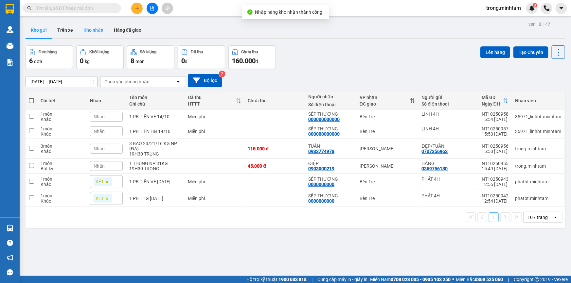
click at [98, 27] on button "Kho nhận" at bounding box center [93, 30] width 30 height 16
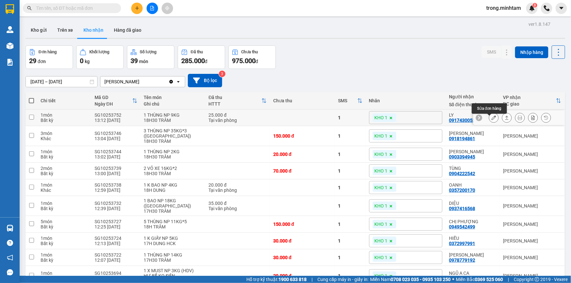
click at [491, 120] on icon at bounding box center [493, 117] width 5 height 5
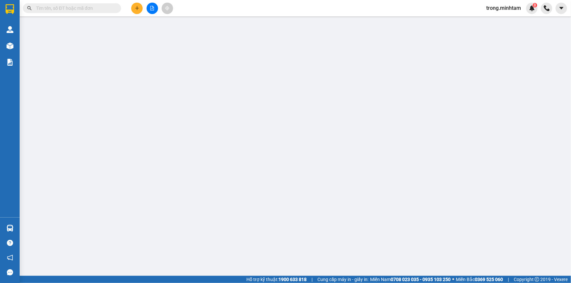
type input "0961953831"
type input "THÚY HẰNG"
type input "0917430053"
type input "LY"
type input "25.000"
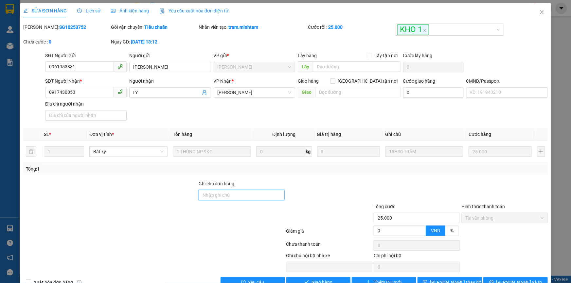
click at [228, 195] on input "Ghi chú đơn hàng" at bounding box center [242, 195] width 86 height 10
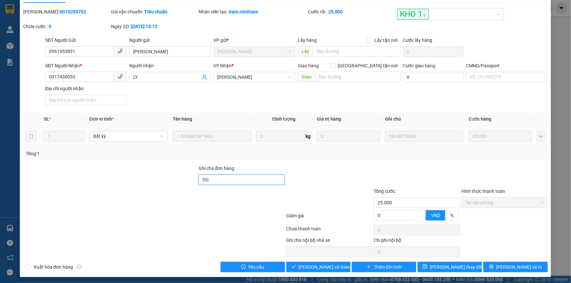
scroll to position [18, 0]
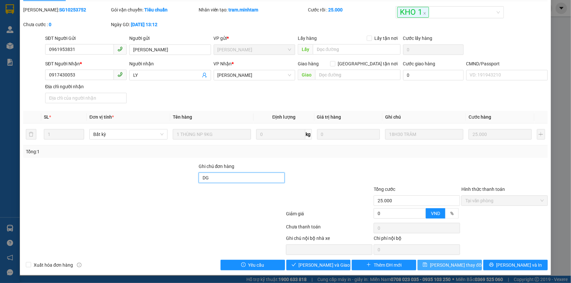
type input "DG"
click at [458, 264] on span "Lưu thay đổi" at bounding box center [456, 265] width 52 height 7
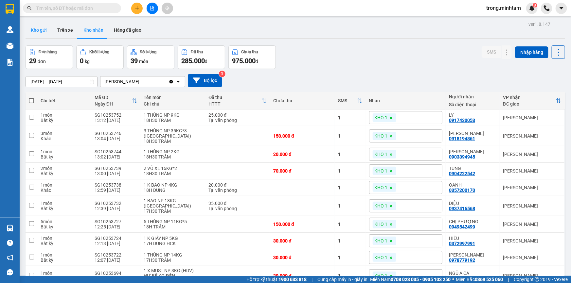
click at [40, 29] on button "Kho gửi" at bounding box center [39, 30] width 26 height 16
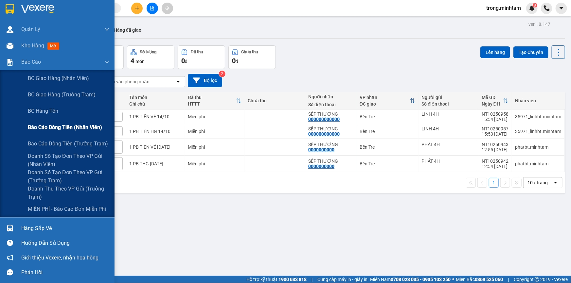
click at [57, 125] on span "Báo cáo dòng tiền (nhân viên)" at bounding box center [65, 127] width 74 height 8
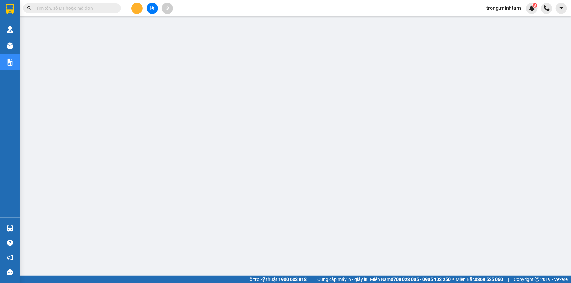
click at [97, 9] on input "text" at bounding box center [74, 8] width 77 height 7
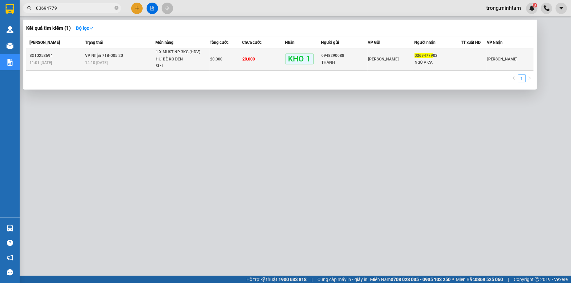
type input "03694779"
click at [242, 54] on td "20.000" at bounding box center [263, 59] width 43 height 22
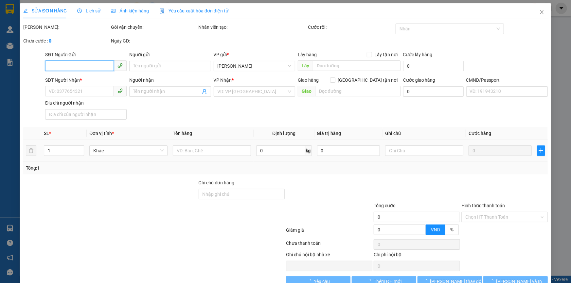
type input "0948290088"
type input "THÀNH"
type input "0369477903"
type input "NGŨ A CA"
type input "DG"
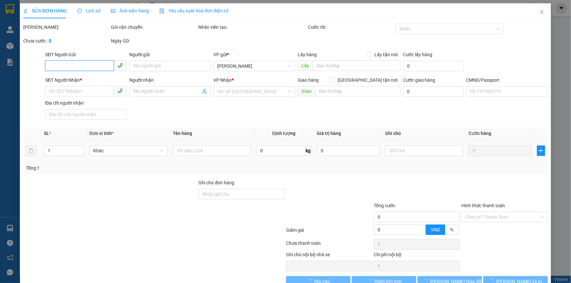
type input "20.000"
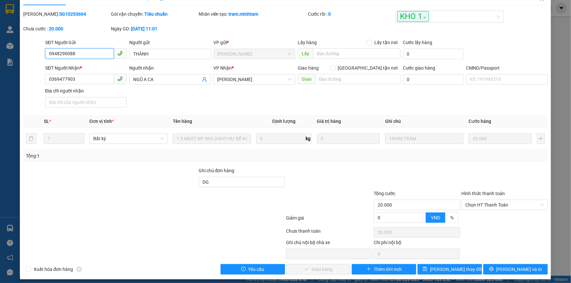
scroll to position [18, 0]
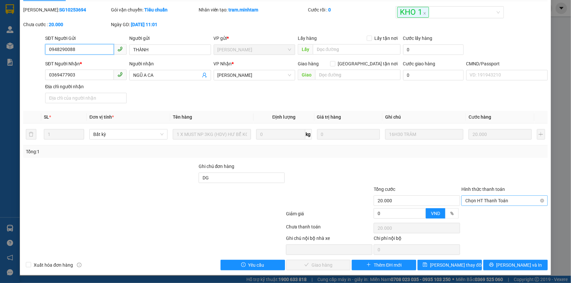
click at [486, 199] on span "Chọn HT Thanh Toán" at bounding box center [504, 201] width 78 height 10
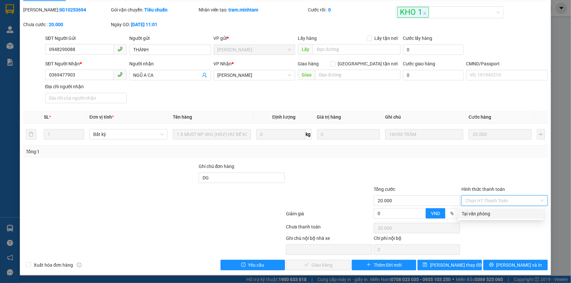
click at [472, 216] on div "Tại văn phòng" at bounding box center [500, 213] width 78 height 7
type input "0"
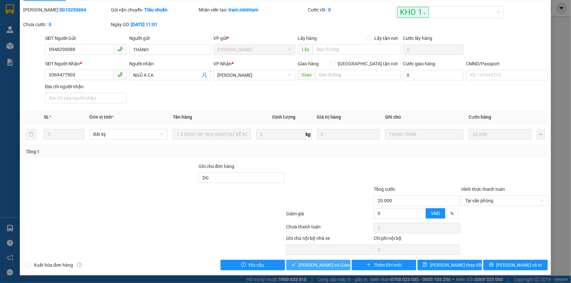
click at [298, 262] on button "Lưu và Giao hàng" at bounding box center [318, 265] width 64 height 10
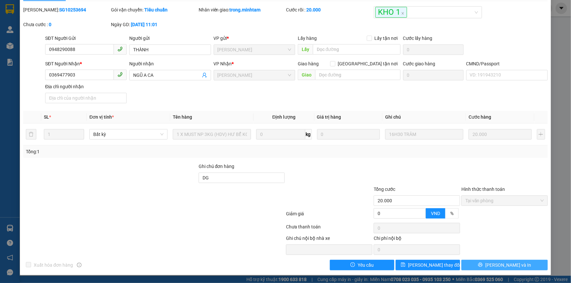
click at [503, 265] on span "[PERSON_NAME] và In" at bounding box center [508, 265] width 46 height 7
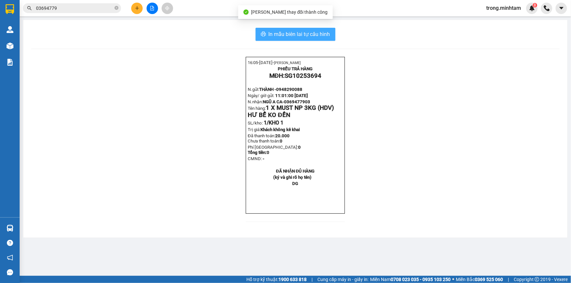
click at [313, 30] on span "In mẫu biên lai tự cấu hình" at bounding box center [299, 34] width 61 height 8
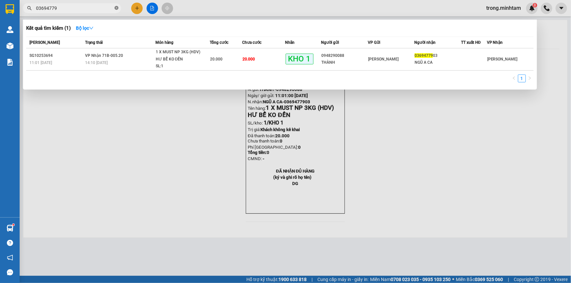
click at [116, 8] on icon "close-circle" at bounding box center [116, 8] width 4 height 4
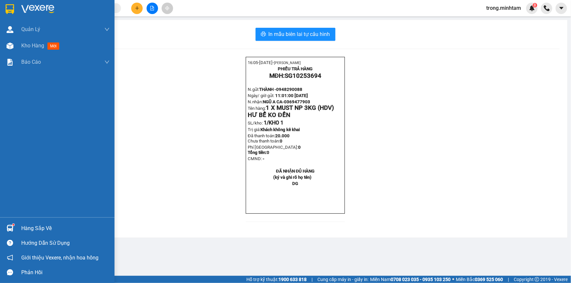
click at [47, 228] on div "Hàng sắp về" at bounding box center [65, 229] width 88 height 10
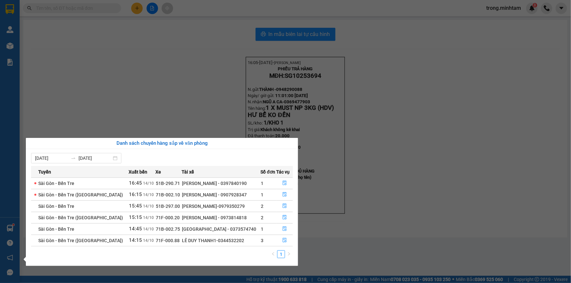
click at [0, 52] on div "Quản Lý Quản lý khách hàng mới Kho hàng mới Báo cáo BC giao hàng (nhân viên) BC…" at bounding box center [10, 141] width 20 height 283
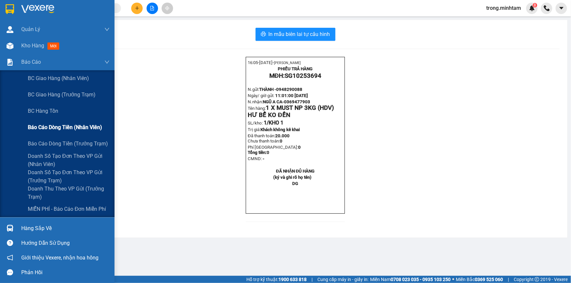
click at [70, 131] on span "Báo cáo dòng tiền (nhân viên)" at bounding box center [65, 127] width 74 height 8
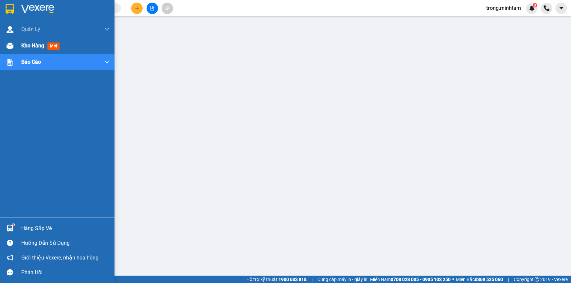
click at [34, 49] on div "Kho hàng mới" at bounding box center [41, 46] width 41 height 8
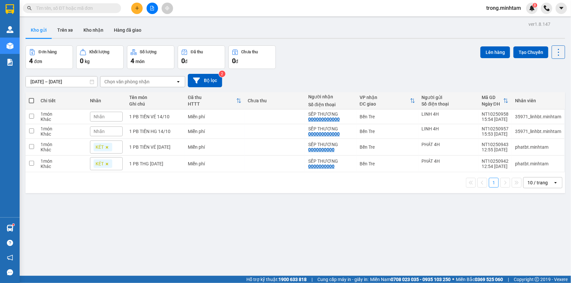
click at [87, 9] on input "text" at bounding box center [74, 8] width 77 height 7
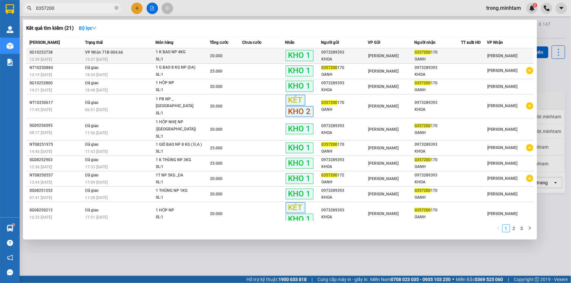
type input "0357200"
click at [245, 56] on td at bounding box center [263, 55] width 43 height 15
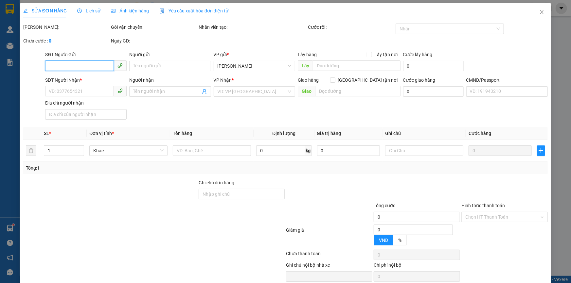
type input "0973289393"
type input "KHOA"
type input "0357200170"
type input "OANH"
type input "20.000"
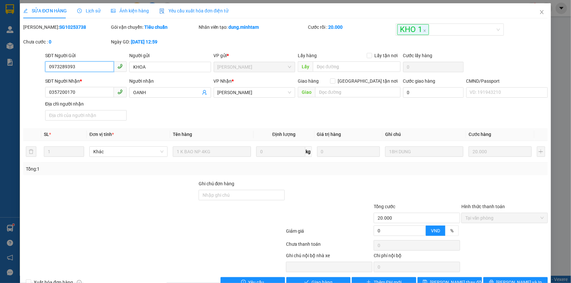
scroll to position [18, 0]
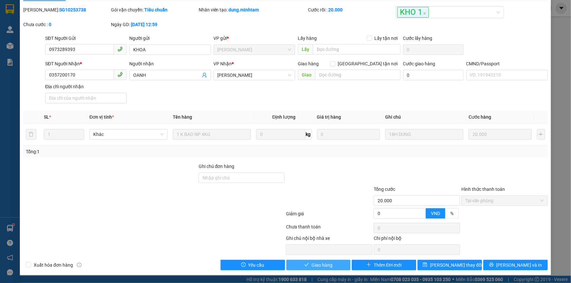
click at [336, 266] on button "Giao hàng" at bounding box center [318, 265] width 64 height 10
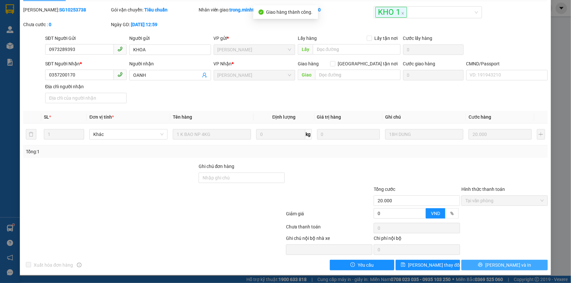
click at [504, 265] on span "[PERSON_NAME] và In" at bounding box center [508, 265] width 46 height 7
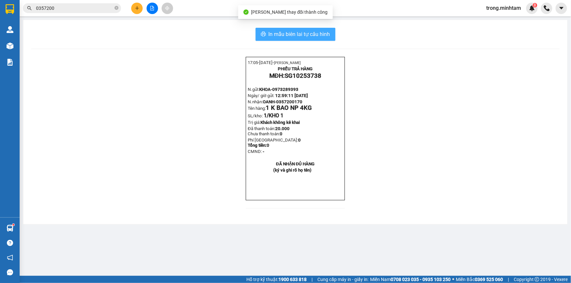
click at [318, 34] on span "In mẫu biên lai tự cấu hình" at bounding box center [299, 34] width 61 height 8
click at [117, 8] on icon "close-circle" at bounding box center [116, 8] width 4 height 4
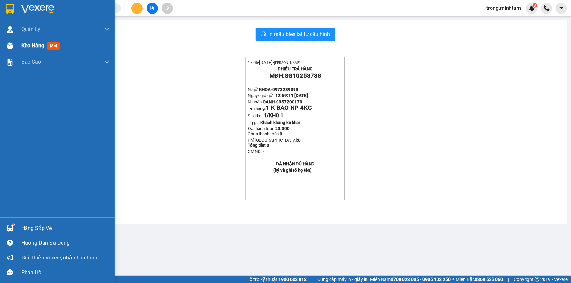
click at [23, 46] on span "Kho hàng" at bounding box center [32, 46] width 23 height 6
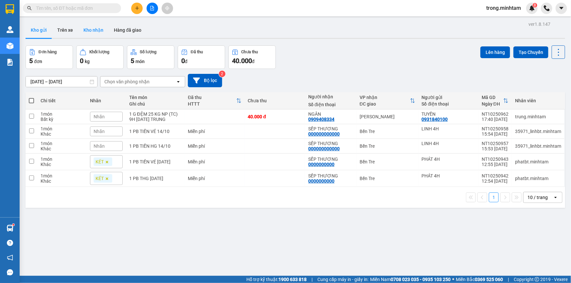
click at [85, 35] on button "Kho nhận" at bounding box center [93, 30] width 30 height 16
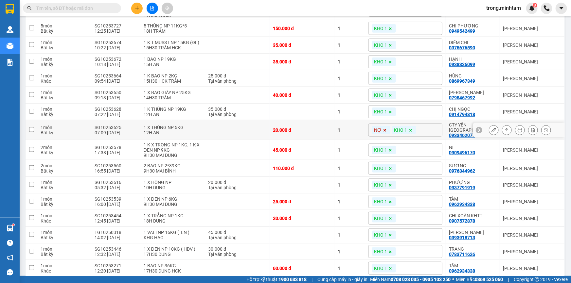
scroll to position [263, 0]
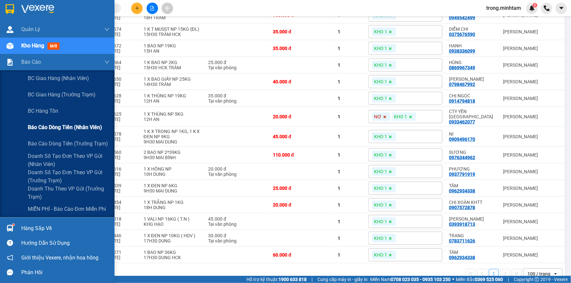
click at [59, 124] on span "Báo cáo dòng tiền (nhân viên)" at bounding box center [65, 127] width 74 height 8
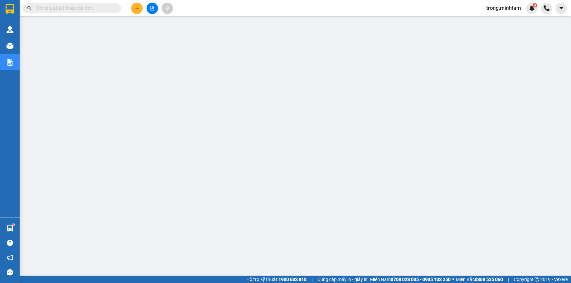
scroll to position [41, 0]
click at [137, 9] on icon "plus" at bounding box center [137, 8] width 0 height 4
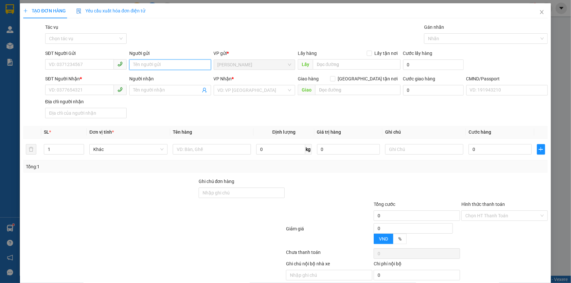
click at [186, 65] on input "Người gửi" at bounding box center [169, 65] width 81 height 10
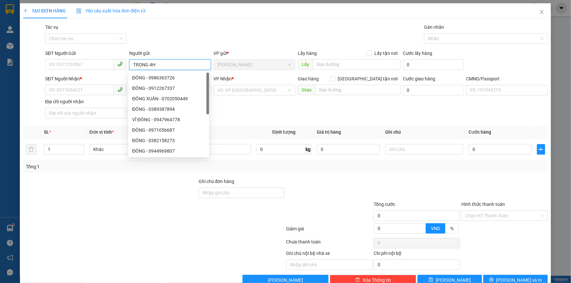
type input "TRỌNG 4H"
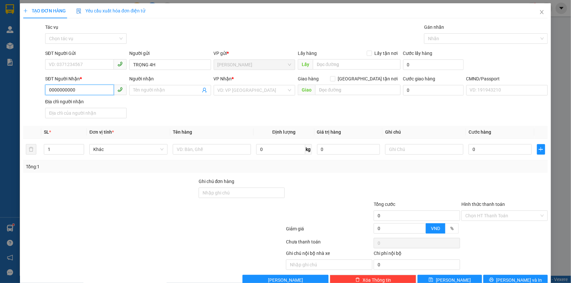
type input "0000000000"
type input "SẾP THƯƠNG NX"
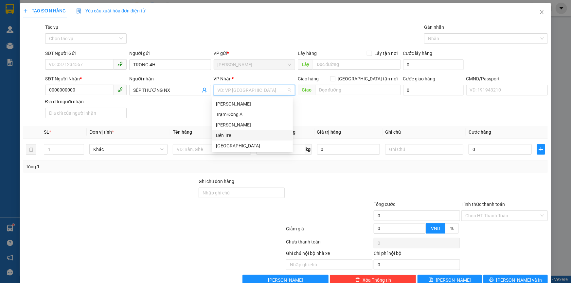
click at [252, 135] on div "Bến Tre" at bounding box center [252, 135] width 73 height 7
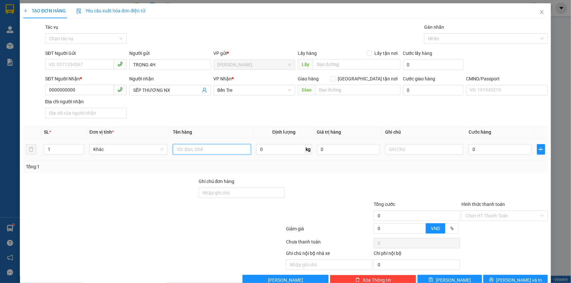
click at [227, 149] on input "text" at bounding box center [212, 149] width 78 height 10
type input "1PB TIỀN NP"
click at [470, 221] on div "Chọn HT Thanh Toán" at bounding box center [504, 216] width 86 height 10
type input "TIỀN HG NGÀY 14/10/2025"
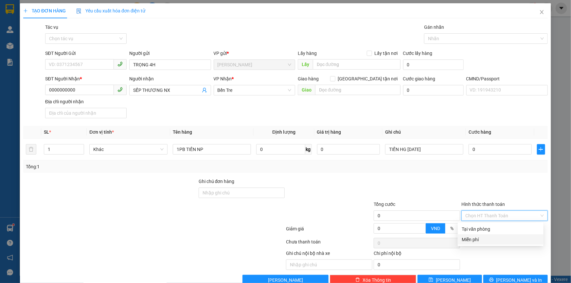
click at [465, 241] on div "Miễn phí" at bounding box center [500, 239] width 78 height 7
click at [444, 43] on div "Nhãn" at bounding box center [486, 38] width 124 height 10
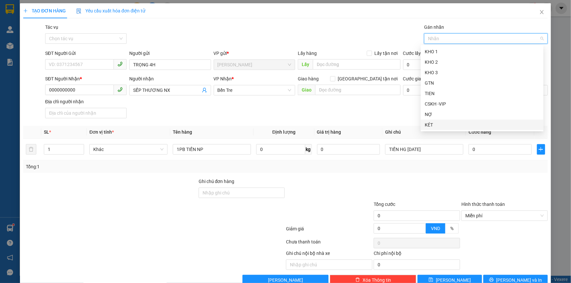
click at [431, 127] on div "KÉT" at bounding box center [482, 124] width 115 height 7
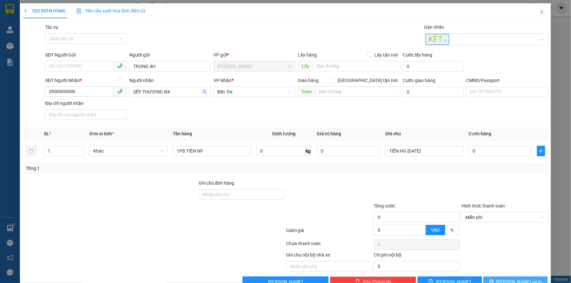
click at [488, 279] on button "[PERSON_NAME] và In" at bounding box center [515, 282] width 64 height 10
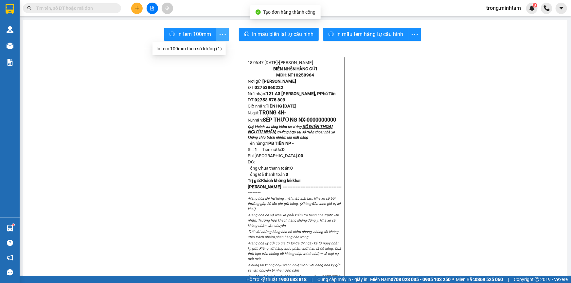
click at [216, 31] on span "more" at bounding box center [222, 34] width 12 height 8
drag, startPoint x: 214, startPoint y: 31, endPoint x: 227, endPoint y: 8, distance: 26.8
click at [231, 7] on section "Kết quả tìm kiếm ( 21 ) Bộ lọc Mã ĐH Trạng thái Món hàng Tổng cước Chưa cước Nh…" at bounding box center [285, 141] width 571 height 283
click at [212, 37] on button "In tem 100mm" at bounding box center [190, 34] width 52 height 13
click at [87, 9] on input "text" at bounding box center [74, 8] width 77 height 7
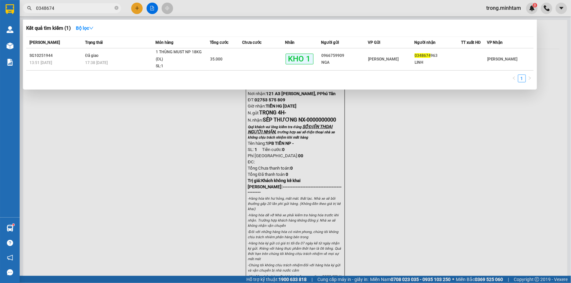
click at [88, 10] on input "0348674" at bounding box center [74, 8] width 77 height 7
click at [87, 10] on input "0348674" at bounding box center [74, 8] width 77 height 7
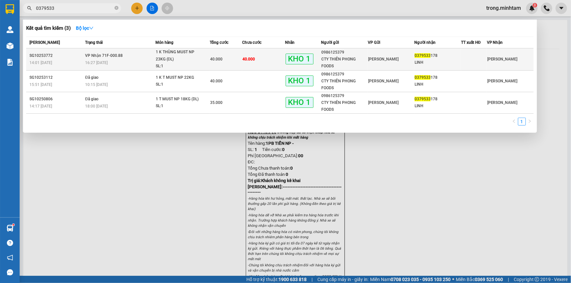
type input "0379533"
click at [176, 53] on div "1 K THÙNG MUST NP 23KG (ĐL)" at bounding box center [180, 56] width 49 height 14
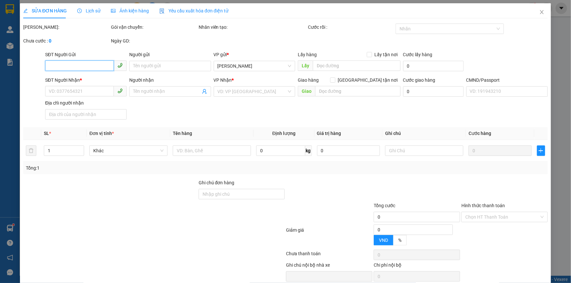
type input "0986125379"
type input "CTY THIÊN PHONG FOODS"
type input "0379533178"
type input "LINH"
type input "DG"
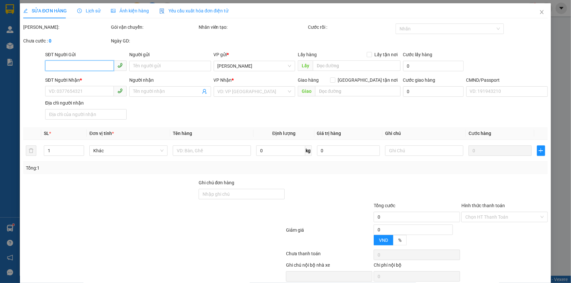
type input "40.000"
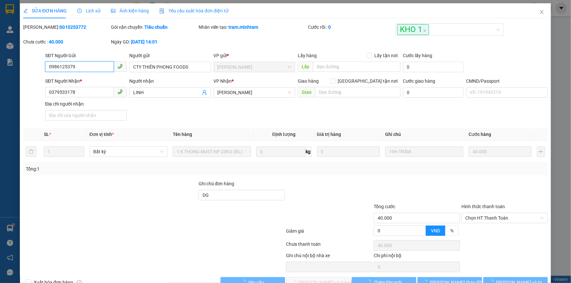
scroll to position [18, 0]
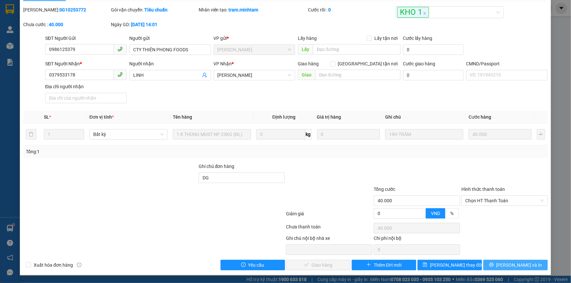
click at [513, 264] on span "[PERSON_NAME] và In" at bounding box center [519, 265] width 46 height 7
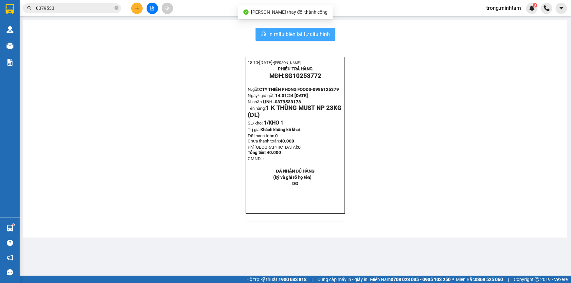
click at [301, 33] on span "In mẫu biên lai tự cấu hình" at bounding box center [299, 34] width 61 height 8
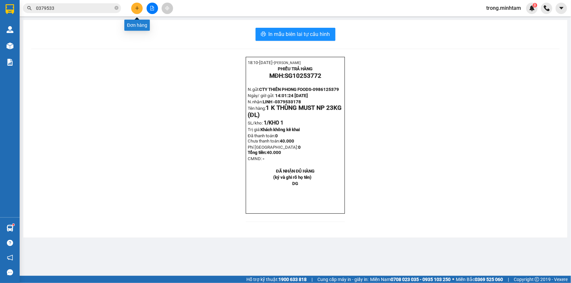
click at [139, 9] on icon "plus" at bounding box center [137, 8] width 5 height 5
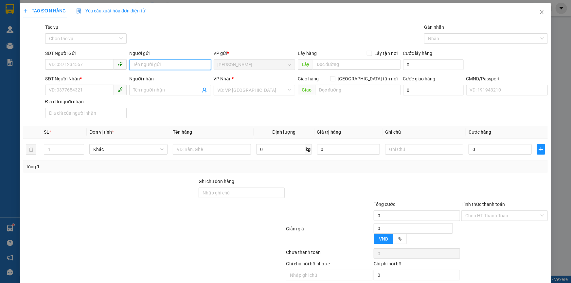
click at [165, 62] on input "Người gửi" at bounding box center [169, 65] width 81 height 10
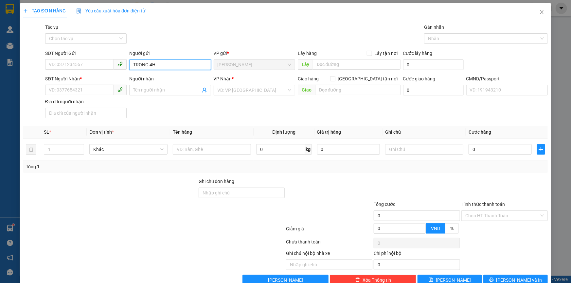
type input "TRỌNG 4H"
type input "0000000000"
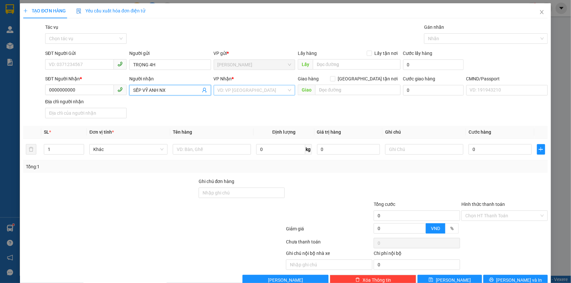
type input "SẾP VỸ ANH NX"
click at [217, 92] on input "search" at bounding box center [251, 90] width 69 height 10
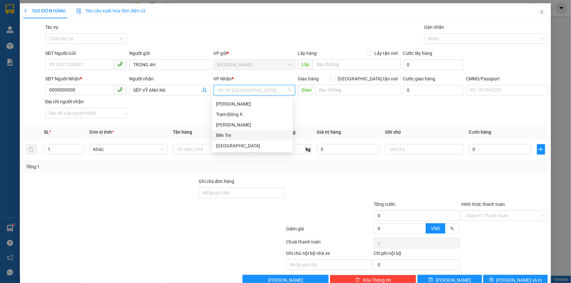
click at [229, 134] on div "Bến Tre" at bounding box center [252, 135] width 73 height 7
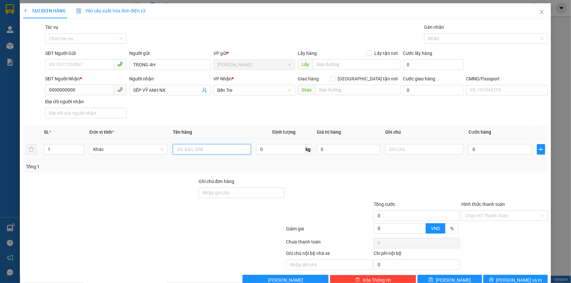
click at [194, 152] on input "text" at bounding box center [212, 149] width 78 height 10
type input "1PB NP-ĐƠN VỀ SỚM CỦA LINH"
click at [468, 217] on input "Hình thức thanh toán" at bounding box center [502, 216] width 74 height 10
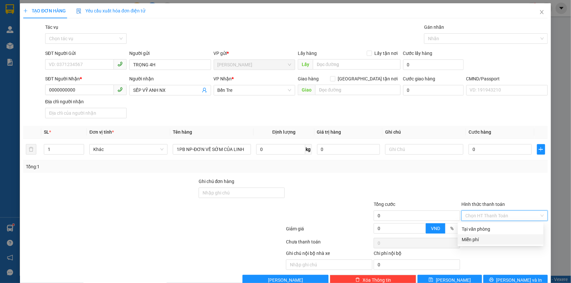
click at [476, 237] on div "Miễn phí" at bounding box center [500, 239] width 78 height 7
click at [436, 35] on div at bounding box center [483, 39] width 114 height 8
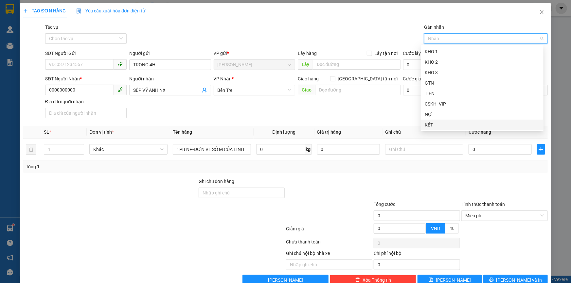
click at [428, 128] on div "KÉT" at bounding box center [482, 124] width 115 height 7
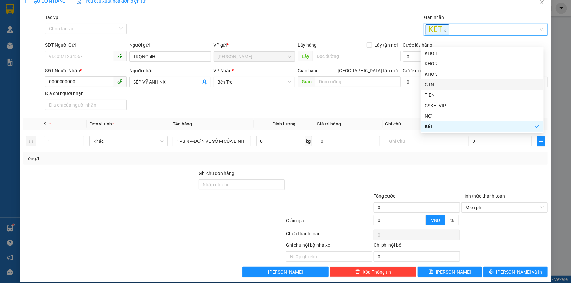
scroll to position [17, 0]
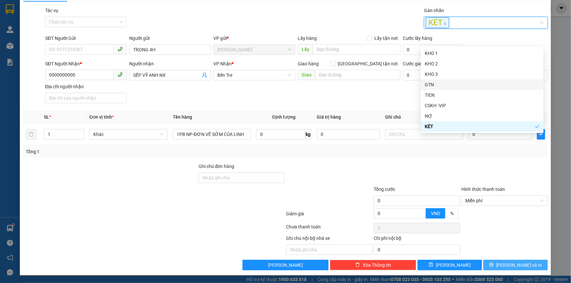
click at [488, 266] on button "[PERSON_NAME] và In" at bounding box center [515, 265] width 64 height 10
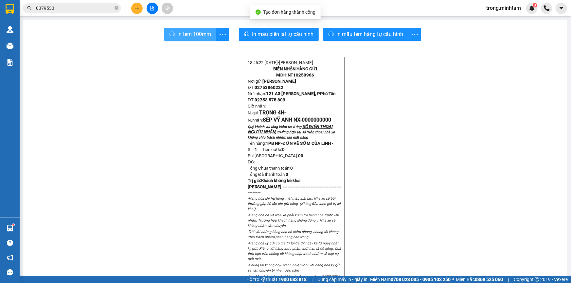
click at [193, 33] on span "In tem 100mm" at bounding box center [194, 34] width 34 height 8
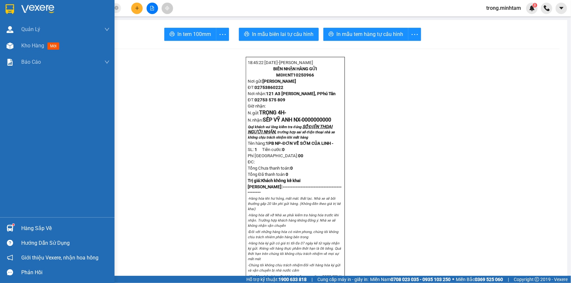
click at [43, 220] on div "Hàng sắp về Hướng dẫn sử dụng Giới thiệu Vexere, nhận hoa hồng Phản hồi" at bounding box center [57, 248] width 114 height 62
click at [43, 228] on div "Hàng sắp về" at bounding box center [65, 229] width 88 height 10
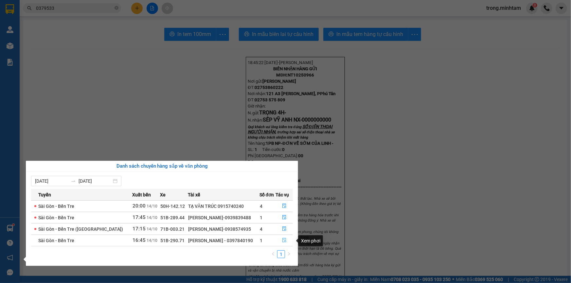
click at [282, 242] on icon "file-done" at bounding box center [284, 240] width 5 height 5
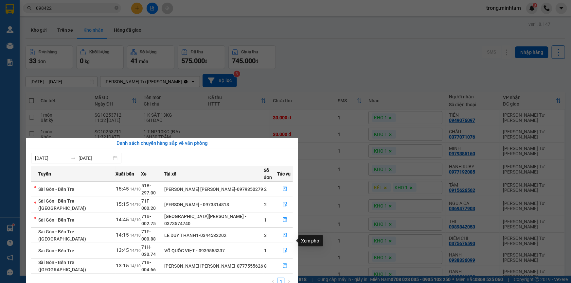
click at [284, 264] on icon "file-done" at bounding box center [285, 266] width 5 height 5
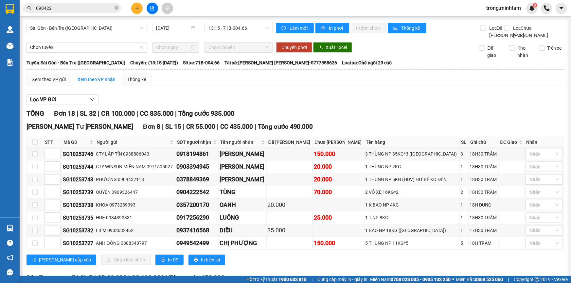
click at [92, 9] on input "098422" at bounding box center [74, 8] width 77 height 7
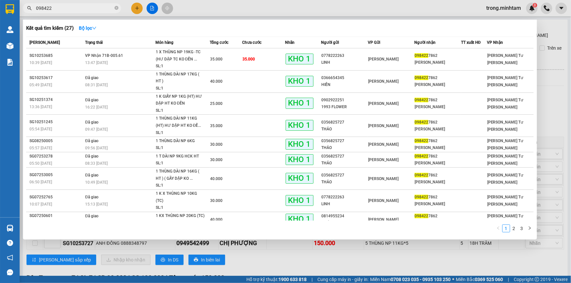
click at [92, 9] on input "098422" at bounding box center [74, 8] width 77 height 7
type input "0"
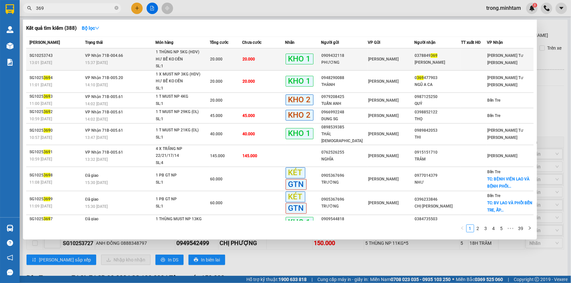
type input "369"
click at [200, 54] on div "1 THÙNG NP 5KG (HDV) HƯ BỂ KO ĐỀN" at bounding box center [180, 56] width 49 height 14
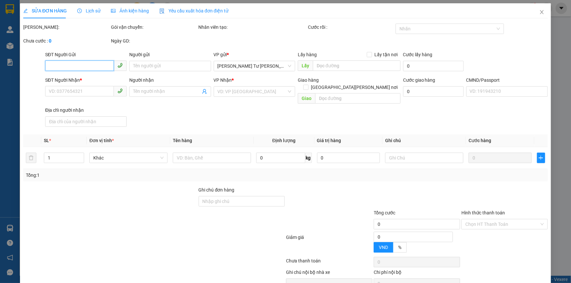
type input "0909432118"
type input "PHƯƠNG"
type input "0378849369"
type input "[PERSON_NAME]"
type input "20.000"
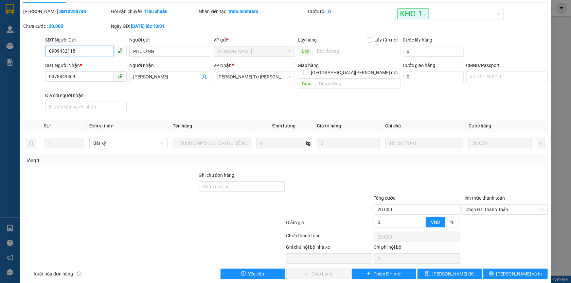
scroll to position [18, 0]
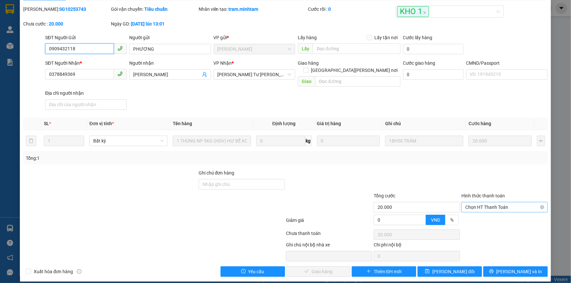
click at [470, 202] on span "Chọn HT Thanh Toán" at bounding box center [504, 207] width 78 height 10
click at [464, 213] on div "Tại văn phòng" at bounding box center [500, 213] width 78 height 7
type input "0"
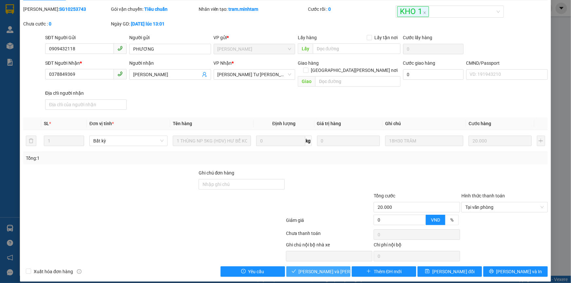
click at [337, 267] on button "[PERSON_NAME] và [PERSON_NAME] hàng" at bounding box center [318, 272] width 64 height 10
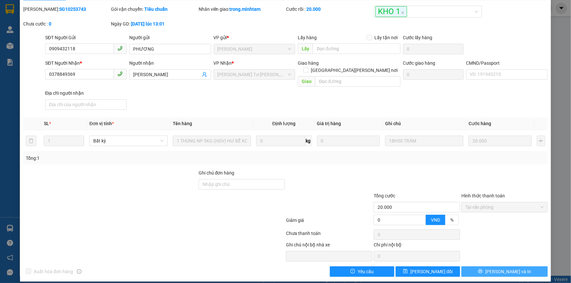
click at [501, 268] on span "[PERSON_NAME] và In" at bounding box center [508, 271] width 46 height 7
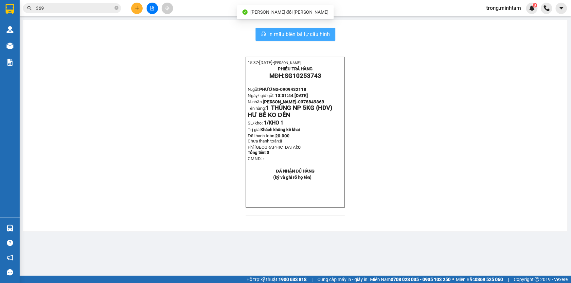
click at [320, 32] on span "In mẫu biên lai tự cấu hình" at bounding box center [299, 34] width 61 height 8
click at [56, 8] on input "369" at bounding box center [74, 8] width 77 height 7
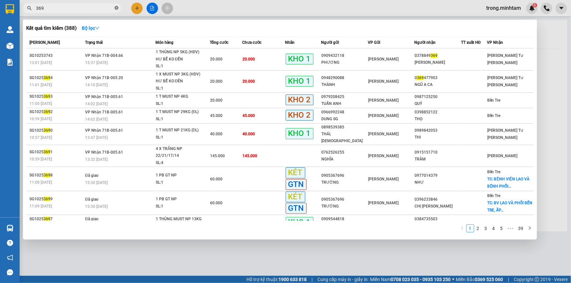
click at [116, 8] on icon "close-circle" at bounding box center [116, 8] width 4 height 4
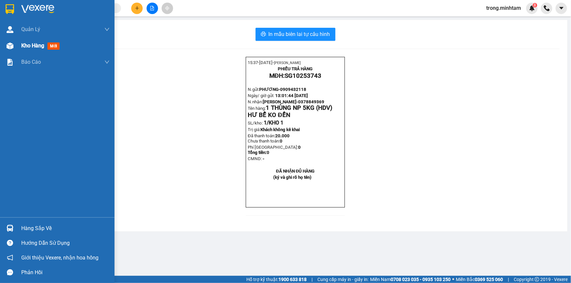
click at [40, 43] on span "Kho hàng" at bounding box center [32, 46] width 23 height 6
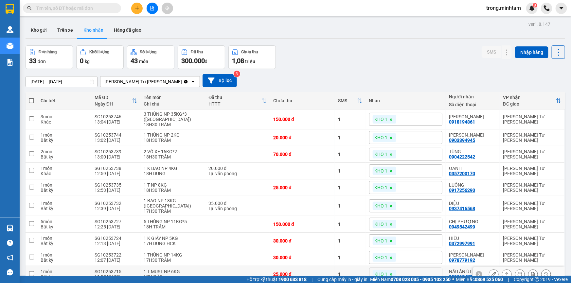
scroll to position [79, 0]
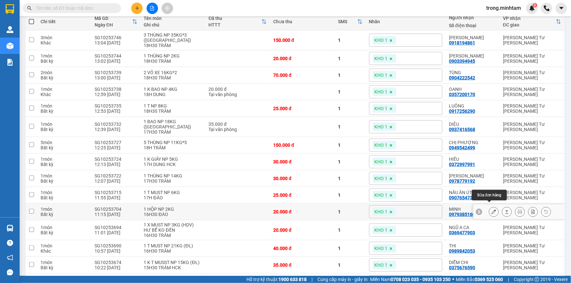
click at [489, 206] on button at bounding box center [493, 211] width 9 height 11
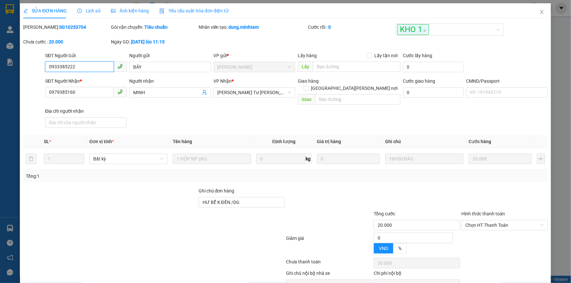
type input "0933385222"
type input "BẢY"
type input "0979385160"
type input "MINH"
type input "HƯ BỂ K ĐỀN /DG"
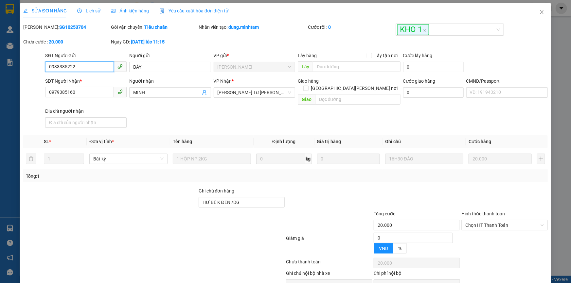
type input "20.000"
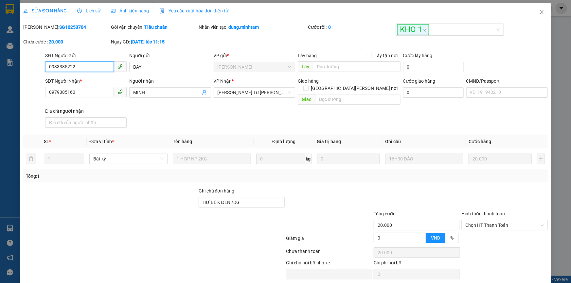
scroll to position [18, 0]
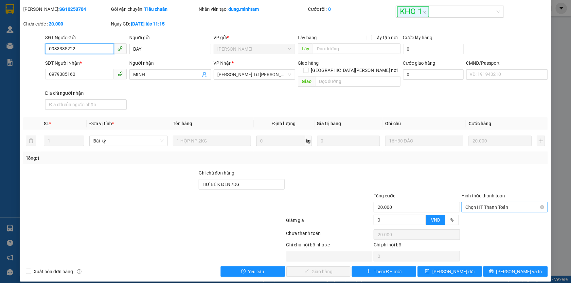
click at [484, 202] on span "Chọn HT Thanh Toán" at bounding box center [504, 207] width 78 height 10
click at [476, 212] on div "Tại văn phòng" at bounding box center [500, 213] width 78 height 7
type input "0"
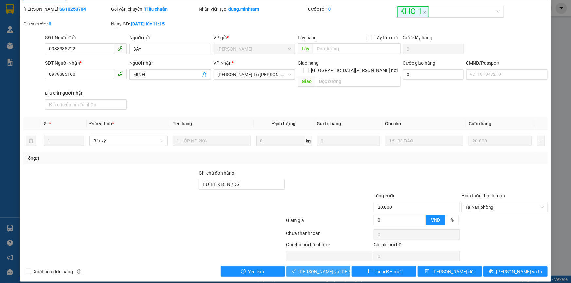
click at [332, 268] on span "Lưu và Giao hàng" at bounding box center [343, 271] width 88 height 7
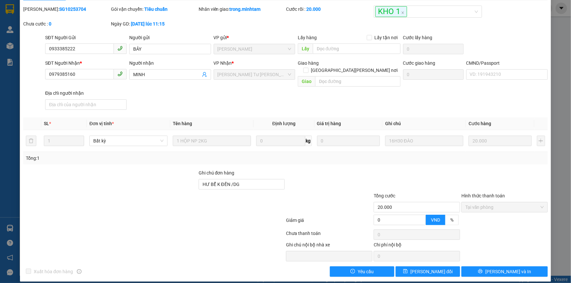
scroll to position [0, 0]
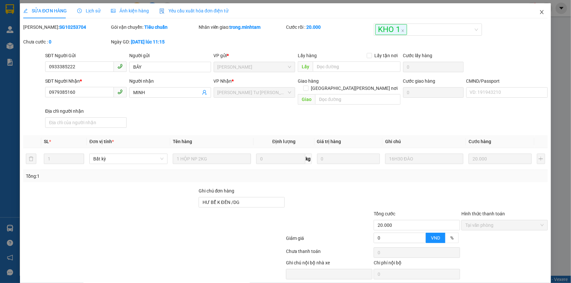
click at [539, 14] on icon "close" at bounding box center [541, 11] width 5 height 5
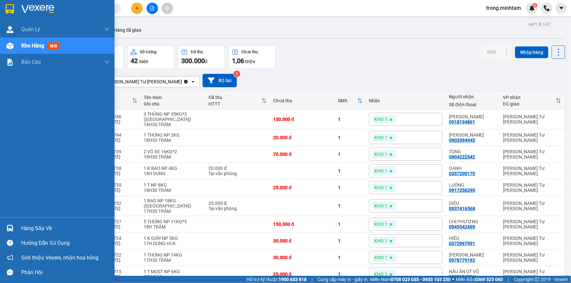
click at [43, 226] on div "Hàng sắp về" at bounding box center [65, 229] width 88 height 10
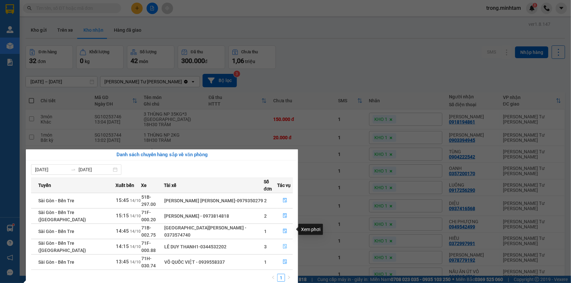
click at [280, 242] on button "button" at bounding box center [284, 247] width 15 height 10
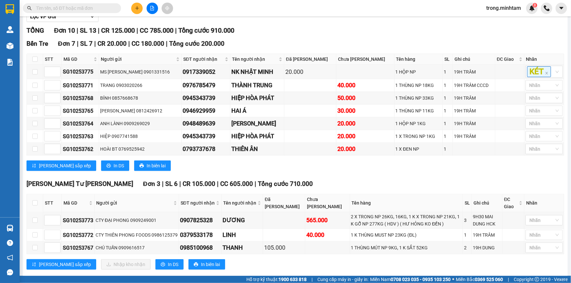
scroll to position [101, 0]
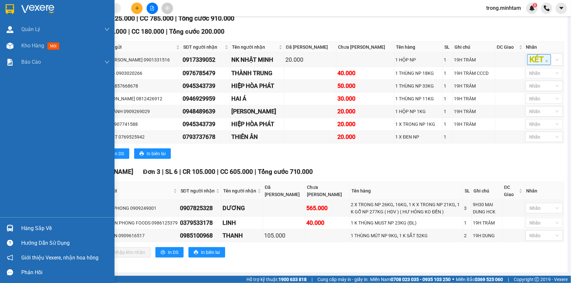
click at [37, 222] on div "Hàng sắp về" at bounding box center [57, 228] width 114 height 15
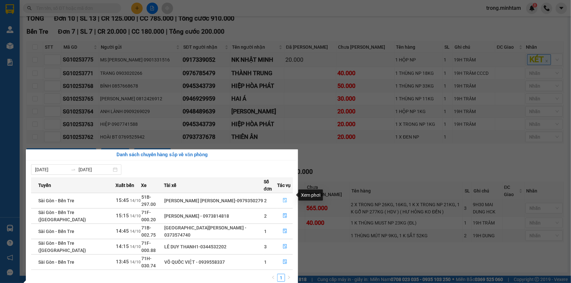
click at [283, 198] on icon "file-done" at bounding box center [285, 200] width 5 height 5
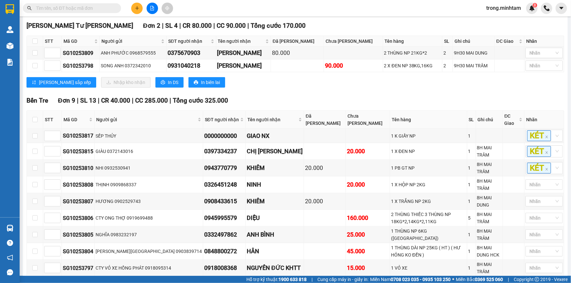
click at [91, 12] on span at bounding box center [72, 8] width 98 height 10
click at [94, 13] on div "Kết quả tìm kiếm ( 388 ) Bộ lọc Mã ĐH Trạng thái Món hàng Tổng cước Chưa cước N…" at bounding box center [64, 8] width 128 height 11
click at [96, 9] on input "text" at bounding box center [74, 8] width 77 height 7
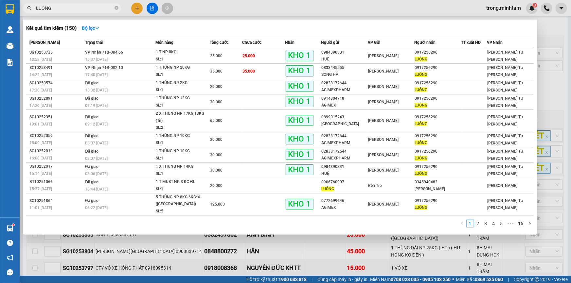
click at [102, 7] on input "LUÔNG" at bounding box center [74, 8] width 77 height 7
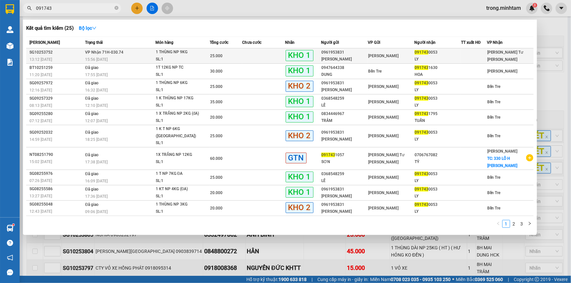
type input "091743"
click at [244, 59] on td at bounding box center [263, 55] width 43 height 15
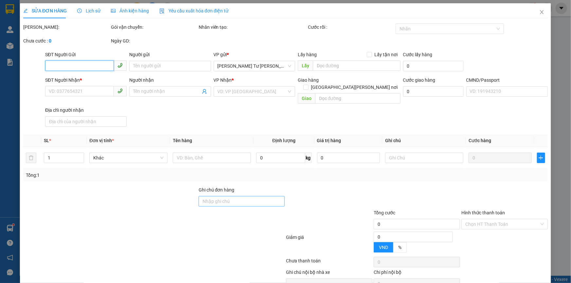
type input "0961953831"
type input "THÚY HẰNG"
type input "0917430053"
type input "LY"
type input "DG"
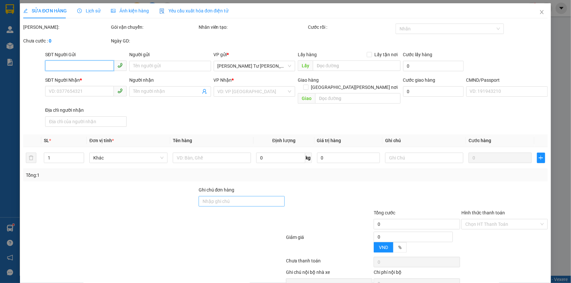
type input "25.000"
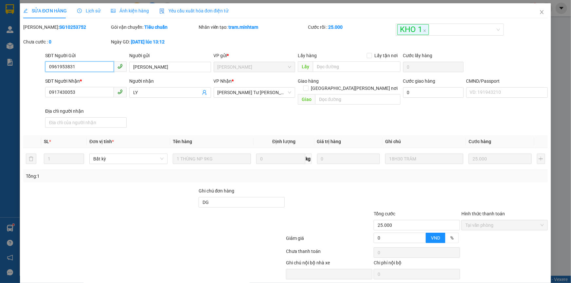
scroll to position [18, 0]
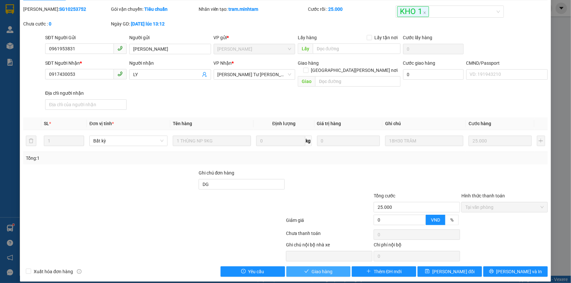
click at [315, 268] on span "Giao hàng" at bounding box center [321, 271] width 21 height 7
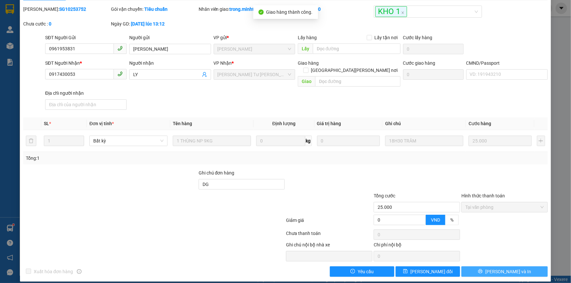
click at [497, 269] on button "[PERSON_NAME] và In" at bounding box center [504, 272] width 86 height 10
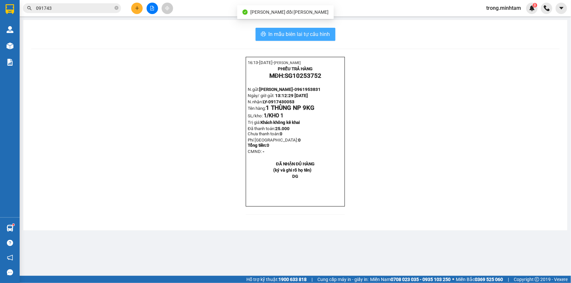
click at [321, 32] on span "In mẫu biên lai tự cấu hình" at bounding box center [299, 34] width 61 height 8
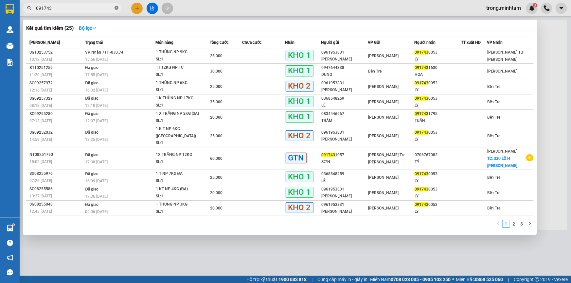
click at [115, 10] on span at bounding box center [116, 8] width 4 height 6
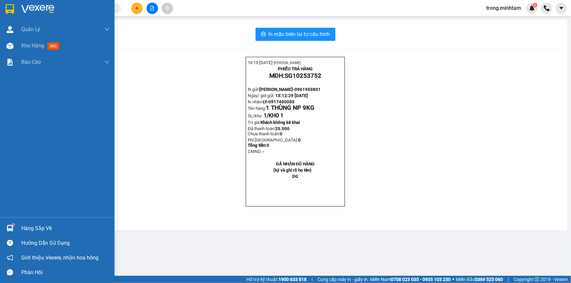
click at [37, 224] on div "Hàng sắp về" at bounding box center [65, 229] width 88 height 10
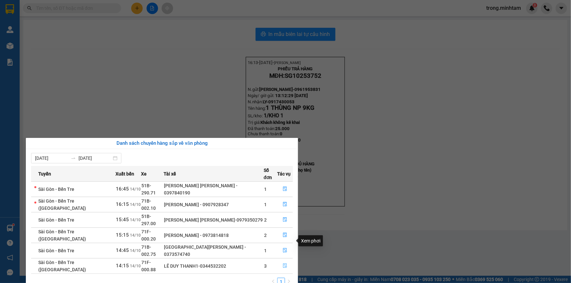
click at [285, 264] on icon "file-done" at bounding box center [285, 266] width 5 height 5
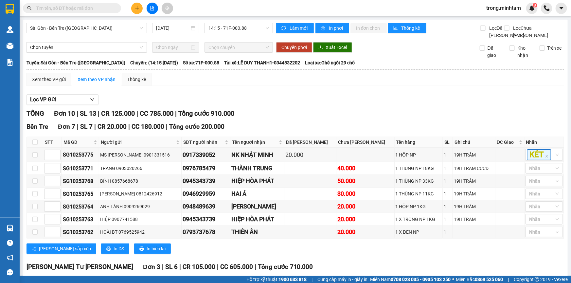
scroll to position [101, 0]
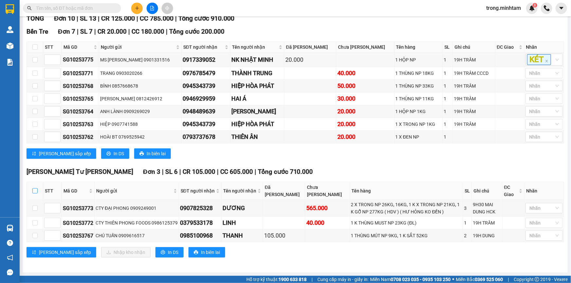
click at [35, 192] on input "checkbox" at bounding box center [34, 190] width 5 height 5
checkbox input "true"
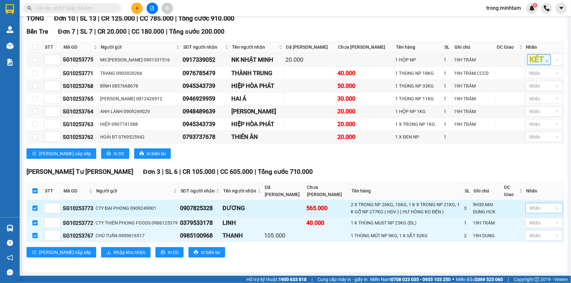
click at [527, 208] on div at bounding box center [529, 208] width 4 height 8
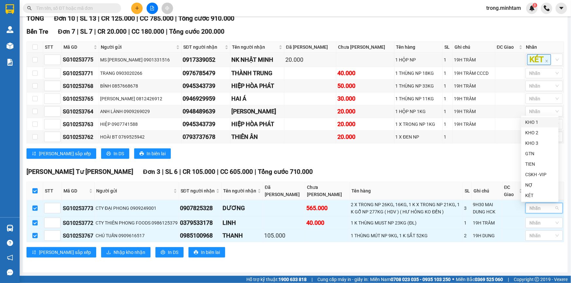
click at [536, 121] on div "KHO 1" at bounding box center [539, 122] width 29 height 7
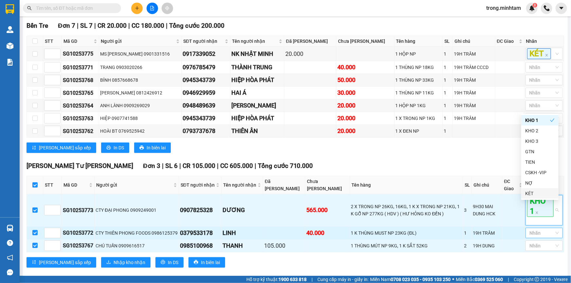
click at [544, 237] on div at bounding box center [540, 233] width 27 height 8
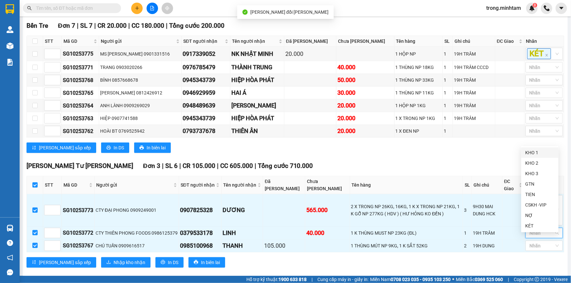
click at [532, 152] on div "KHO 1" at bounding box center [539, 152] width 29 height 7
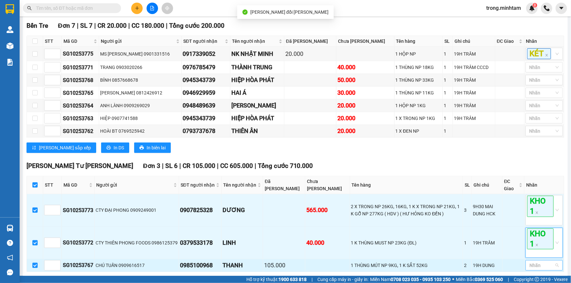
click at [531, 269] on div at bounding box center [540, 266] width 27 height 8
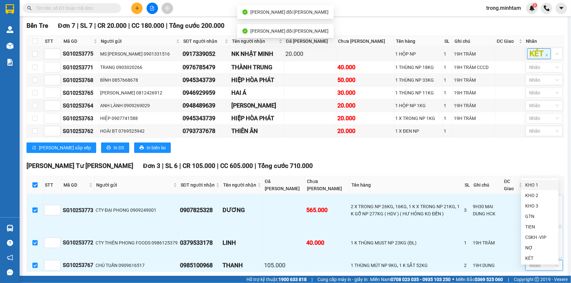
click at [530, 183] on div "KHO 1" at bounding box center [539, 185] width 29 height 7
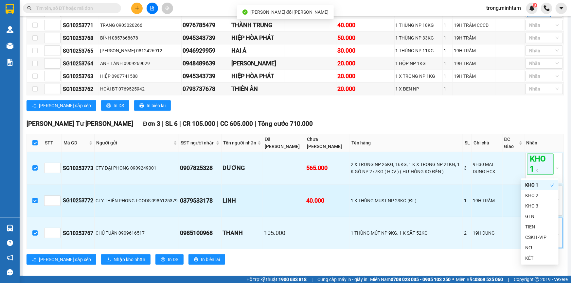
scroll to position [156, 0]
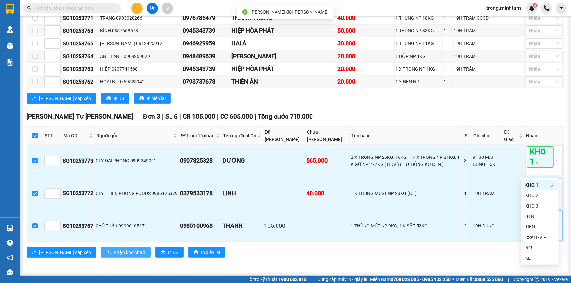
click at [113, 252] on span "Nhập kho nhận" at bounding box center [129, 252] width 32 height 7
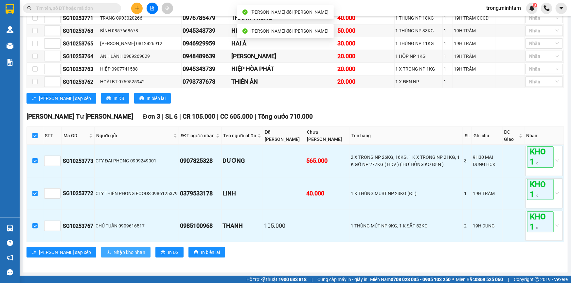
click at [113, 252] on span "Nhập kho nhận" at bounding box center [129, 252] width 32 height 7
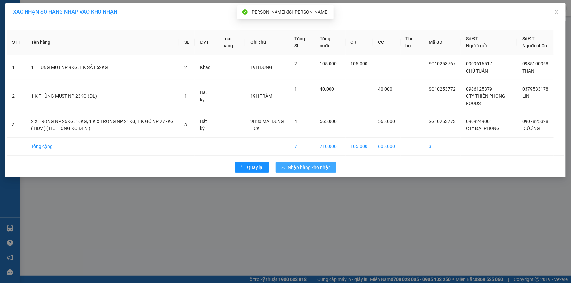
click at [291, 171] on span "Nhập hàng kho nhận" at bounding box center [309, 167] width 43 height 7
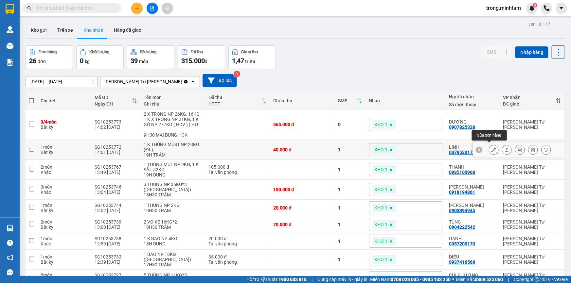
click at [491, 148] on icon at bounding box center [493, 150] width 5 height 5
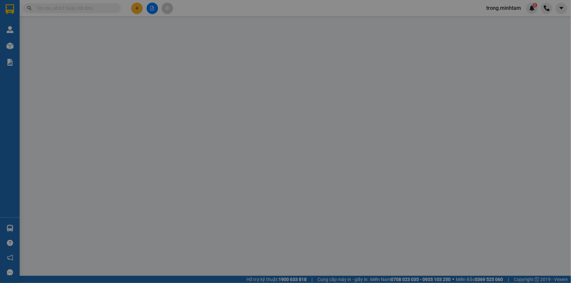
type input "0986125379"
type input "CTY THIÊN PHONG FOODS"
type input "0379533178"
type input "LINH"
type input "40.000"
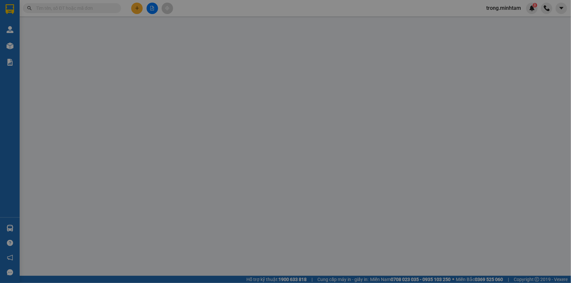
type input "40.000"
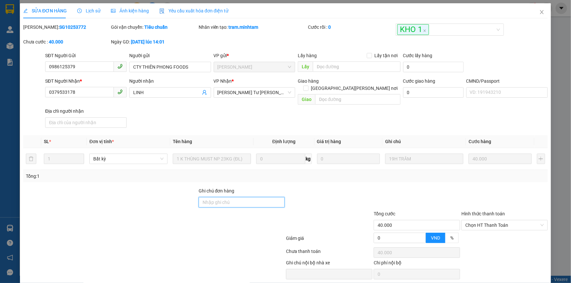
click at [228, 197] on input "Ghi chú đơn hàng" at bounding box center [242, 202] width 86 height 10
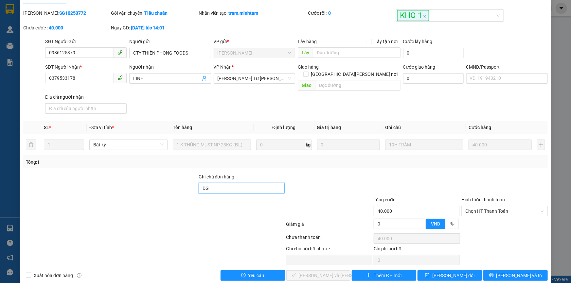
scroll to position [18, 0]
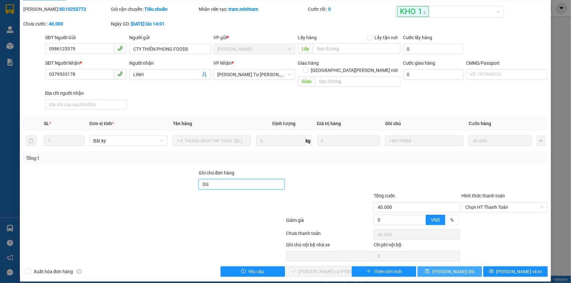
type input "DG"
click at [458, 268] on span "Lưu thay đổi" at bounding box center [453, 271] width 42 height 7
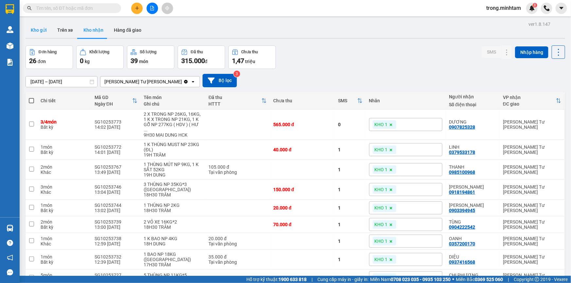
click at [39, 35] on button "Kho gửi" at bounding box center [39, 30] width 26 height 16
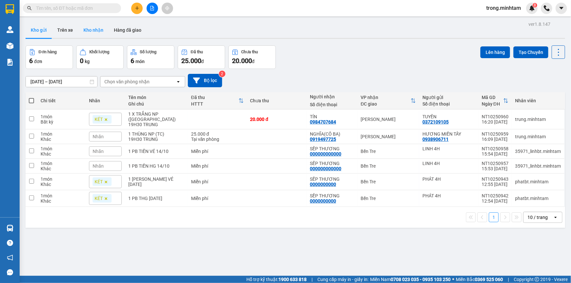
click at [91, 28] on button "Kho nhận" at bounding box center [93, 30] width 30 height 16
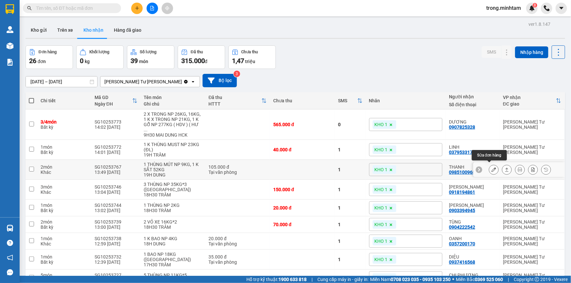
click at [491, 167] on icon at bounding box center [493, 169] width 5 height 5
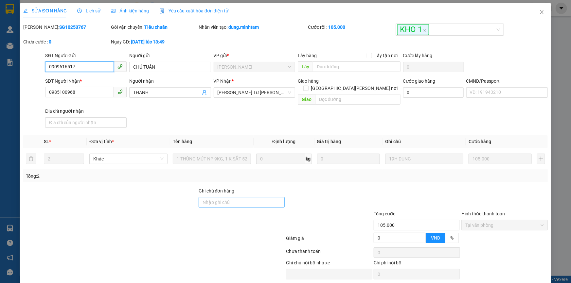
type input "0909616517"
type input "CHÚ TUẤN"
type input "0985100968"
type input "THANH"
type input "105.000"
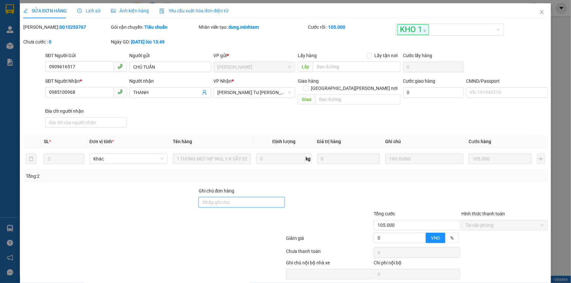
click at [228, 197] on input "Ghi chú đơn hàng" at bounding box center [242, 202] width 86 height 10
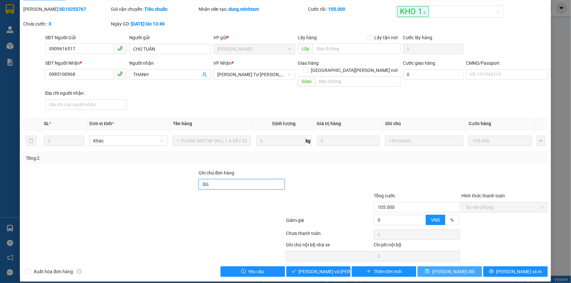
type input "DG"
click at [463, 267] on button "Lưu thay đổi" at bounding box center [449, 272] width 64 height 10
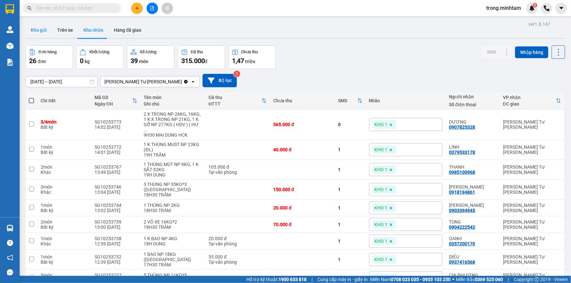
click at [39, 29] on button "Kho gửi" at bounding box center [39, 30] width 26 height 16
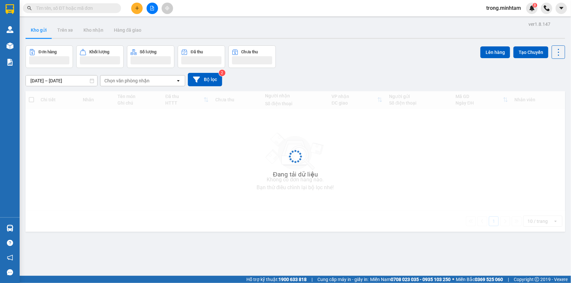
click at [60, 6] on input "text" at bounding box center [74, 8] width 77 height 7
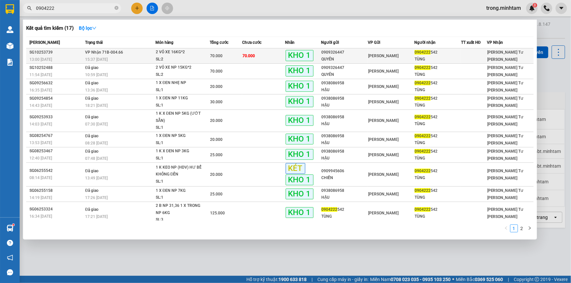
type input "0904222"
click at [194, 51] on div "2 VỎ XE 16KG*2" at bounding box center [180, 52] width 49 height 7
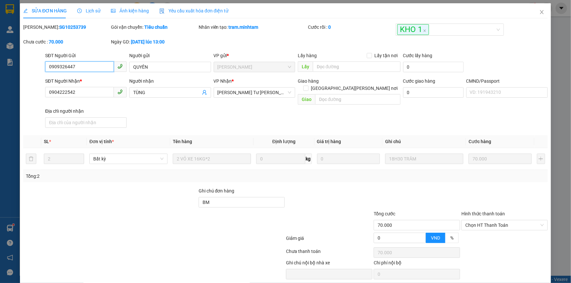
type input "0909326447"
type input "QUYÊN"
type input "0904222542"
type input "TÙNG"
type input "BM"
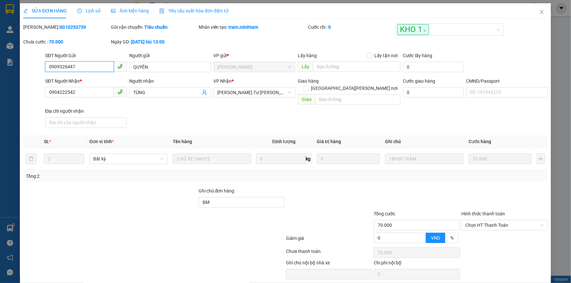
type input "70.000"
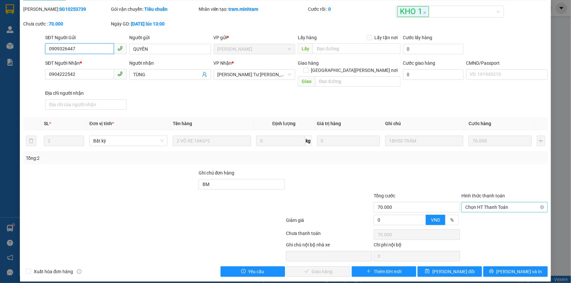
click at [473, 202] on span "Chọn HT Thanh Toán" at bounding box center [504, 207] width 78 height 10
click at [474, 213] on div "Tại văn phòng" at bounding box center [500, 213] width 78 height 7
type input "0"
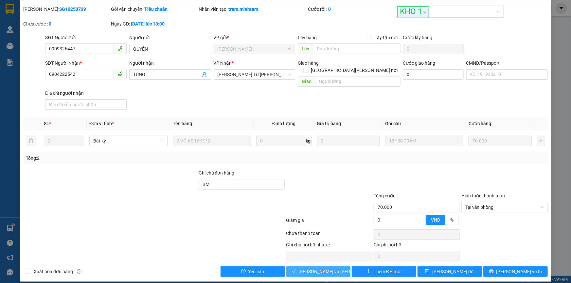
click at [330, 268] on span "Lưu và Giao hàng" at bounding box center [343, 271] width 88 height 7
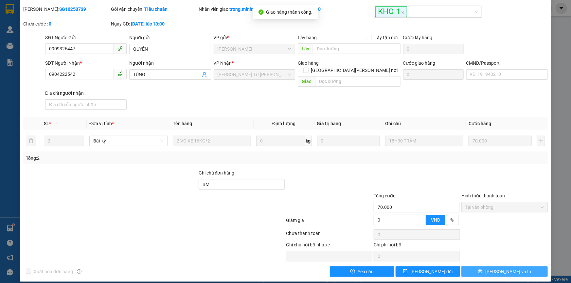
click at [493, 267] on button "[PERSON_NAME] và In" at bounding box center [504, 272] width 86 height 10
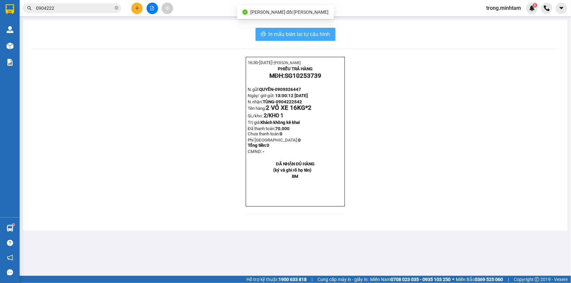
drag, startPoint x: 310, startPoint y: 33, endPoint x: 306, endPoint y: 39, distance: 7.6
click at [309, 35] on span "In mẫu biên lai tự cấu hình" at bounding box center [299, 34] width 61 height 8
click at [115, 7] on icon "close-circle" at bounding box center [116, 8] width 4 height 4
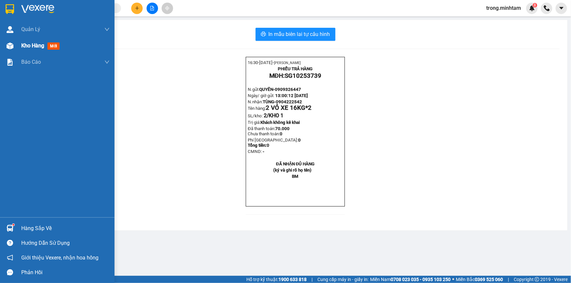
click at [21, 44] on span "Kho hàng" at bounding box center [32, 46] width 23 height 6
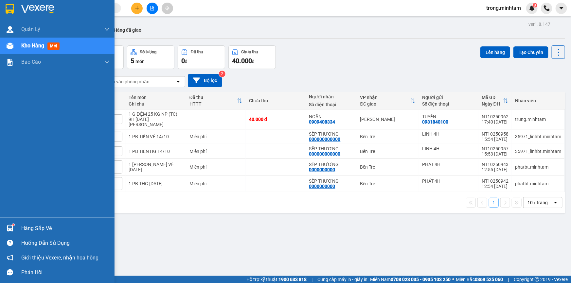
click at [35, 227] on div "Hàng sắp về" at bounding box center [65, 229] width 88 height 10
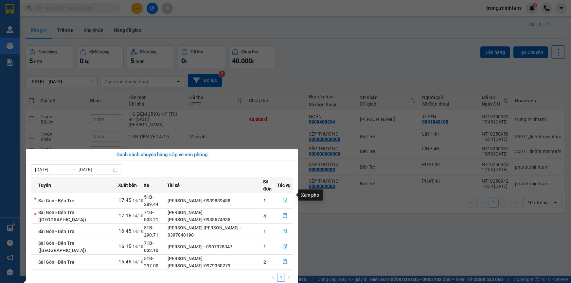
click at [282, 196] on button "button" at bounding box center [284, 201] width 15 height 10
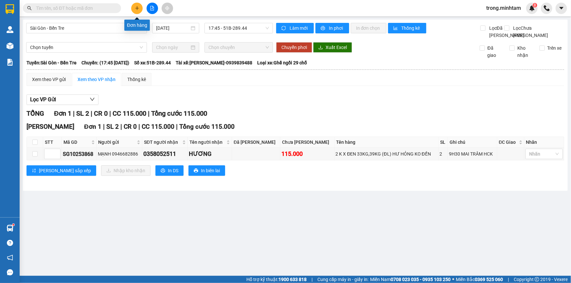
click at [134, 3] on button at bounding box center [136, 8] width 11 height 11
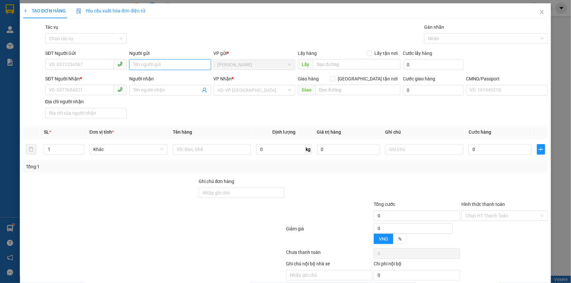
click at [152, 66] on input "Người gửi" at bounding box center [169, 65] width 81 height 10
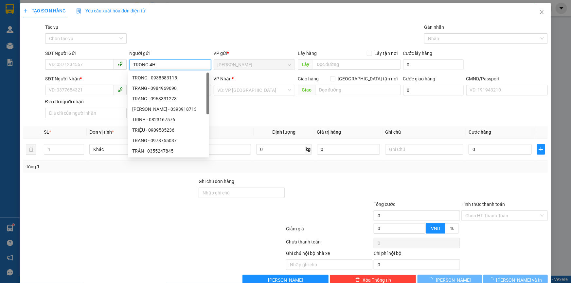
type input "TRỌNG 4H"
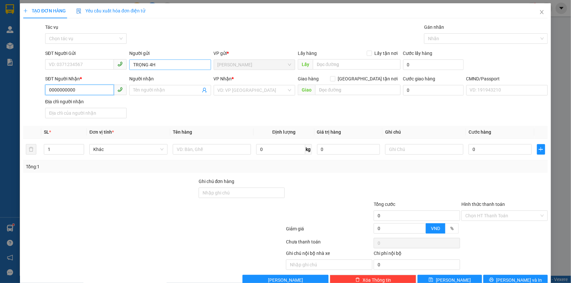
type input "0000000000"
type input "SẾP THƯƠNG NX"
click at [237, 93] on input "search" at bounding box center [251, 90] width 69 height 10
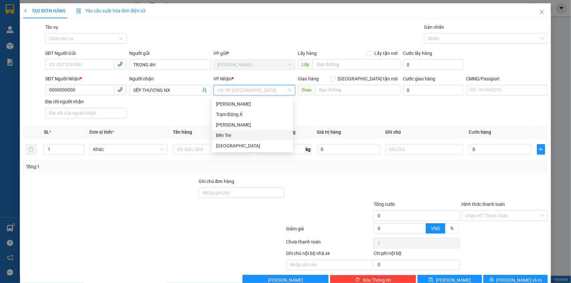
click at [225, 131] on div "Bến Tre" at bounding box center [252, 135] width 81 height 10
click at [225, 131] on th "Tên hàng" at bounding box center [211, 132] width 83 height 13
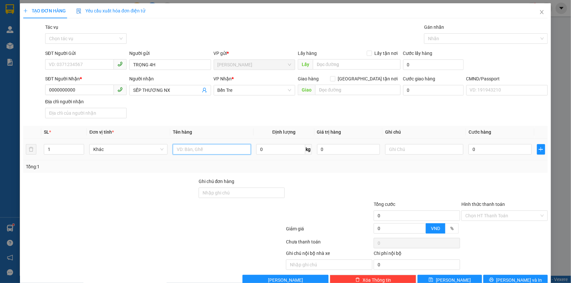
click at [192, 155] on input "text" at bounding box center [212, 149] width 78 height 10
type input "1PB TIỀN NP"
type input "TIỀN VÉ [DATE]"
click at [484, 215] on input "Hình thức thanh toán" at bounding box center [502, 216] width 74 height 10
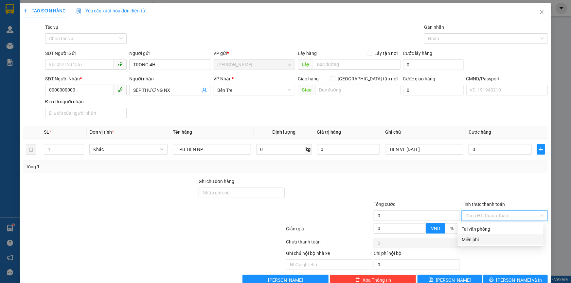
click at [473, 240] on div "Miễn phí" at bounding box center [500, 239] width 78 height 7
click at [431, 43] on div "Nhãn" at bounding box center [486, 38] width 124 height 10
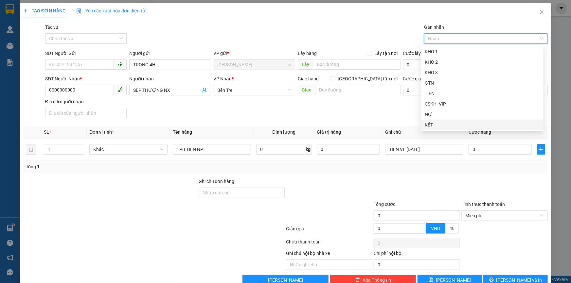
click at [431, 123] on div "KÉT" at bounding box center [482, 124] width 115 height 7
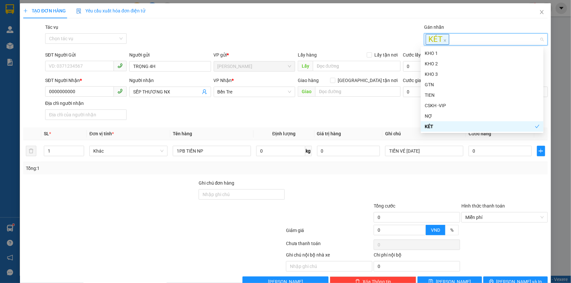
scroll to position [17, 0]
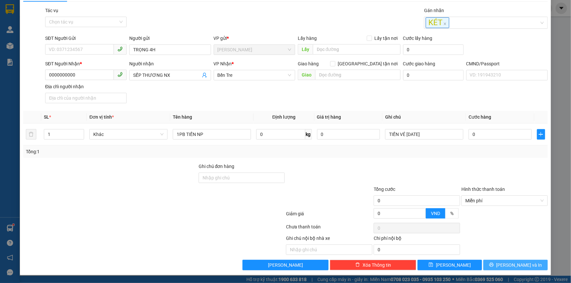
click at [507, 265] on span "[PERSON_NAME] và In" at bounding box center [519, 265] width 46 height 7
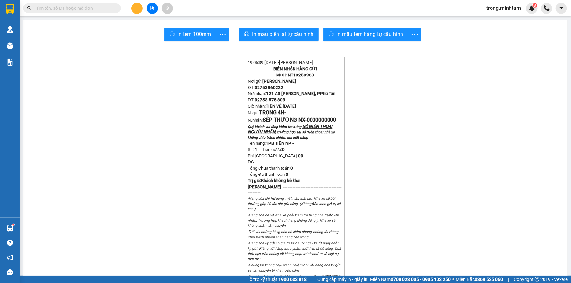
click at [188, 33] on span "In tem 100mm" at bounding box center [194, 34] width 34 height 8
